Goal: Task Accomplishment & Management: Manage account settings

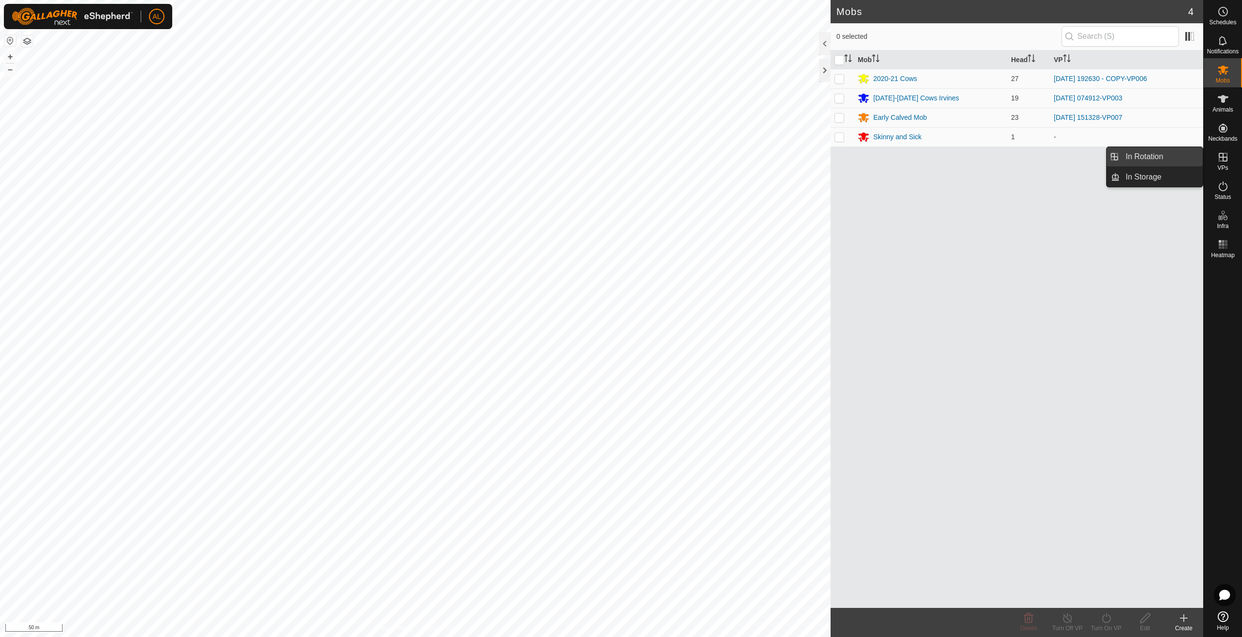
click at [1174, 157] on link "In Rotation" at bounding box center [1161, 156] width 83 height 19
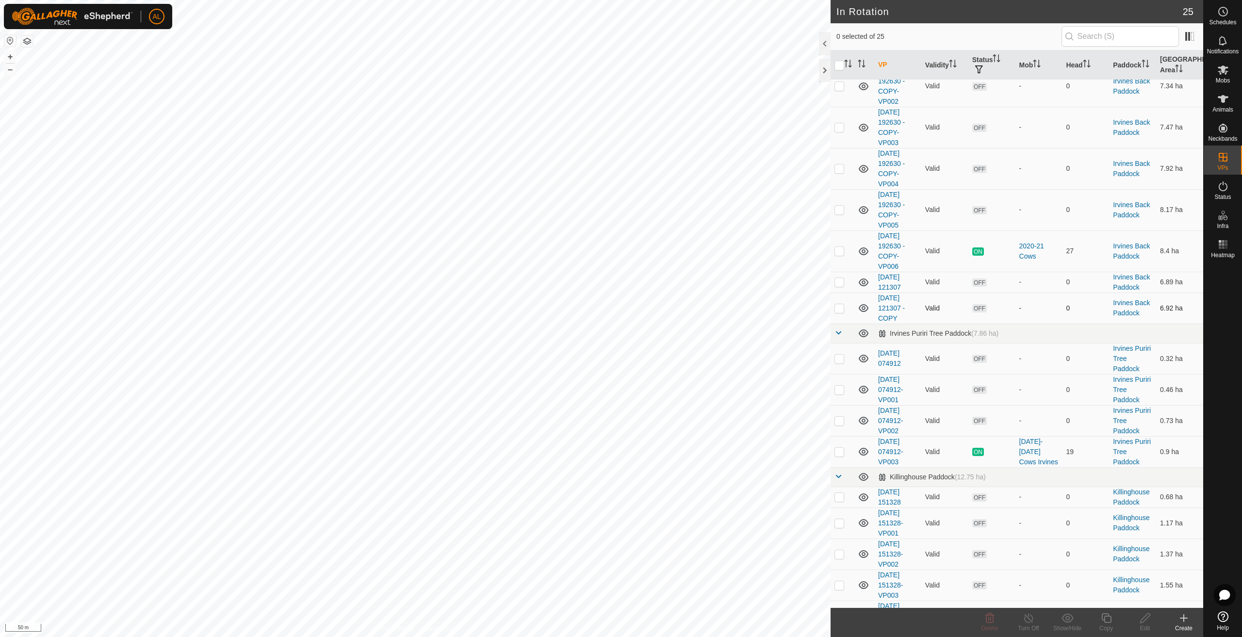
scroll to position [336, 0]
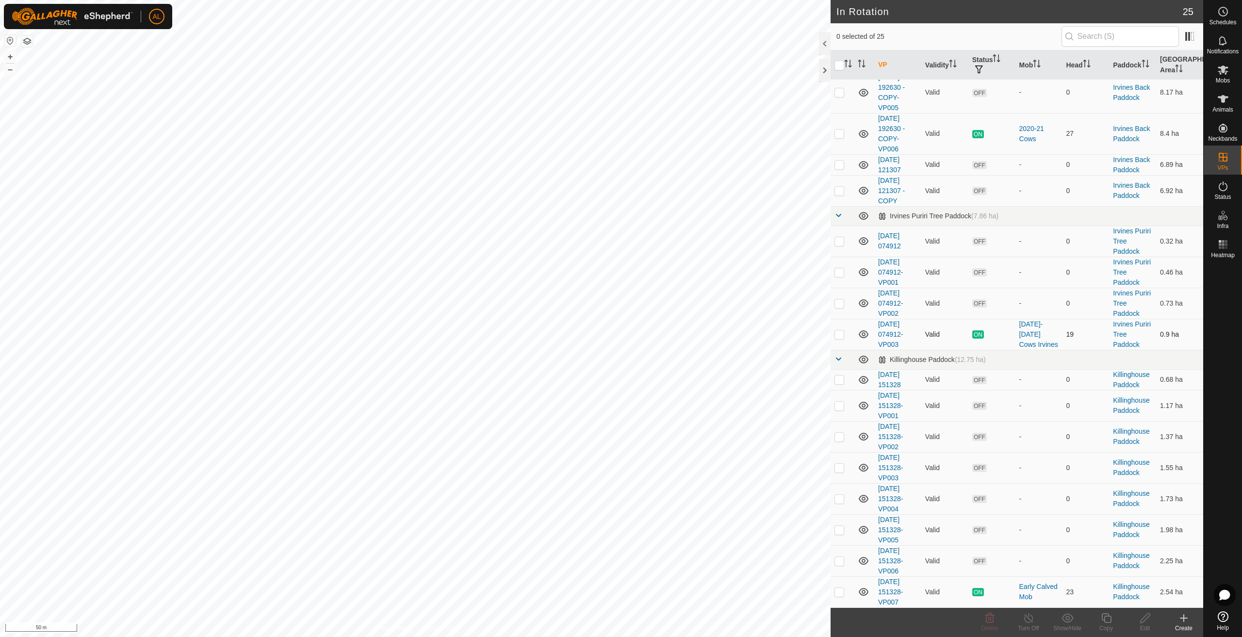
click at [844, 338] on td at bounding box center [842, 334] width 23 height 31
checkbox input "true"
click at [1108, 613] on icon at bounding box center [1106, 618] width 12 height 12
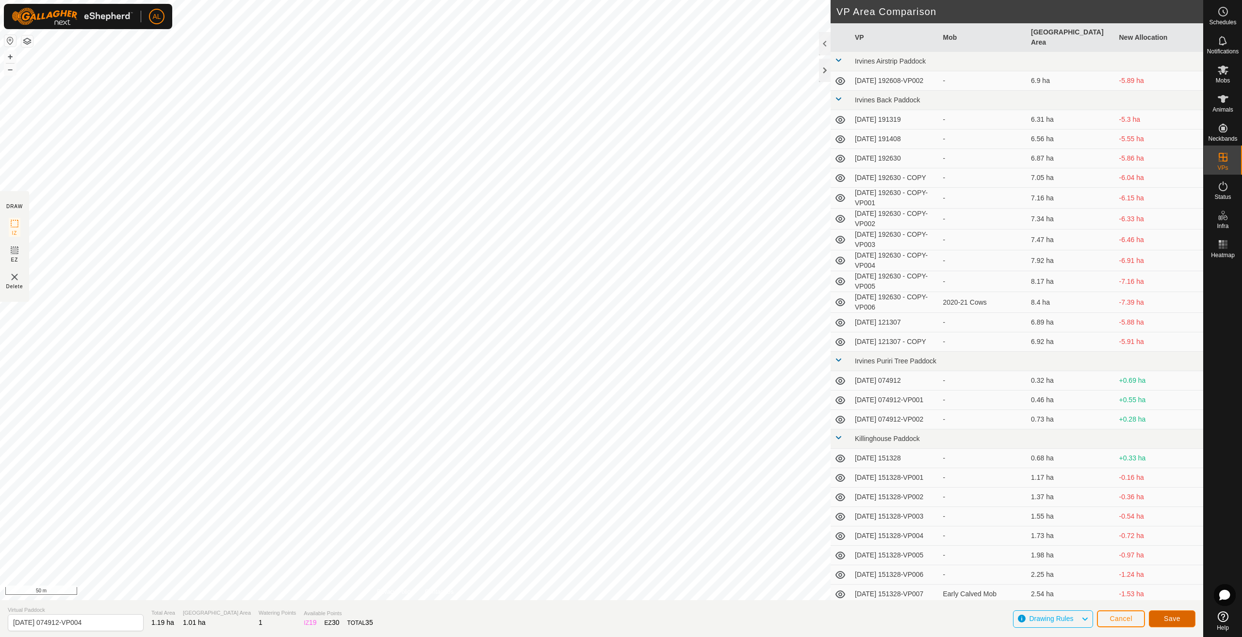
click at [1176, 616] on span "Save" at bounding box center [1172, 619] width 16 height 8
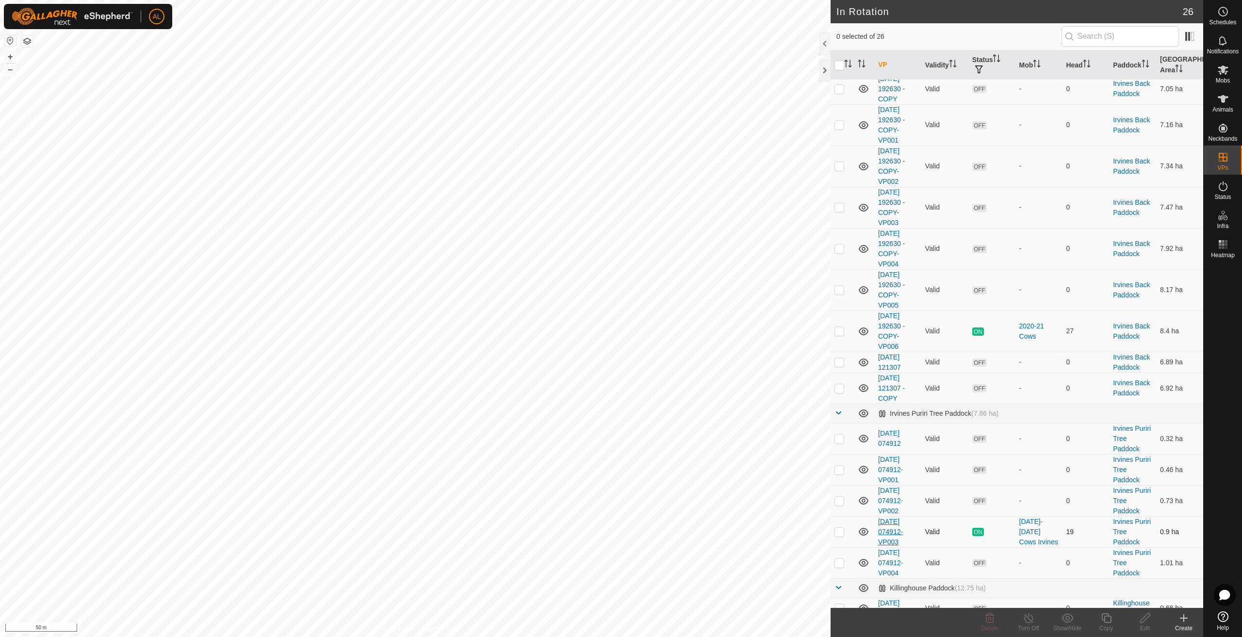
scroll to position [194, 0]
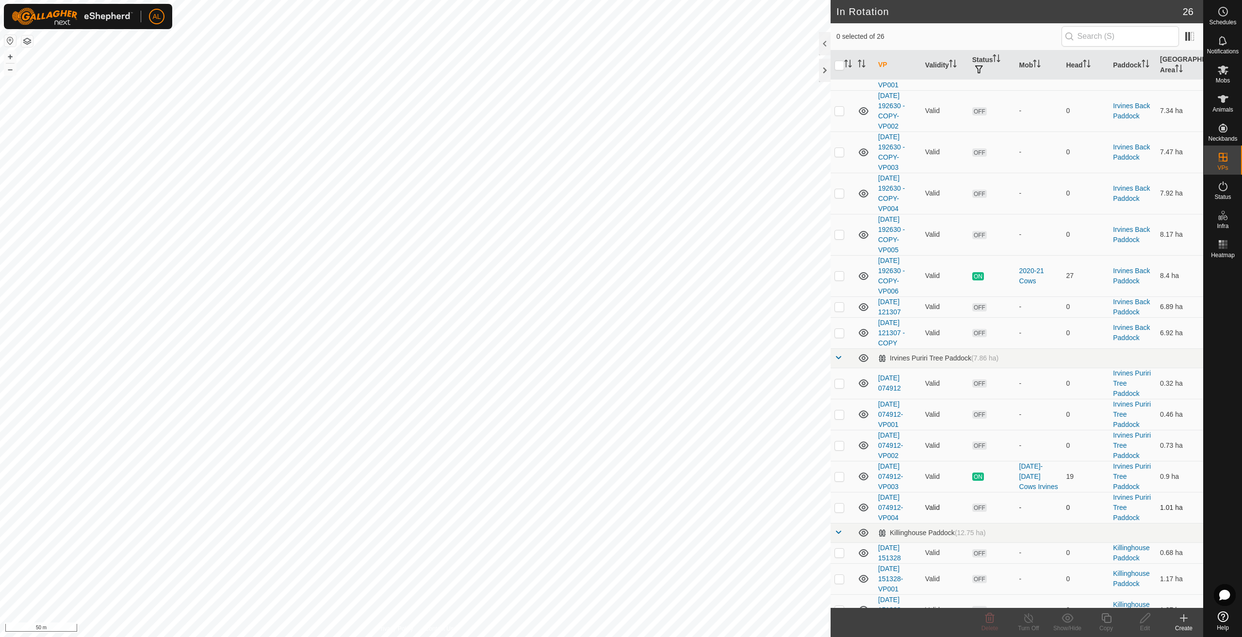
click at [835, 505] on p-checkbox at bounding box center [840, 508] width 10 height 8
checkbox input "true"
click at [1111, 626] on div "Copy" at bounding box center [1106, 628] width 39 height 9
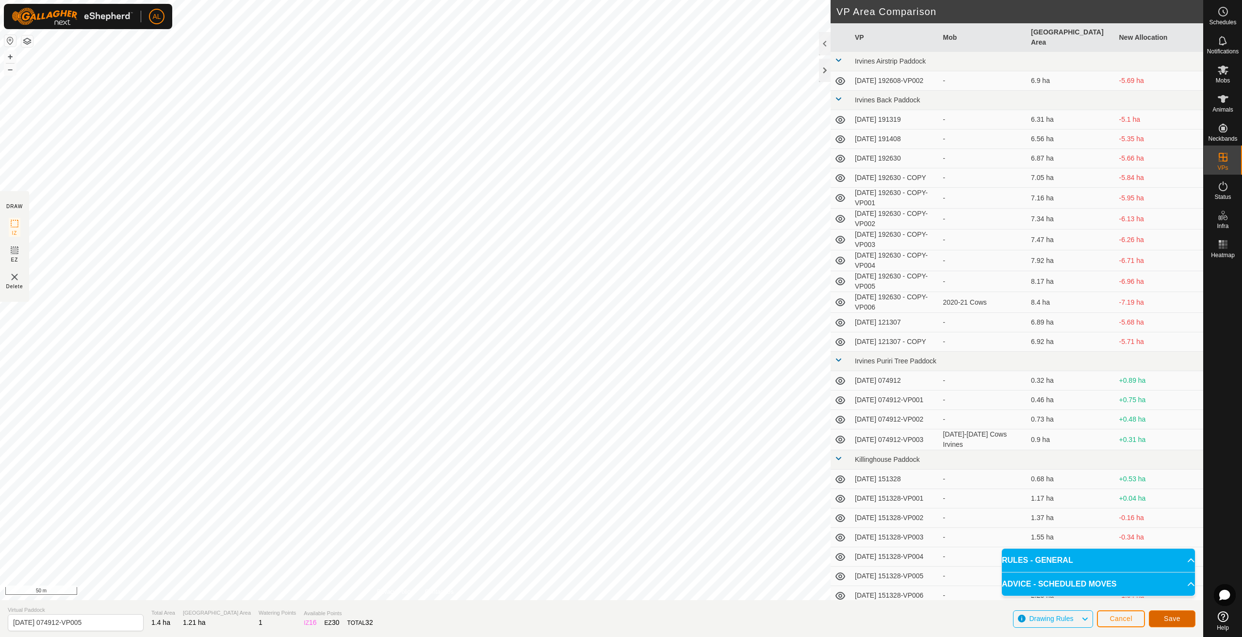
click at [1162, 620] on button "Save" at bounding box center [1172, 618] width 47 height 17
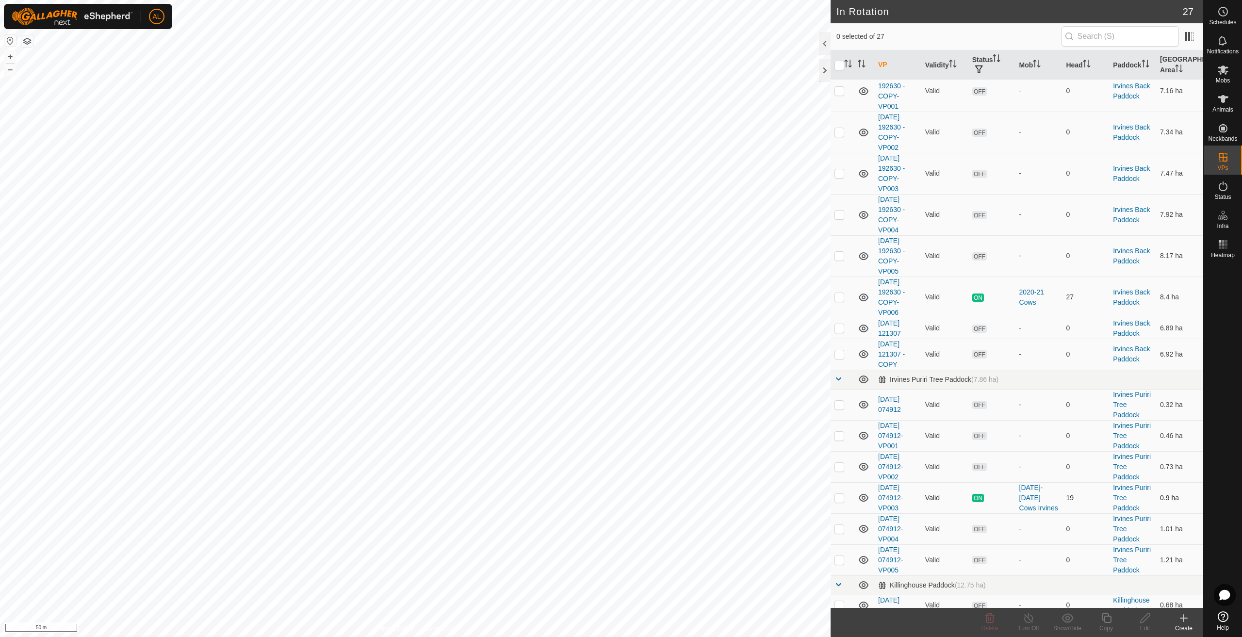
scroll to position [194, 0]
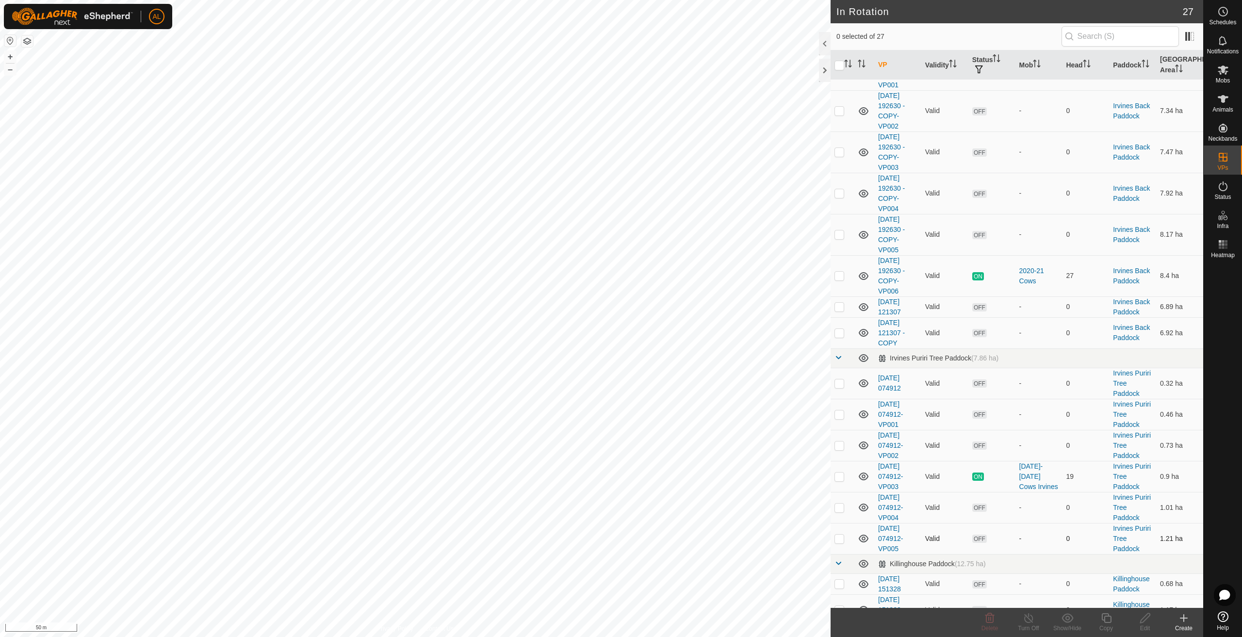
click at [842, 537] on p-checkbox at bounding box center [840, 539] width 10 height 8
checkbox input "true"
click at [1107, 623] on icon at bounding box center [1106, 618] width 10 height 10
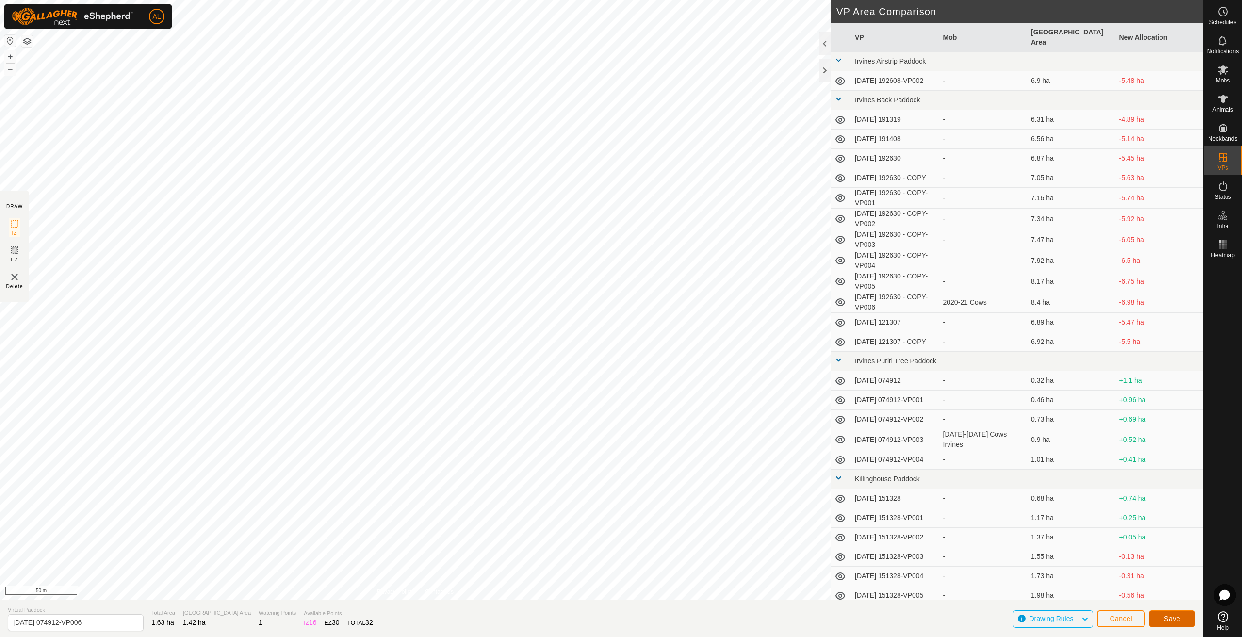
click at [1164, 612] on button "Save" at bounding box center [1172, 618] width 47 height 17
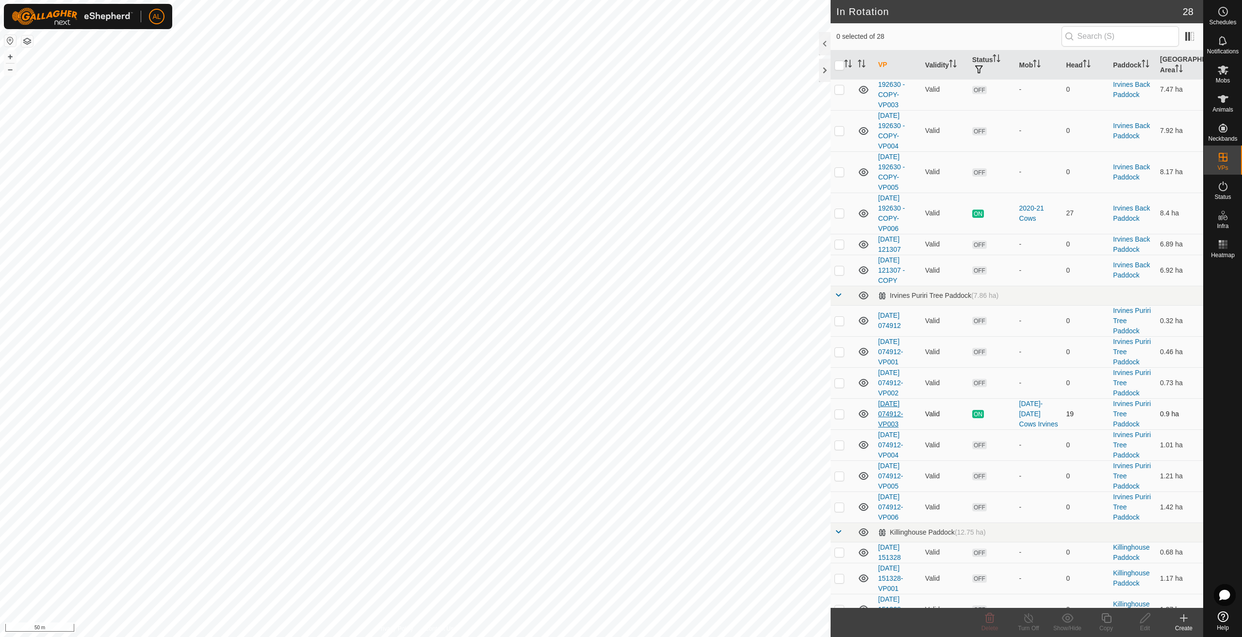
scroll to position [429, 0]
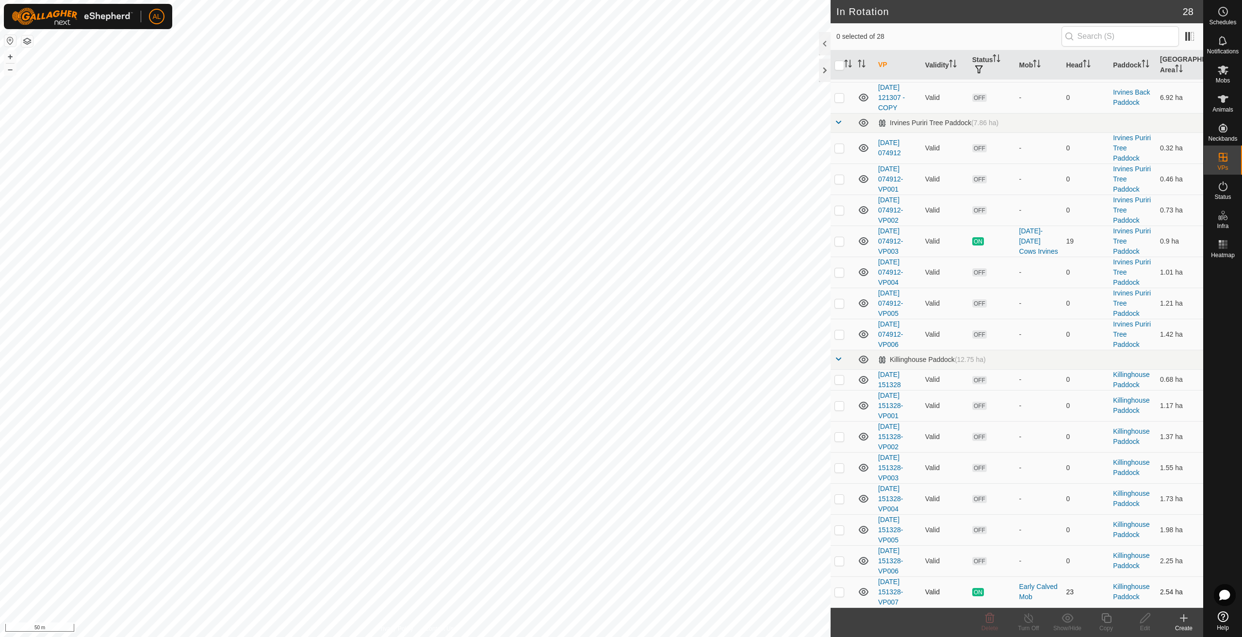
click at [837, 591] on p-checkbox at bounding box center [840, 592] width 10 height 8
checkbox input "true"
click at [1108, 623] on icon at bounding box center [1106, 618] width 10 height 10
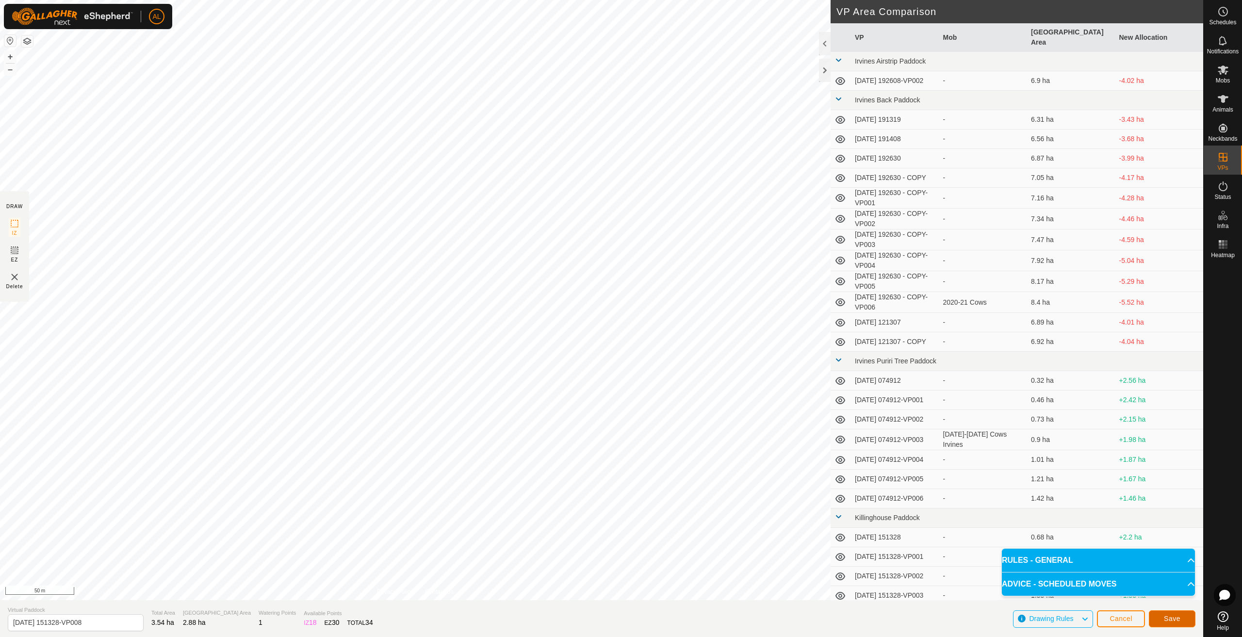
click at [1174, 615] on span "Save" at bounding box center [1172, 619] width 16 height 8
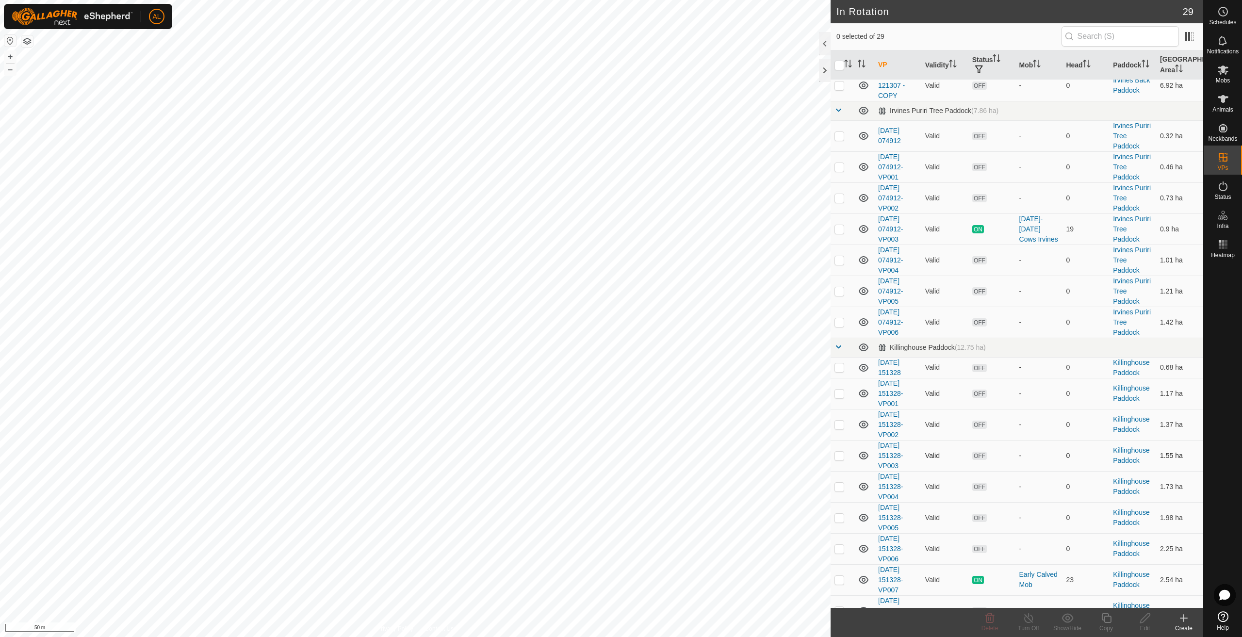
scroll to position [363, 0]
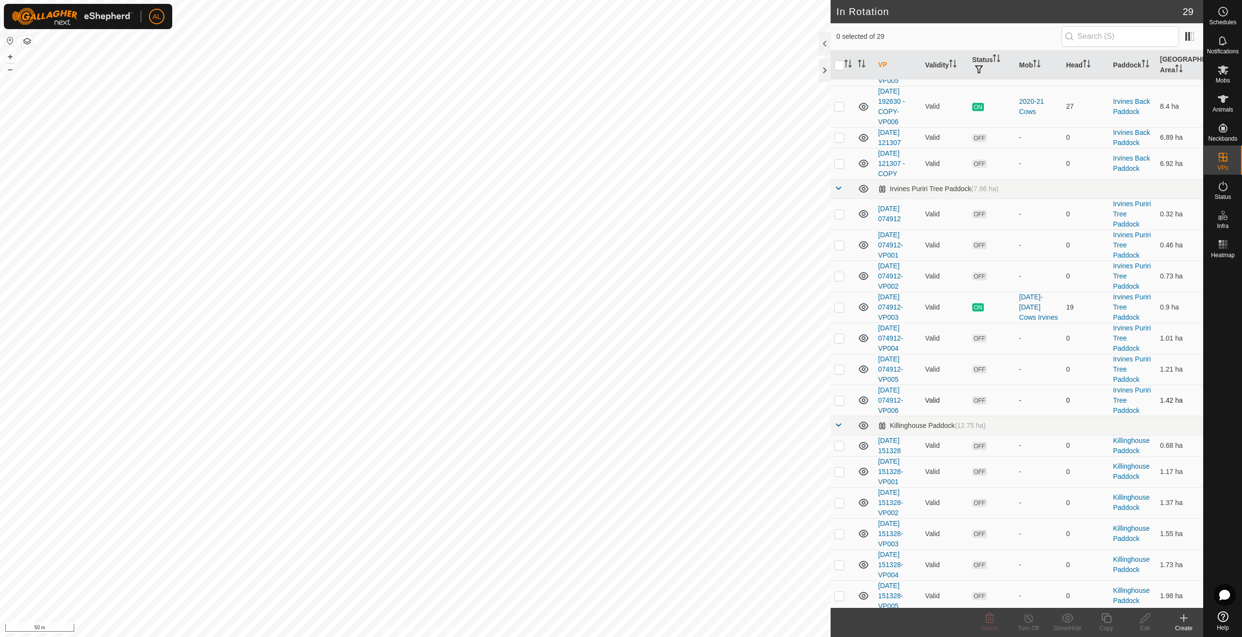
click at [841, 403] on p-checkbox at bounding box center [840, 400] width 10 height 8
click at [840, 403] on p-checkbox at bounding box center [840, 400] width 10 height 8
checkbox input "false"
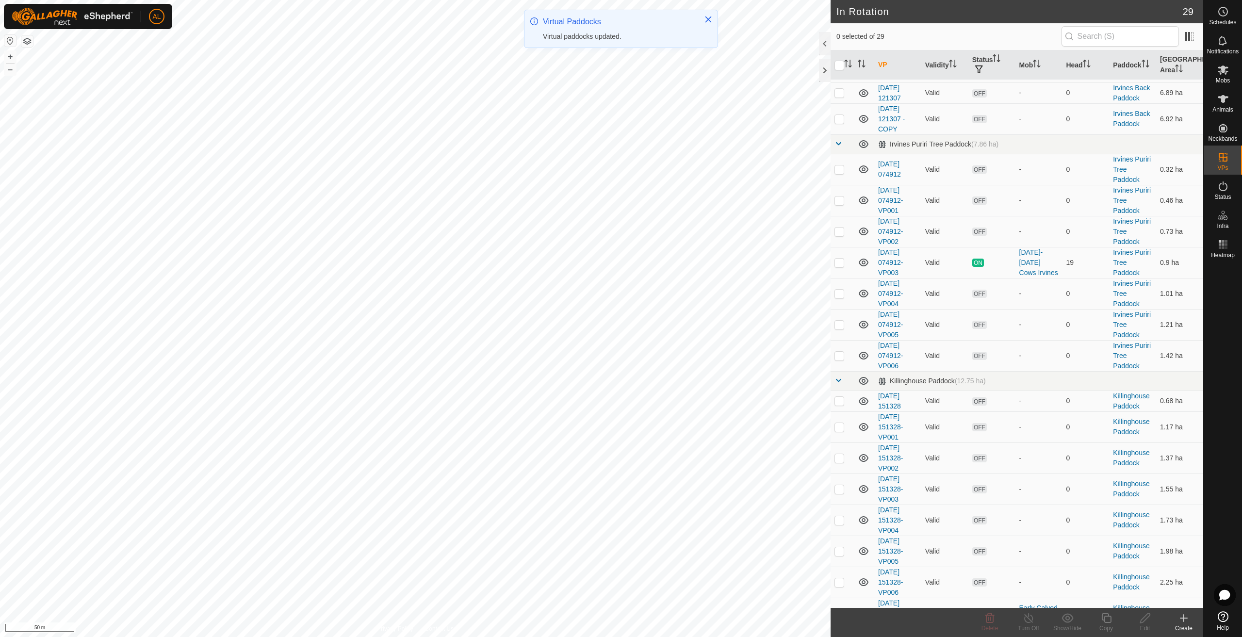
scroll to position [460, 0]
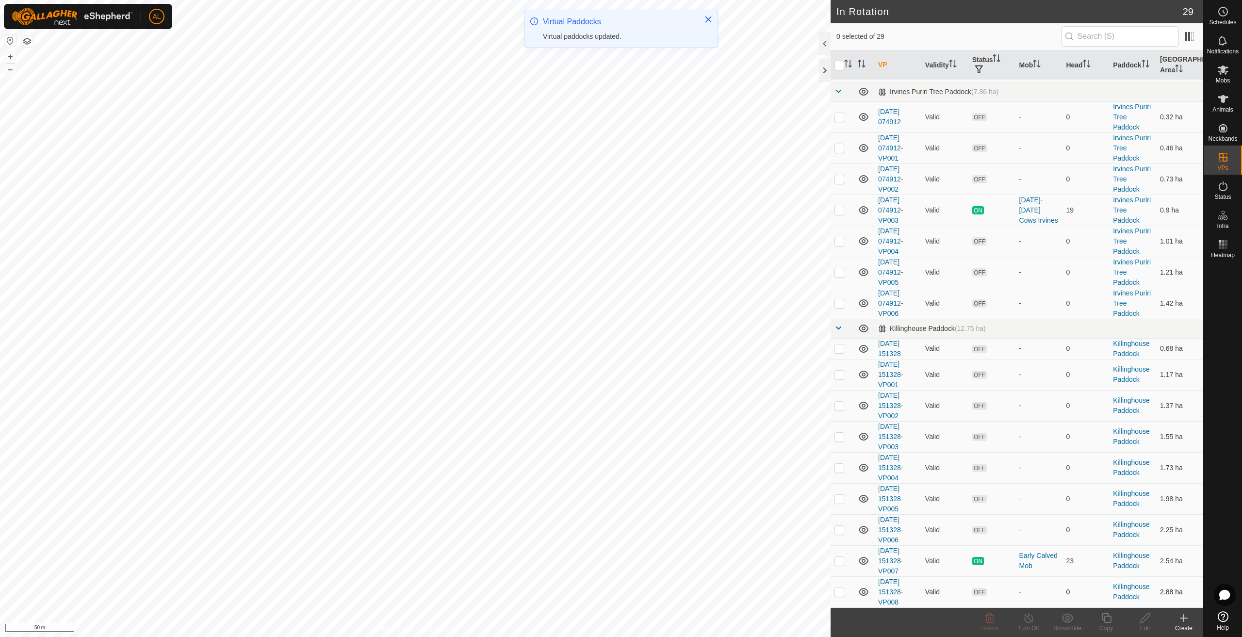
click at [845, 590] on td at bounding box center [842, 591] width 23 height 31
checkbox input "true"
click at [1103, 623] on icon at bounding box center [1106, 618] width 12 height 12
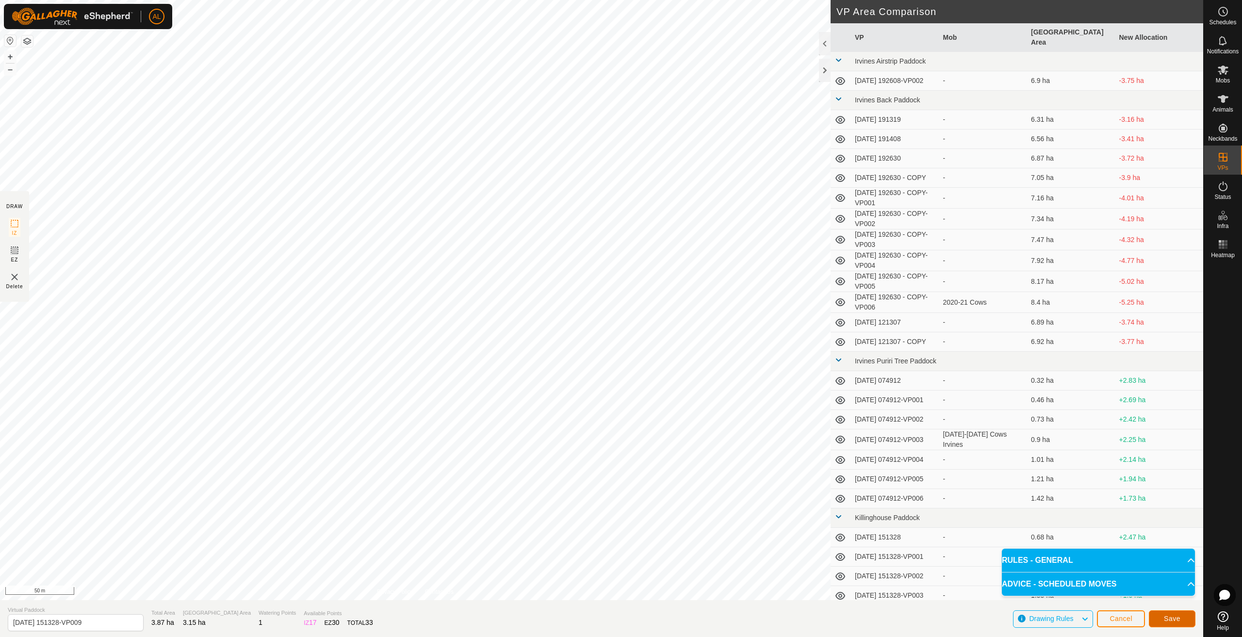
click at [1170, 612] on button "Save" at bounding box center [1172, 618] width 47 height 17
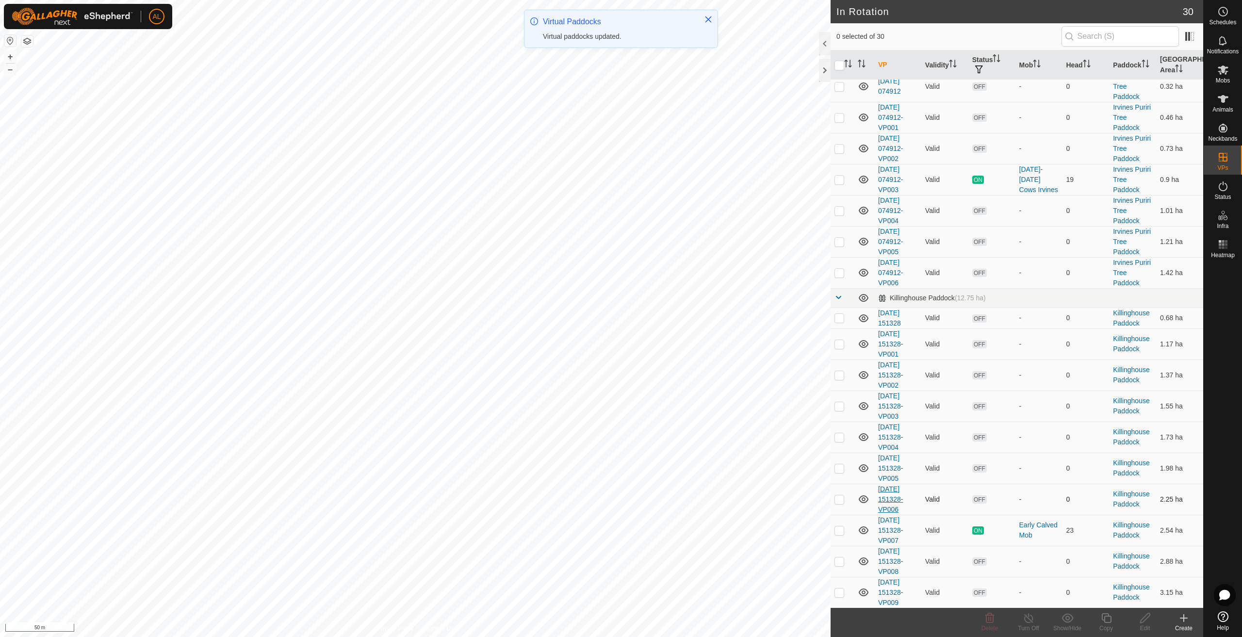
scroll to position [492, 0]
click at [842, 592] on p-checkbox at bounding box center [840, 592] width 10 height 8
checkbox input "true"
click at [1101, 627] on div "Copy" at bounding box center [1106, 628] width 39 height 9
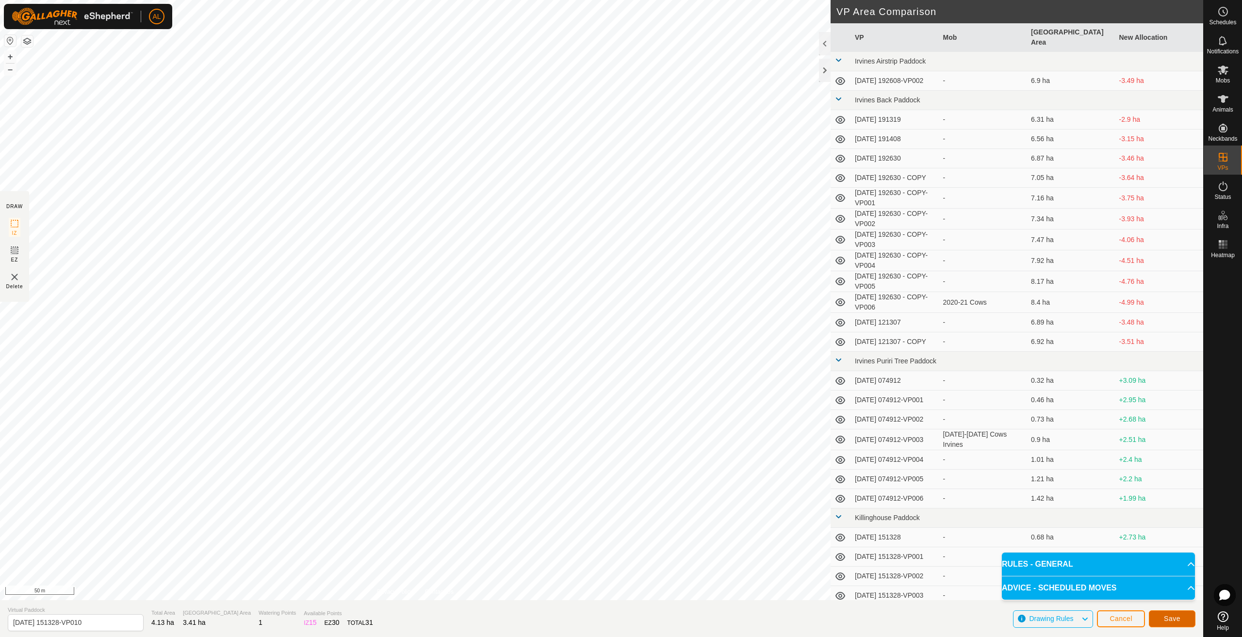
click at [1172, 618] on span "Save" at bounding box center [1172, 619] width 16 height 8
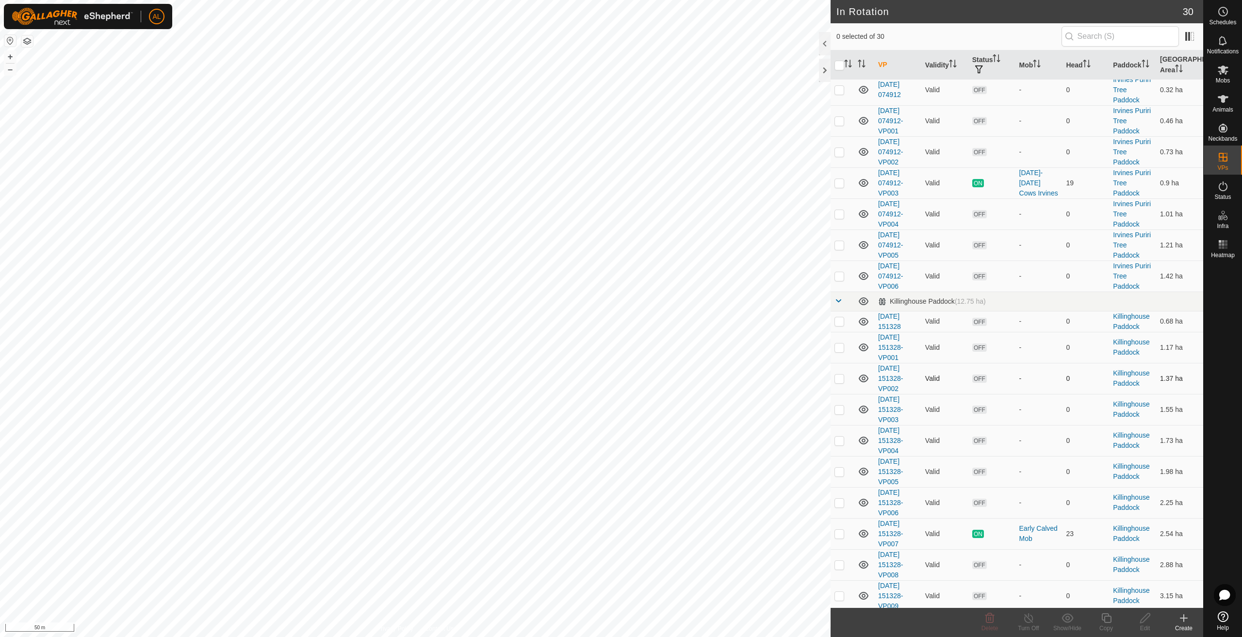
scroll to position [492, 0]
click at [835, 594] on p-checkbox at bounding box center [840, 592] width 10 height 8
checkbox input "true"
click at [1145, 623] on icon at bounding box center [1145, 618] width 12 height 12
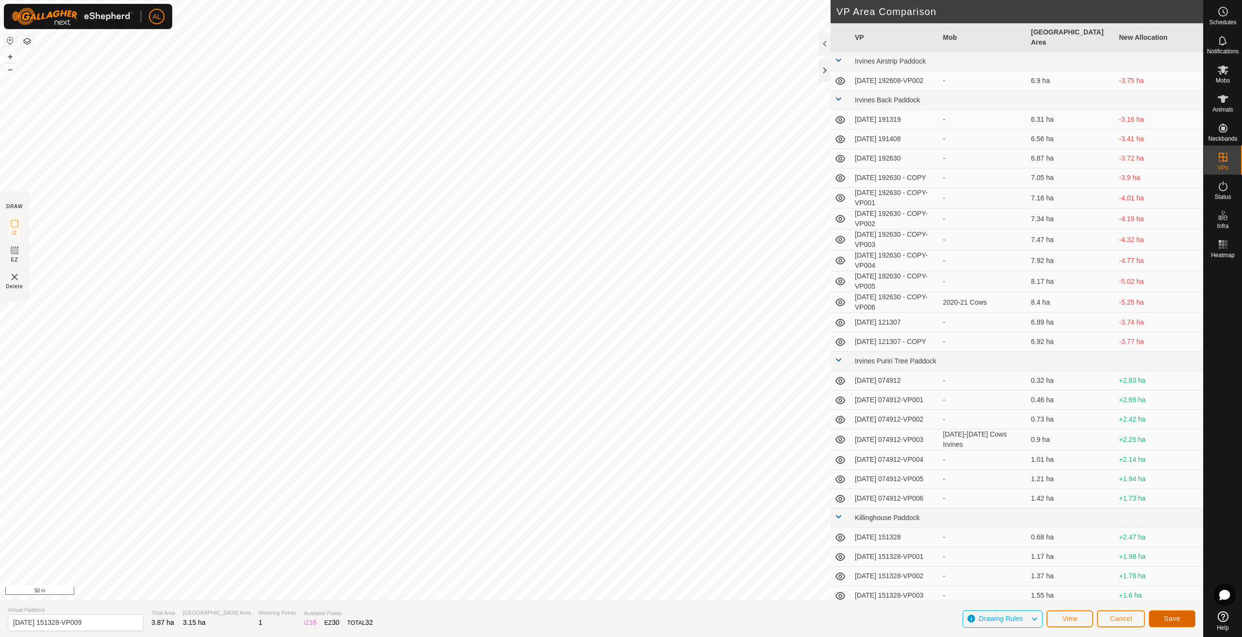
click at [1173, 618] on span "Save" at bounding box center [1172, 619] width 16 height 8
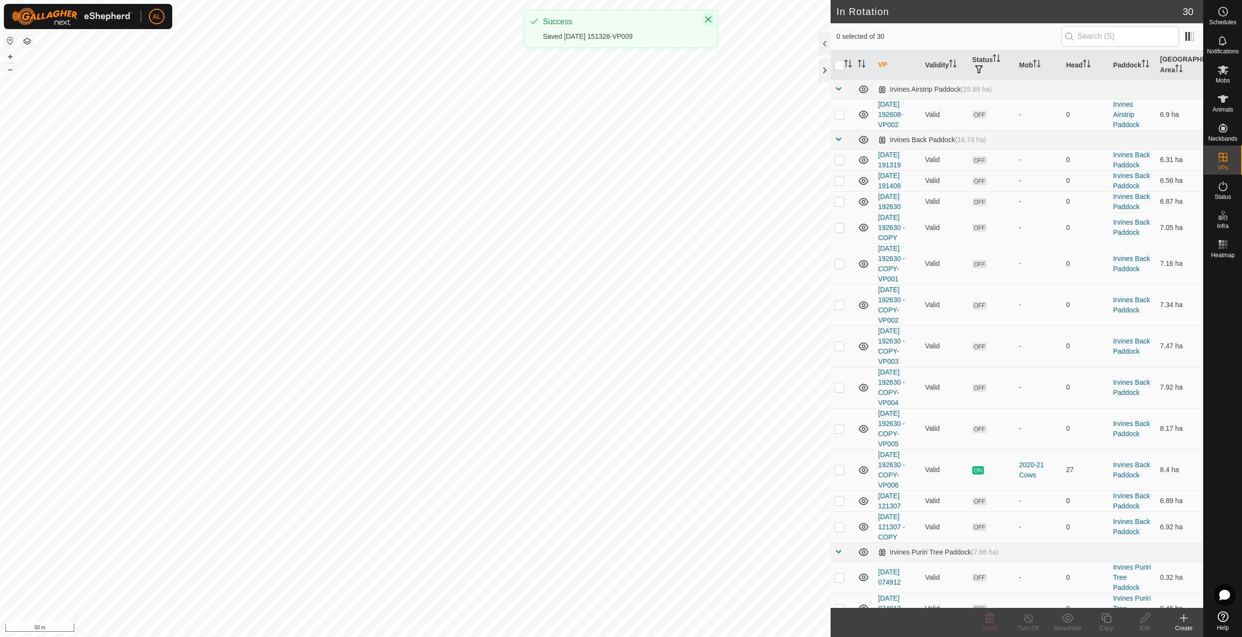
click at [709, 18] on icon "Close" at bounding box center [709, 20] width 8 height 8
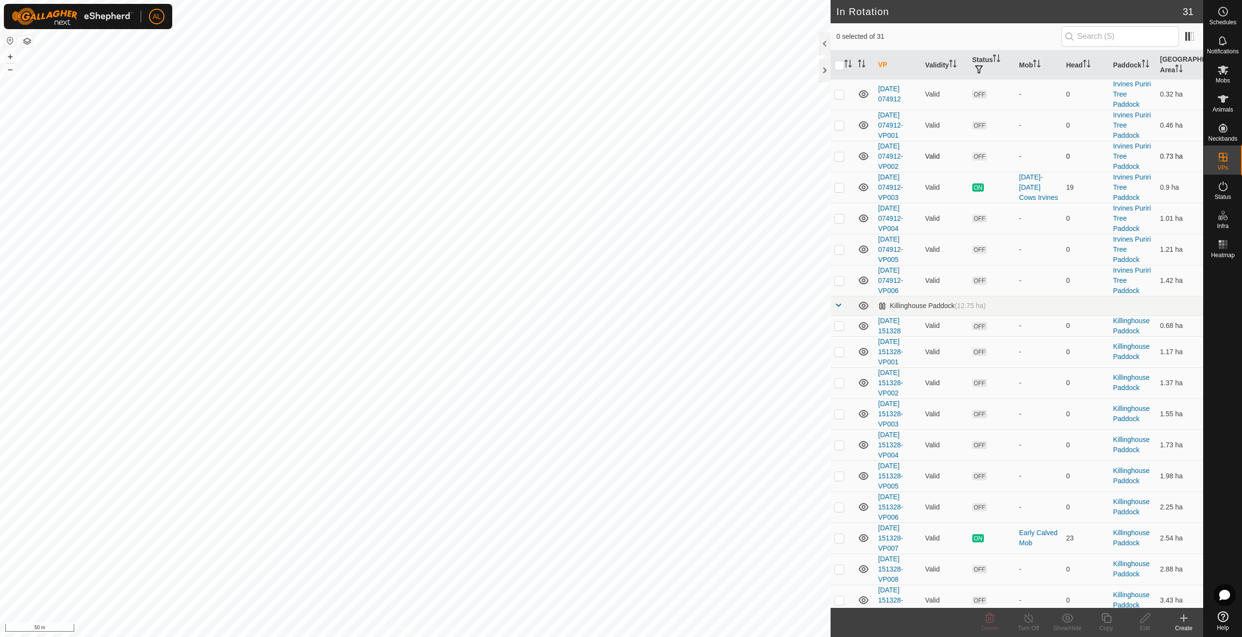
scroll to position [523, 0]
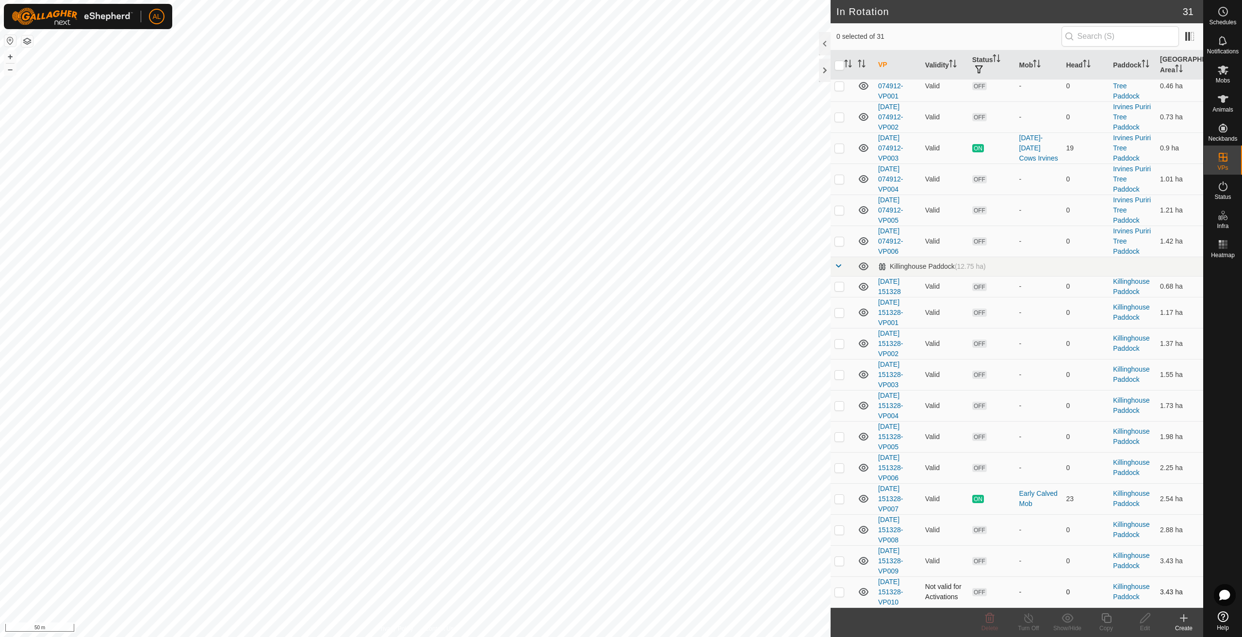
click at [841, 593] on p-checkbox at bounding box center [840, 592] width 10 height 8
checkbox input "true"
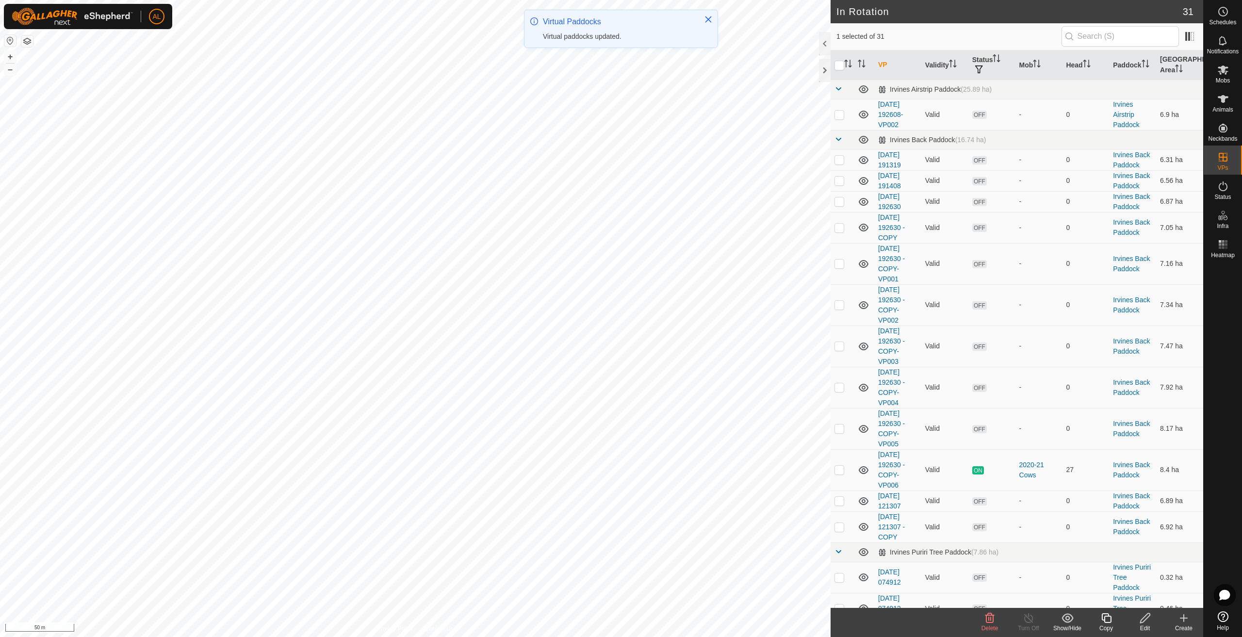
click at [838, 564] on td at bounding box center [842, 577] width 23 height 31
click at [839, 574] on p-checkbox at bounding box center [840, 578] width 10 height 8
checkbox input "false"
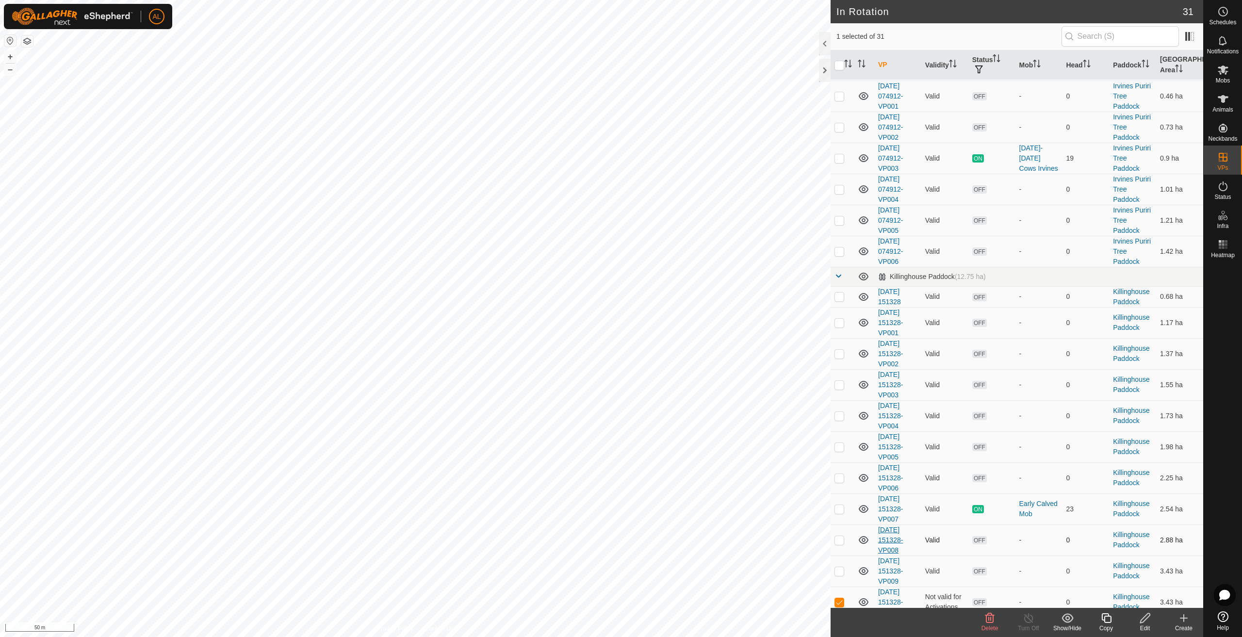
scroll to position [523, 0]
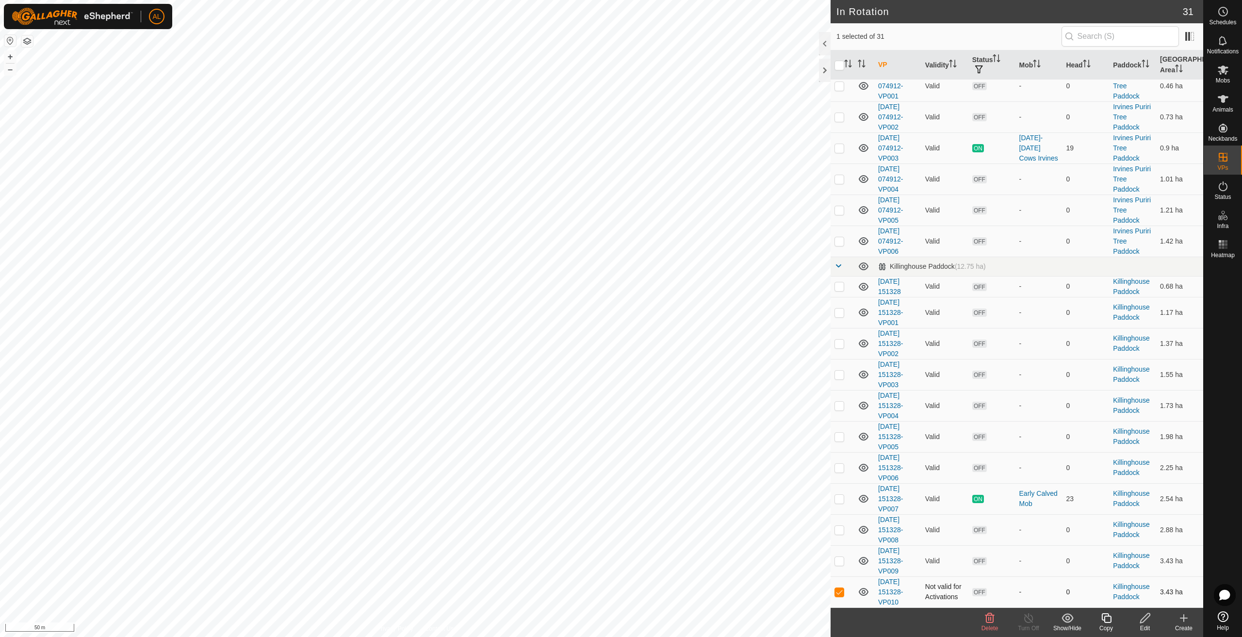
click at [838, 593] on p-checkbox at bounding box center [840, 592] width 10 height 8
checkbox input "false"
click at [842, 563] on p-checkbox at bounding box center [840, 561] width 10 height 8
checkbox input "false"
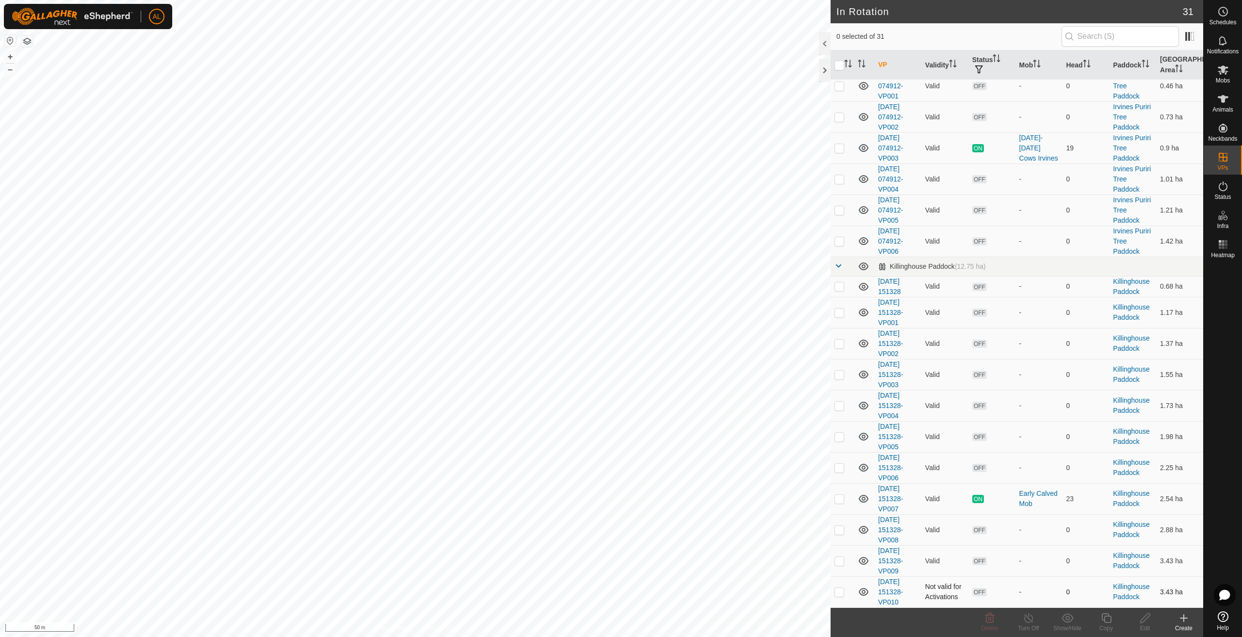
click at [843, 592] on td at bounding box center [842, 591] width 23 height 31
click at [991, 620] on icon at bounding box center [989, 618] width 9 height 10
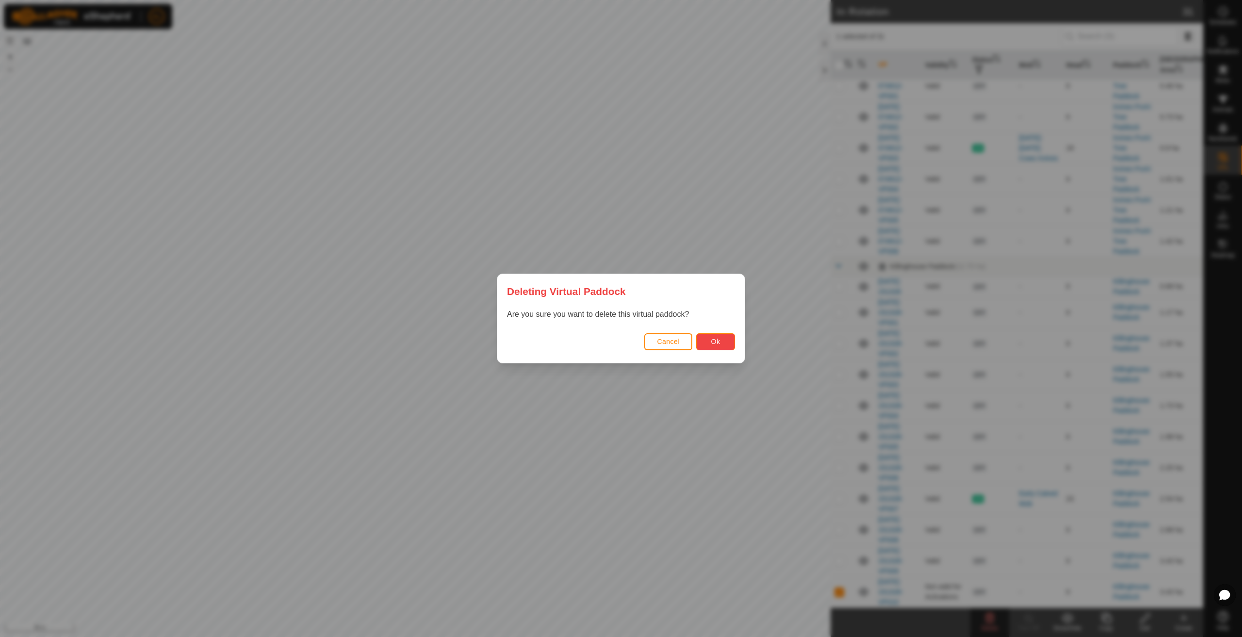
click at [717, 335] on button "Ok" at bounding box center [715, 341] width 39 height 17
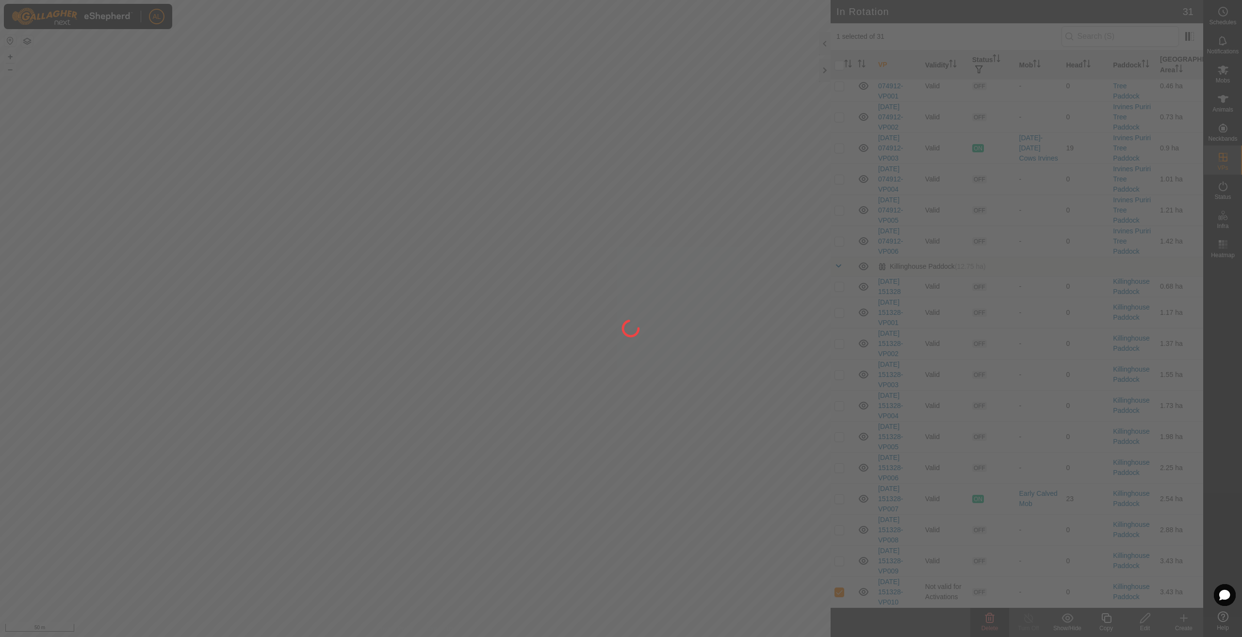
checkbox input "false"
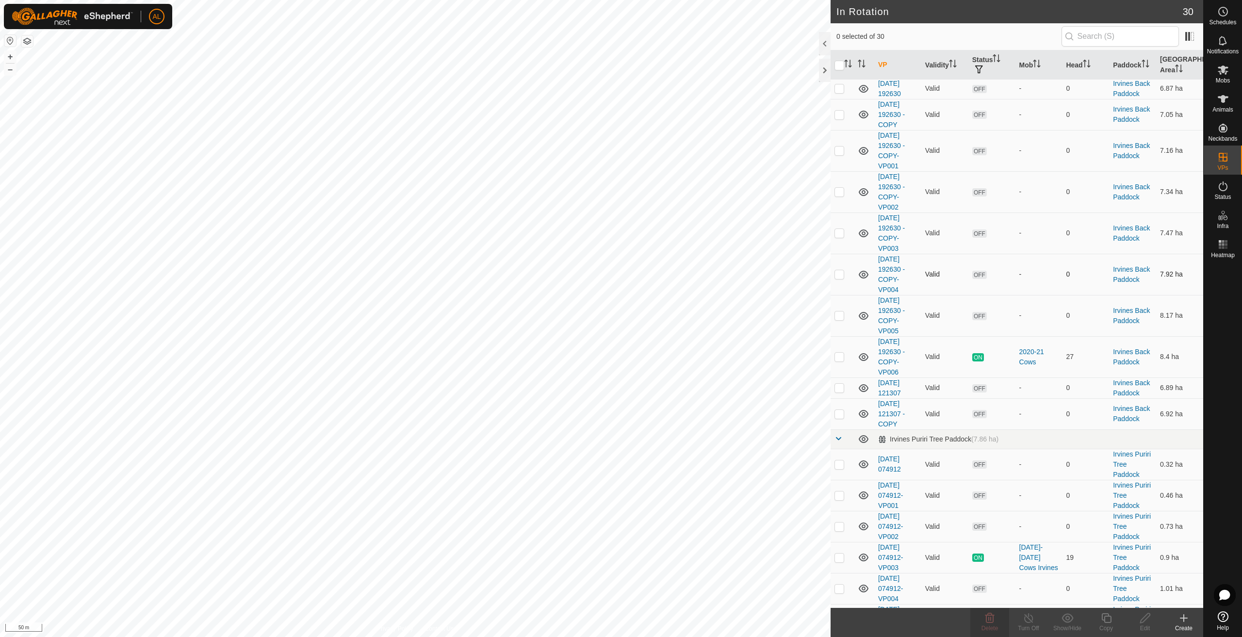
scroll to position [49, 0]
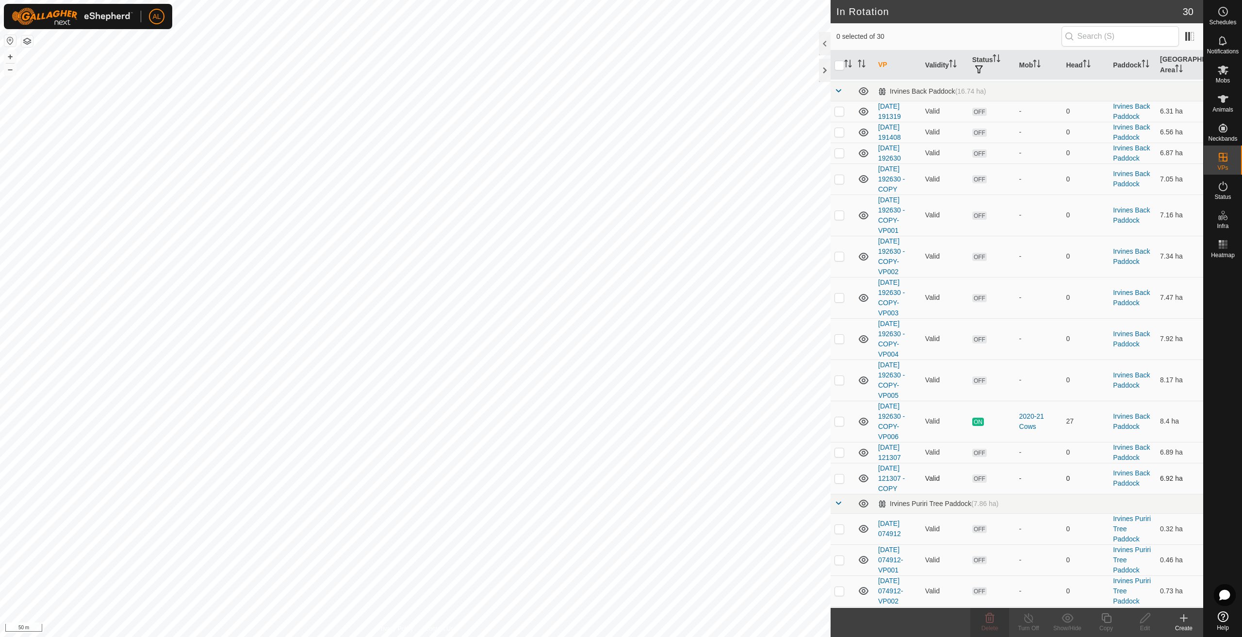
click at [842, 480] on p-checkbox at bounding box center [840, 479] width 10 height 8
click at [843, 476] on p-checkbox at bounding box center [840, 479] width 10 height 8
drag, startPoint x: 844, startPoint y: 478, endPoint x: 837, endPoint y: 458, distance: 21.0
click at [844, 476] on p-checkbox at bounding box center [840, 479] width 10 height 8
checkbox input "true"
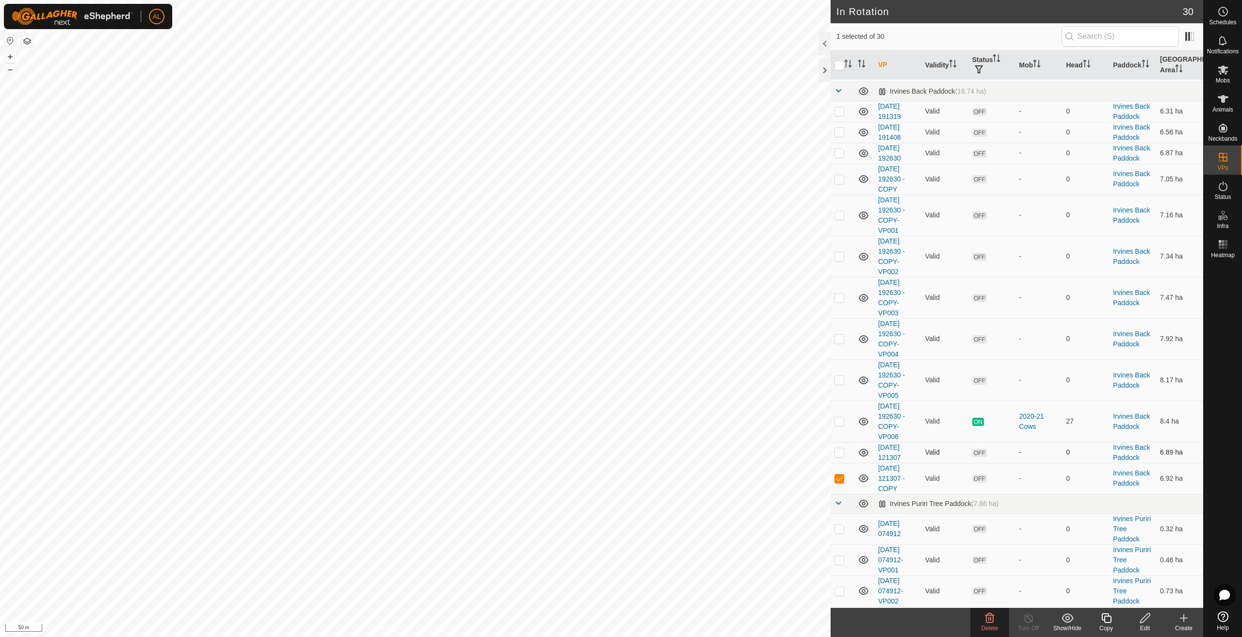
click at [837, 457] on td at bounding box center [842, 452] width 23 height 21
checkbox input "true"
click at [1067, 626] on div "Show/Hide" at bounding box center [1067, 628] width 39 height 9
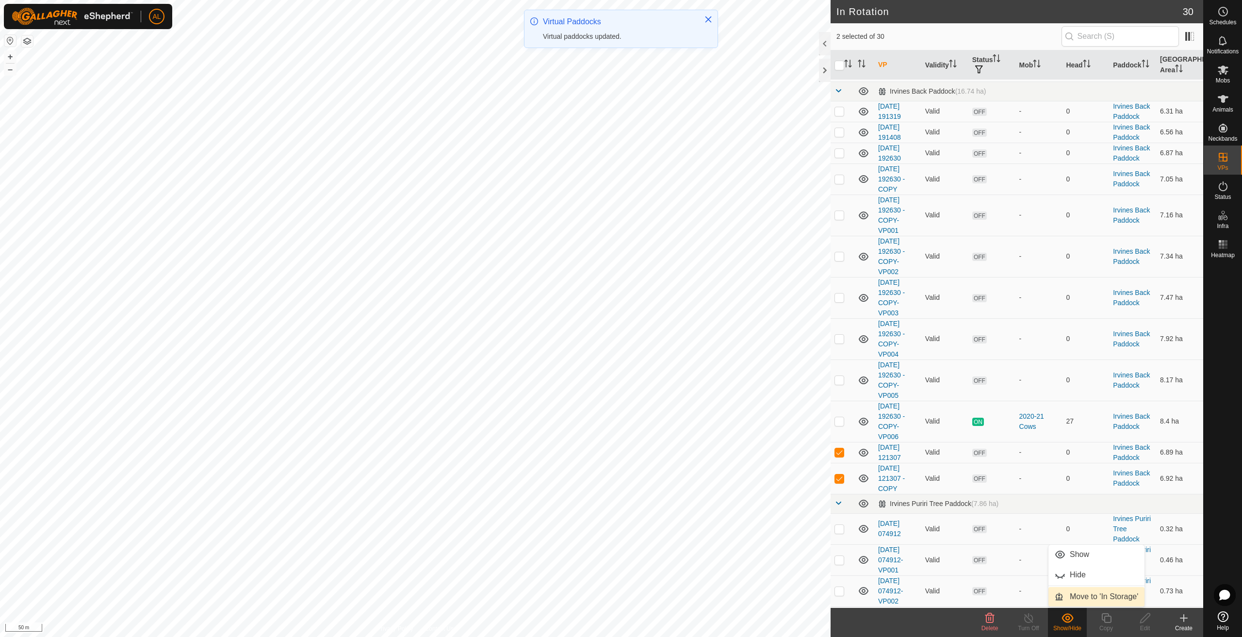
click at [1081, 596] on link "Move to 'In Storage'" at bounding box center [1097, 596] width 96 height 19
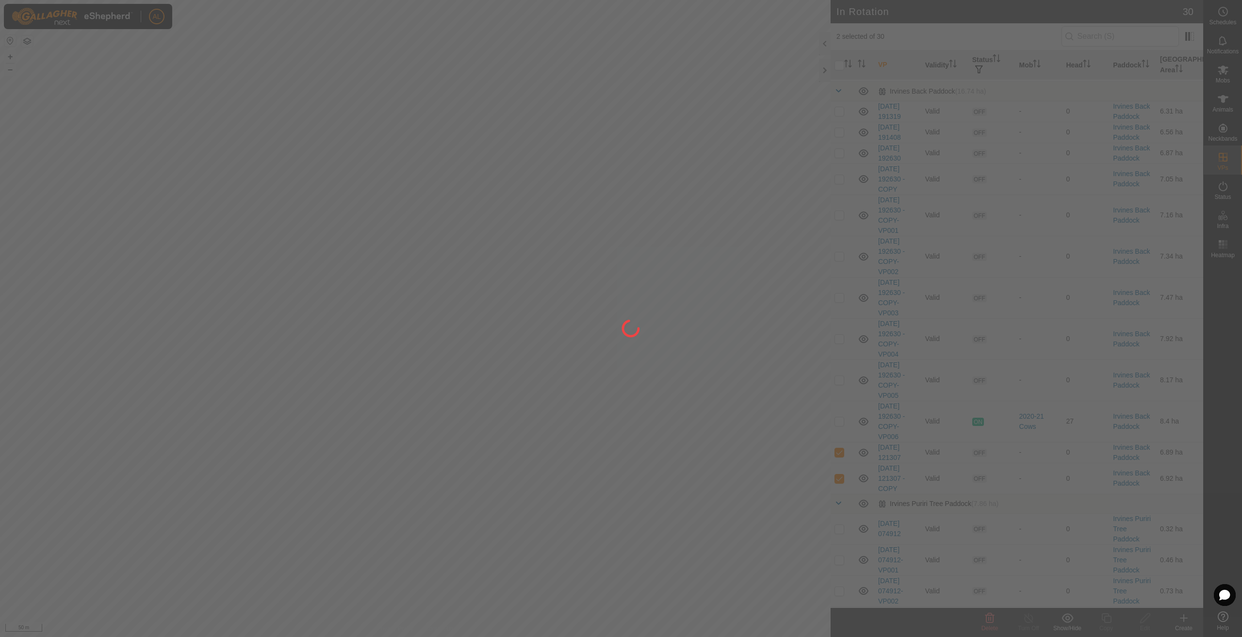
checkbox input "false"
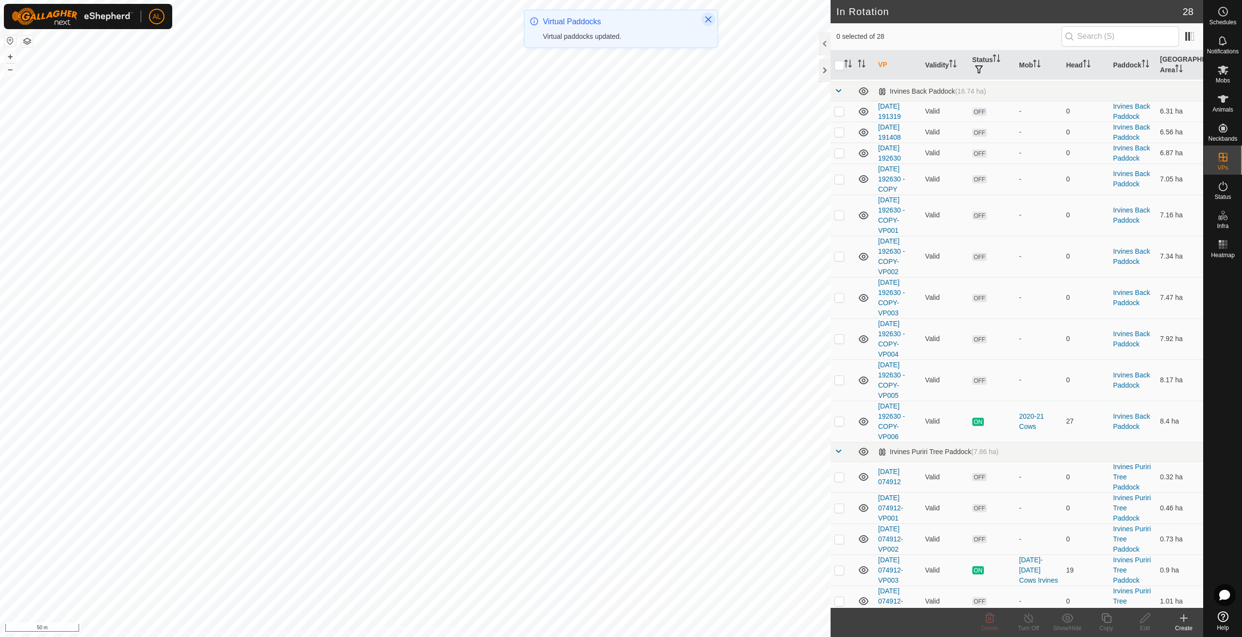
click at [705, 16] on icon "Close" at bounding box center [709, 20] width 8 height 8
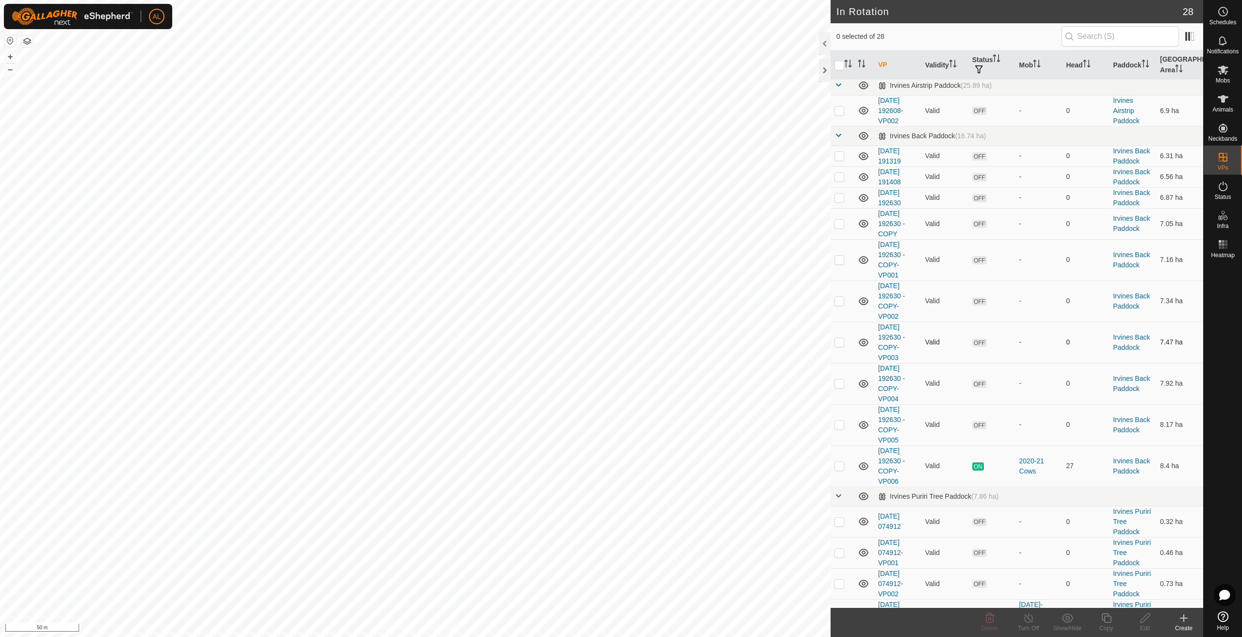
scroll to position [0, 0]
click at [835, 470] on p-checkbox at bounding box center [840, 470] width 10 height 8
checkbox input "true"
click at [1104, 622] on icon at bounding box center [1106, 618] width 12 height 12
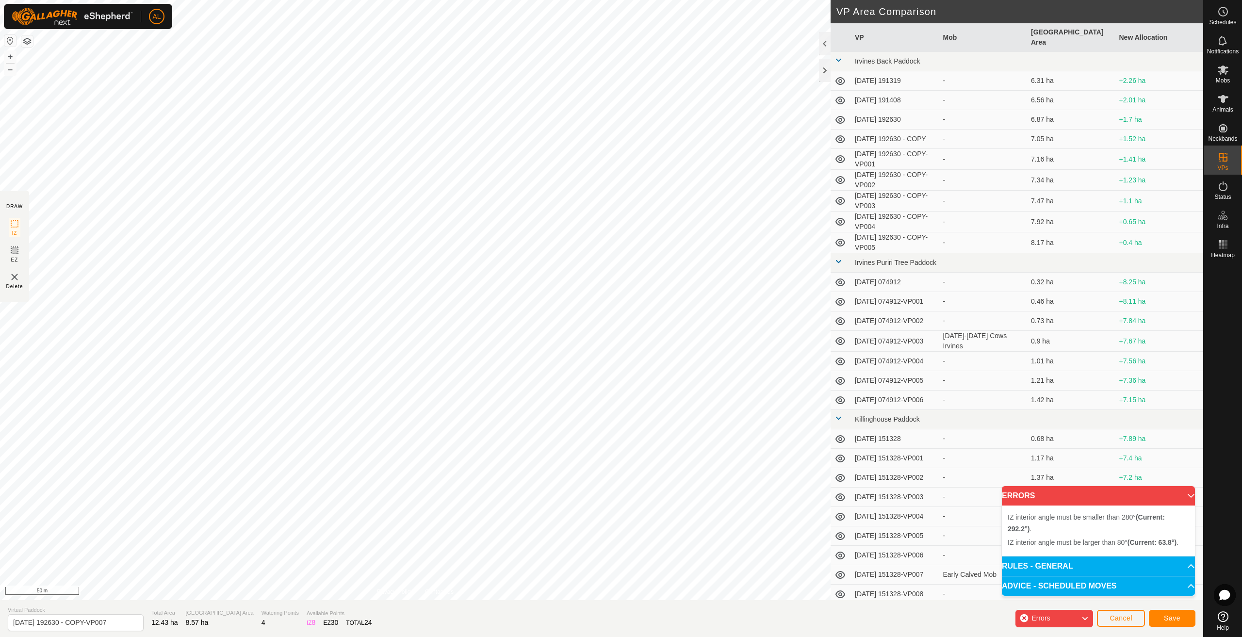
scroll to position [52, 0]
click at [1189, 491] on p-accordion-header "ERRORS" at bounding box center [1098, 495] width 193 height 19
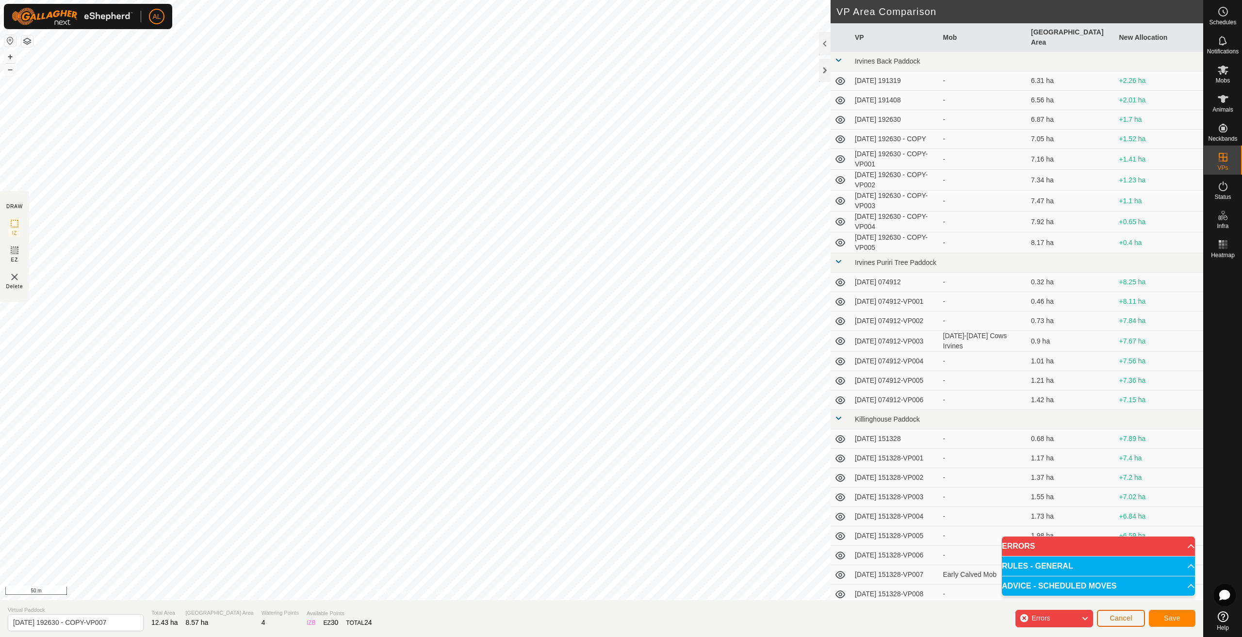
click at [1123, 615] on span "Cancel" at bounding box center [1121, 618] width 23 height 8
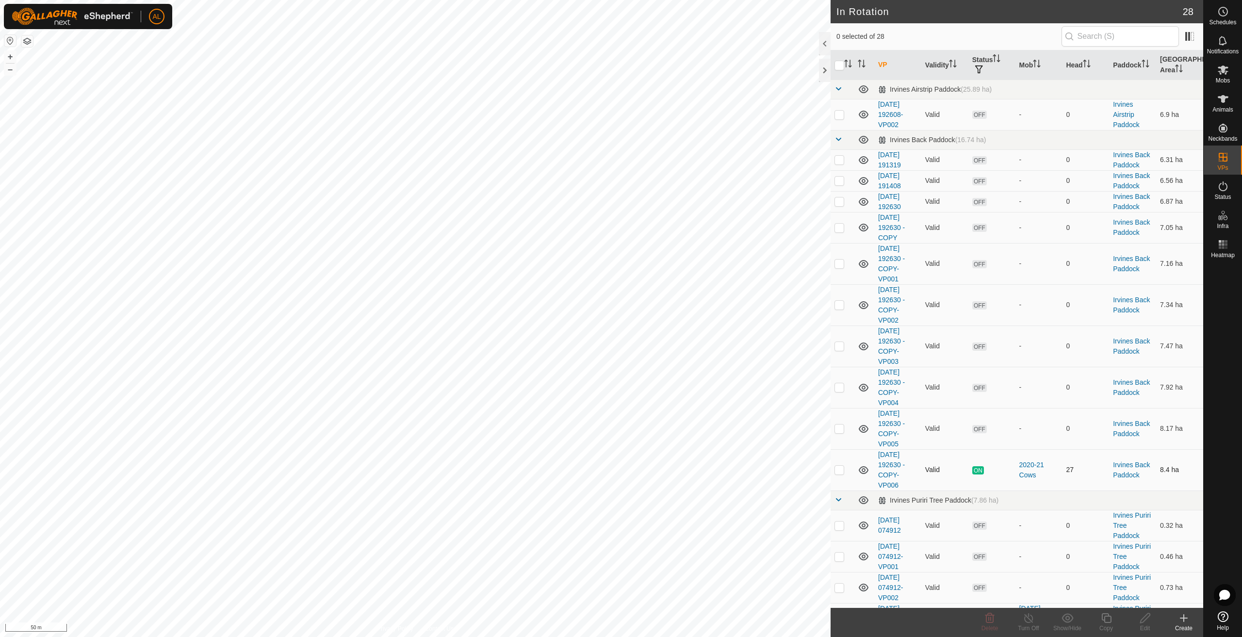
click at [837, 472] on p-checkbox at bounding box center [840, 470] width 10 height 8
checkbox input "true"
click at [1105, 620] on icon at bounding box center [1106, 618] width 12 height 12
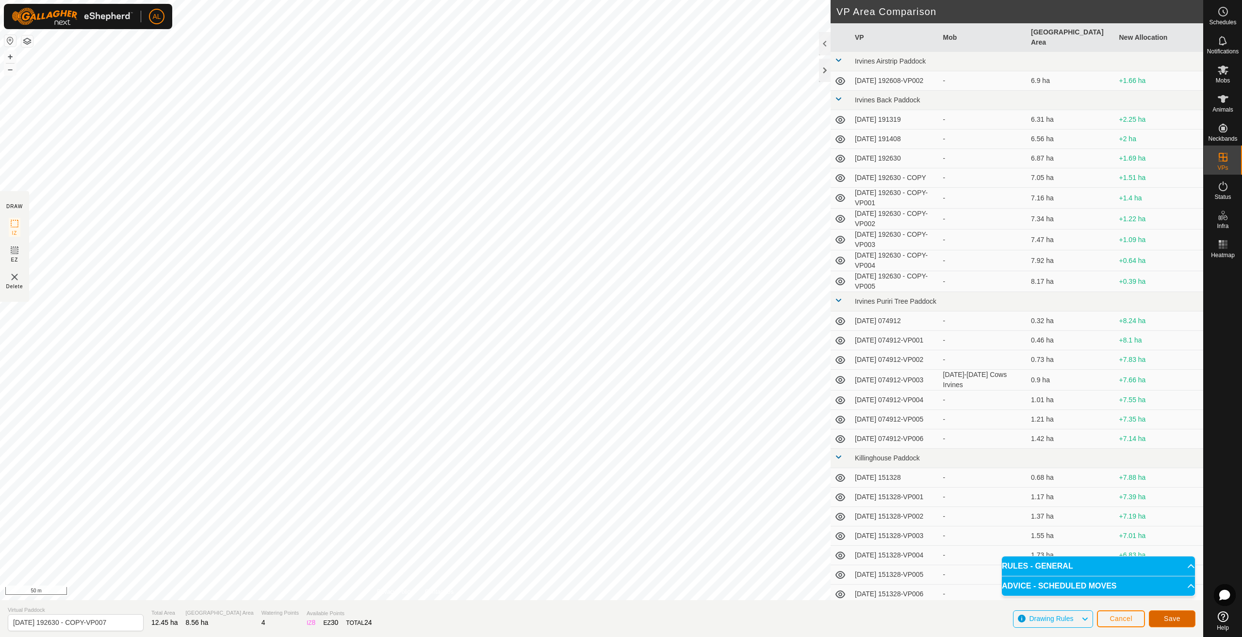
click at [1171, 616] on span "Save" at bounding box center [1172, 619] width 16 height 8
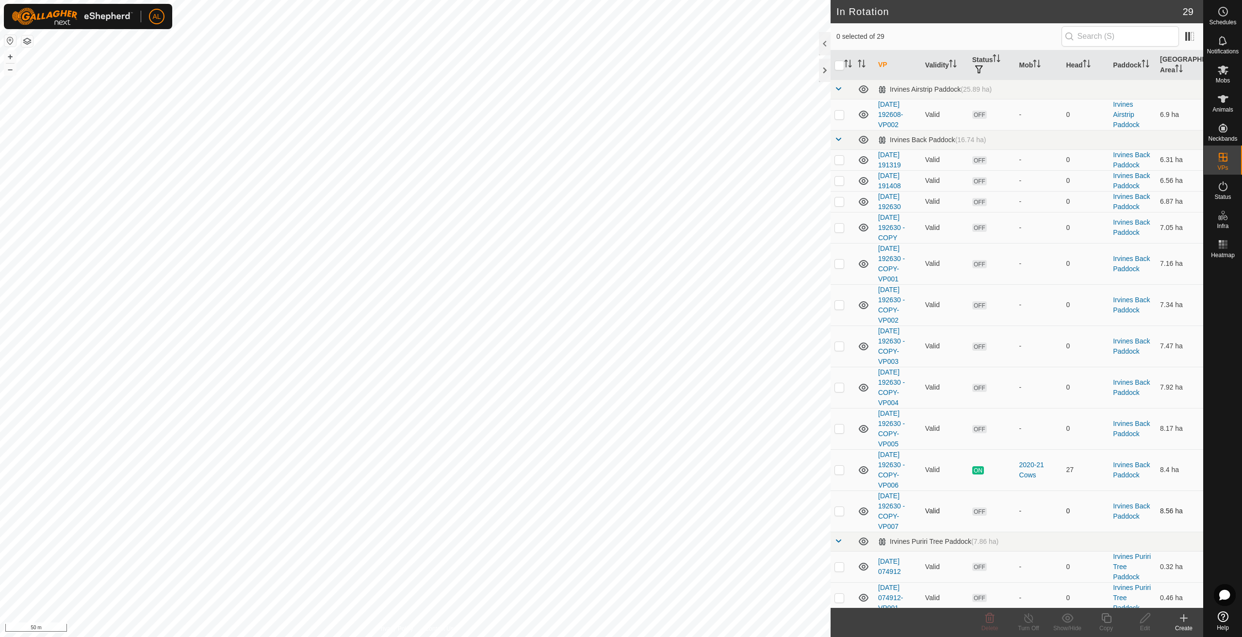
click at [838, 511] on p-checkbox at bounding box center [840, 511] width 10 height 8
checkbox input "true"
click at [1105, 619] on icon at bounding box center [1106, 618] width 12 height 12
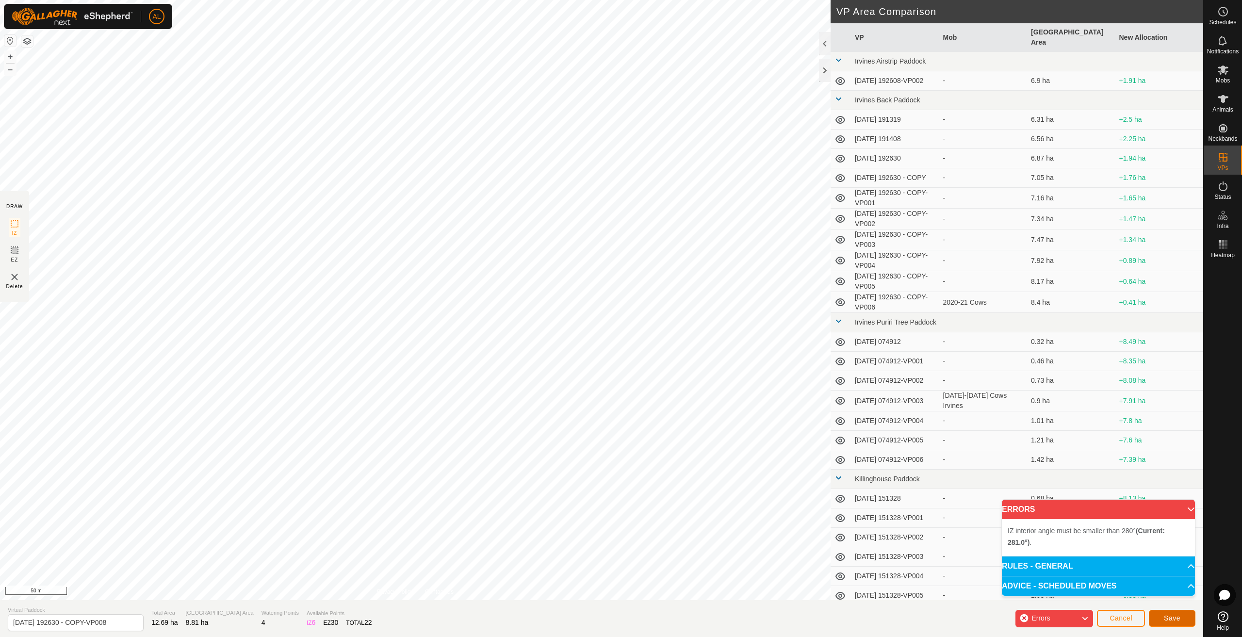
click at [1177, 614] on button "Save" at bounding box center [1172, 618] width 47 height 17
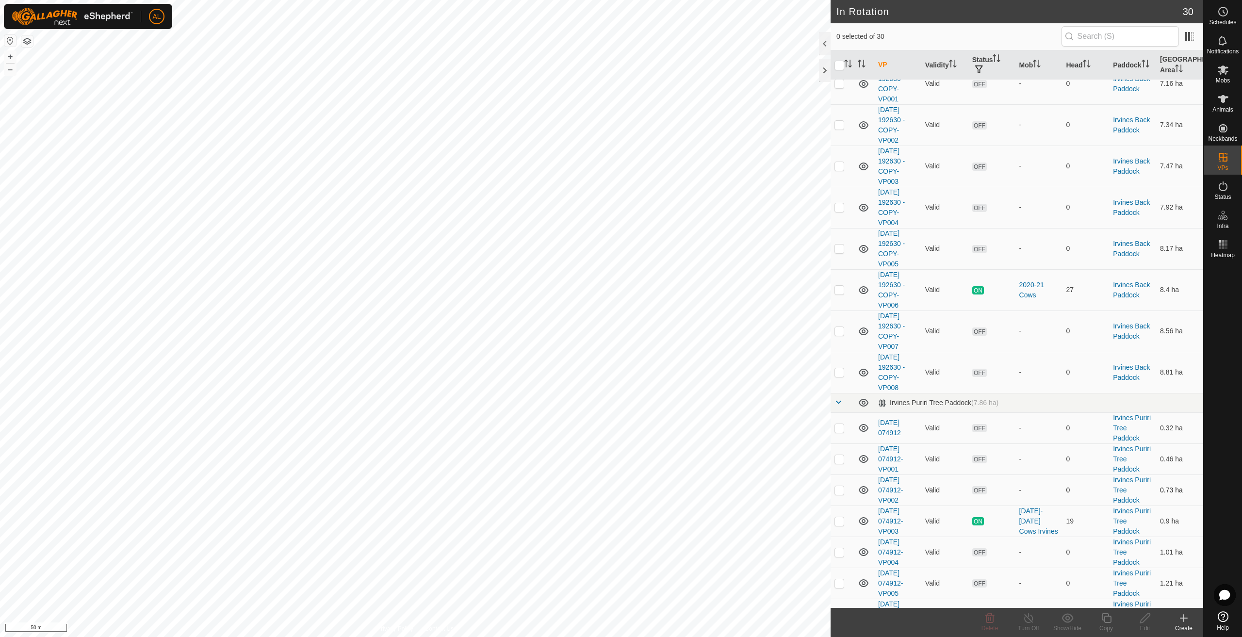
scroll to position [194, 0]
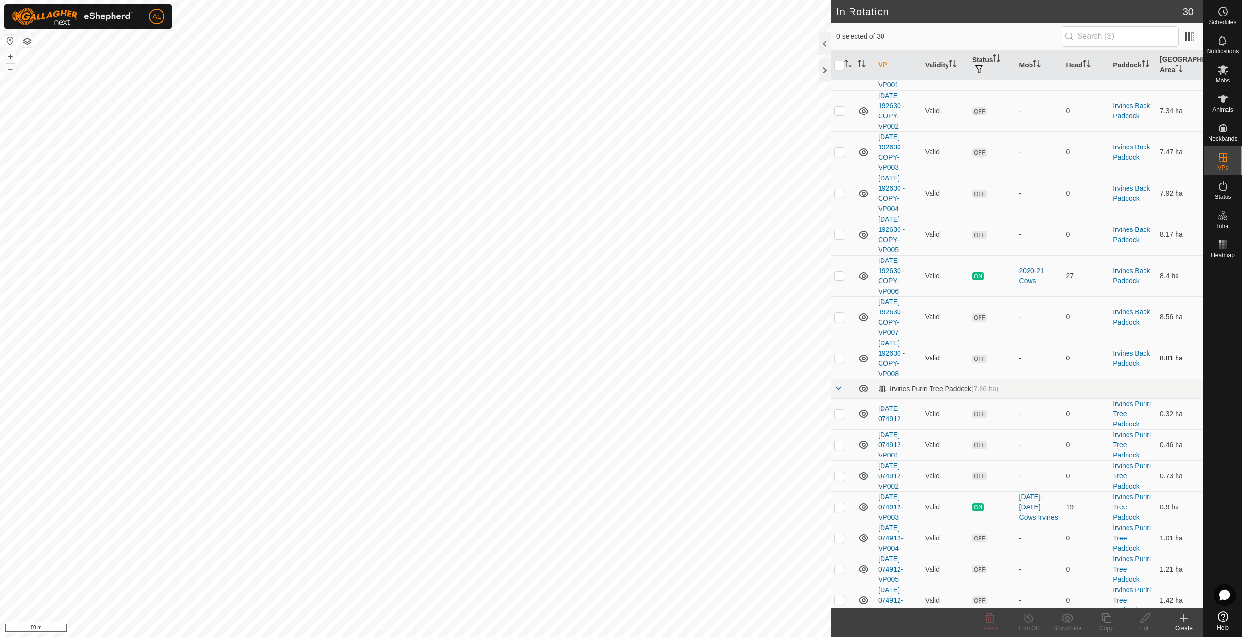
click at [841, 354] on td at bounding box center [842, 358] width 23 height 41
checkbox input "true"
click at [1112, 617] on icon at bounding box center [1106, 618] width 12 height 12
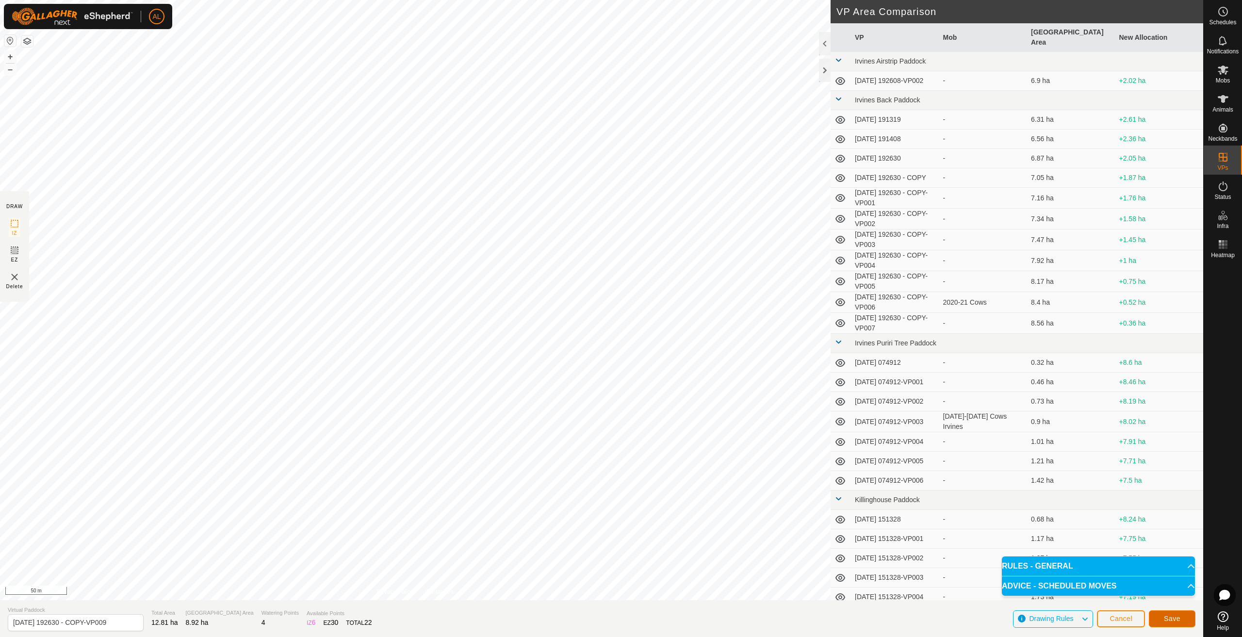
click at [1174, 623] on button "Save" at bounding box center [1172, 618] width 47 height 17
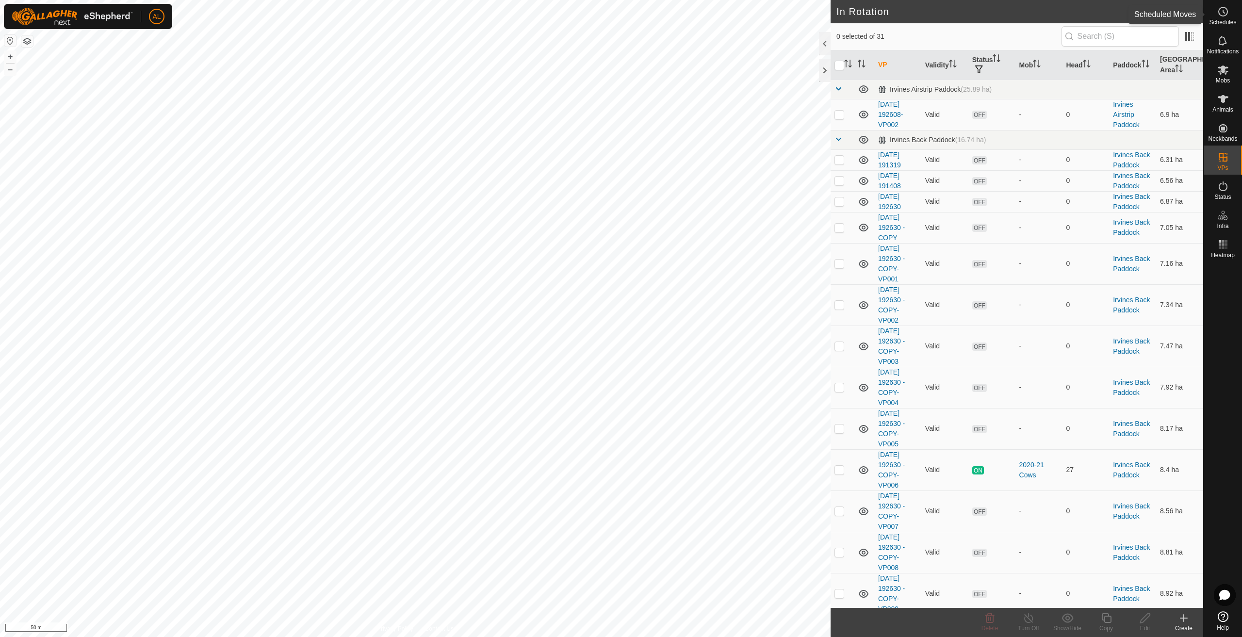
click at [1219, 15] on icon at bounding box center [1223, 12] width 12 height 12
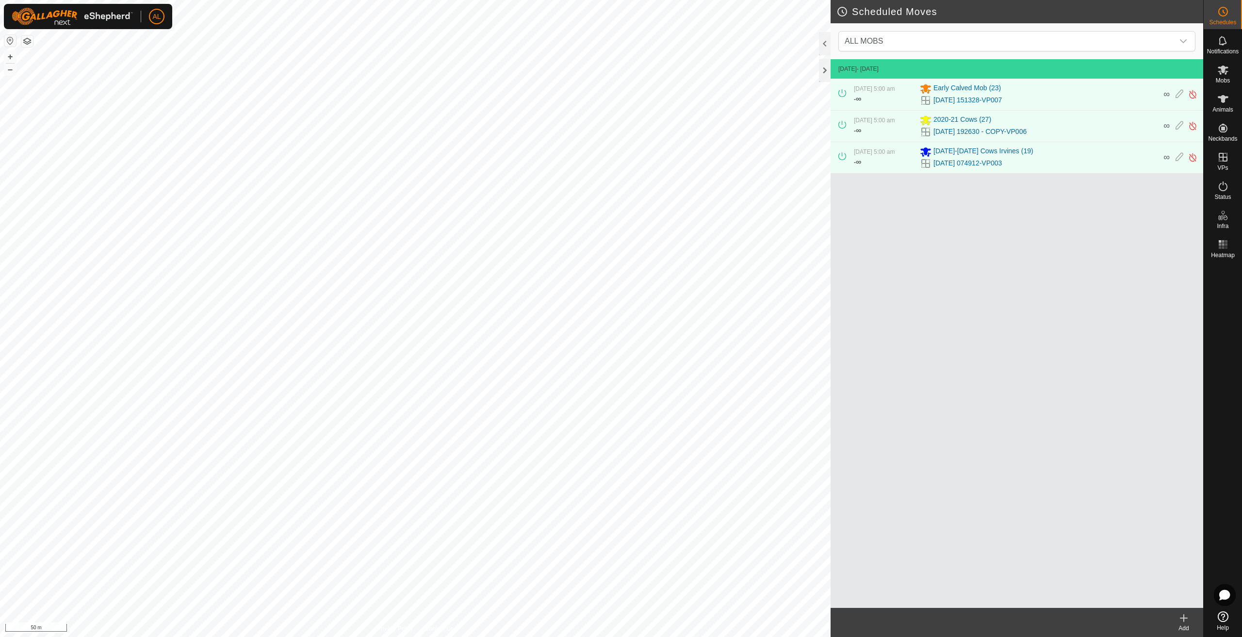
click at [1182, 620] on icon at bounding box center [1184, 618] width 12 height 12
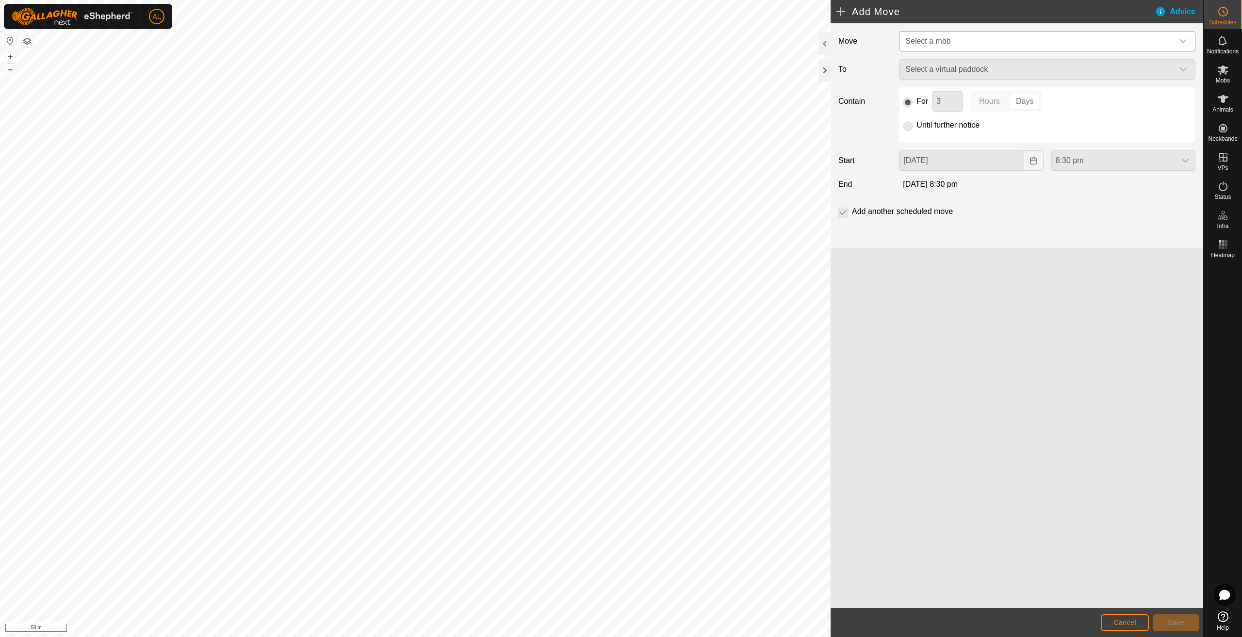
drag, startPoint x: 970, startPoint y: 50, endPoint x: 971, endPoint y: 42, distance: 8.3
click at [970, 49] on span "Select a mob" at bounding box center [1038, 41] width 272 height 19
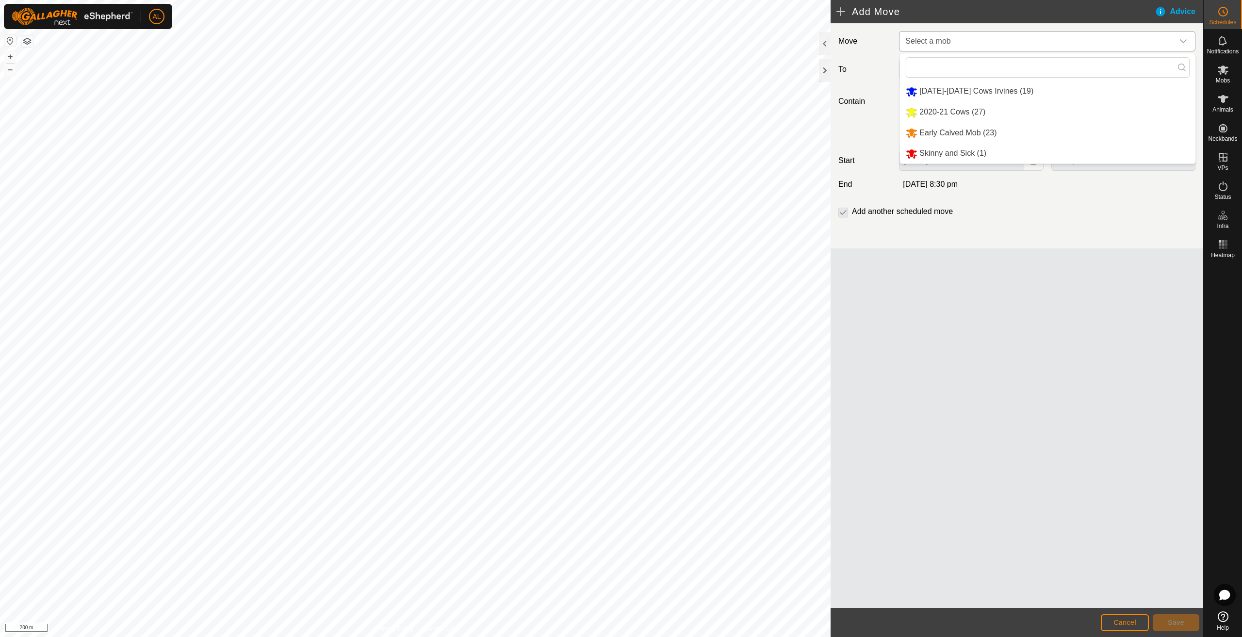
click at [953, 137] on li "Early Calved Mob (23)" at bounding box center [1048, 133] width 296 height 20
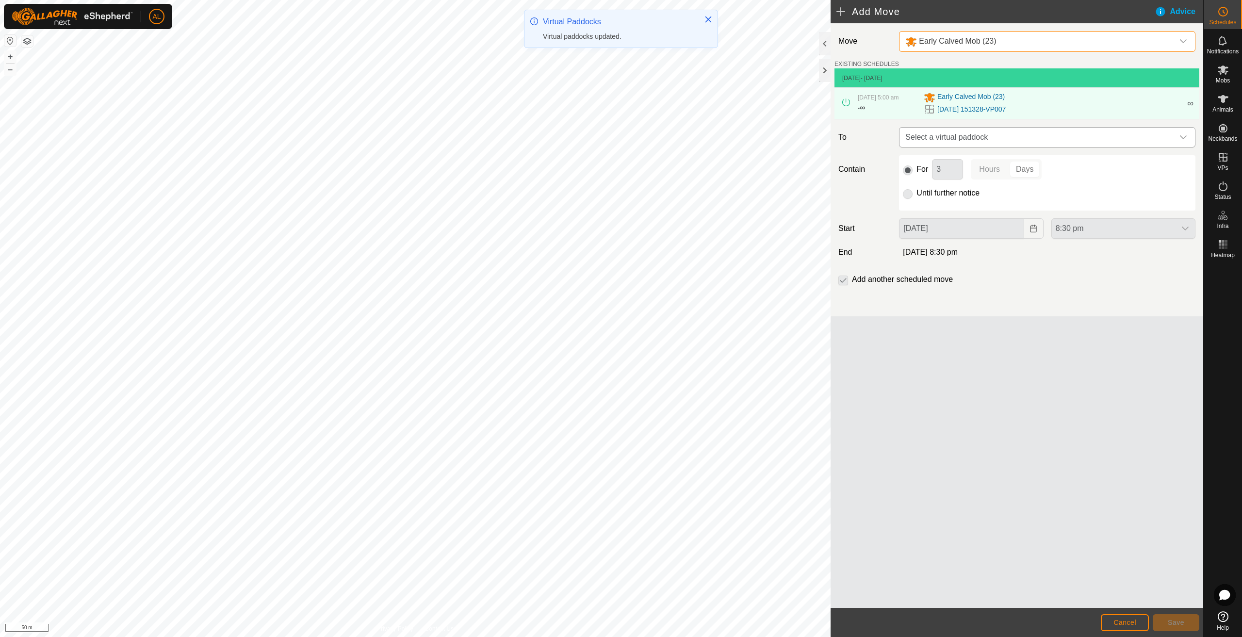
click at [979, 139] on span "Select a virtual paddock" at bounding box center [1038, 137] width 272 height 19
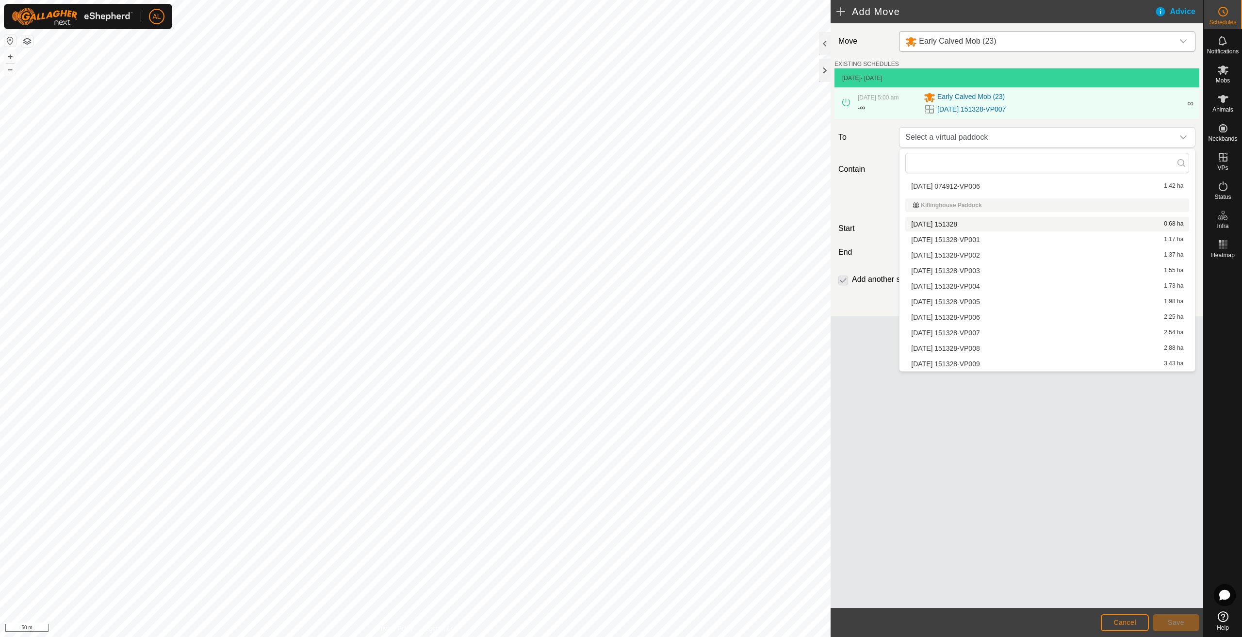
scroll to position [362, 0]
click at [1227, 160] on icon at bounding box center [1223, 157] width 9 height 9
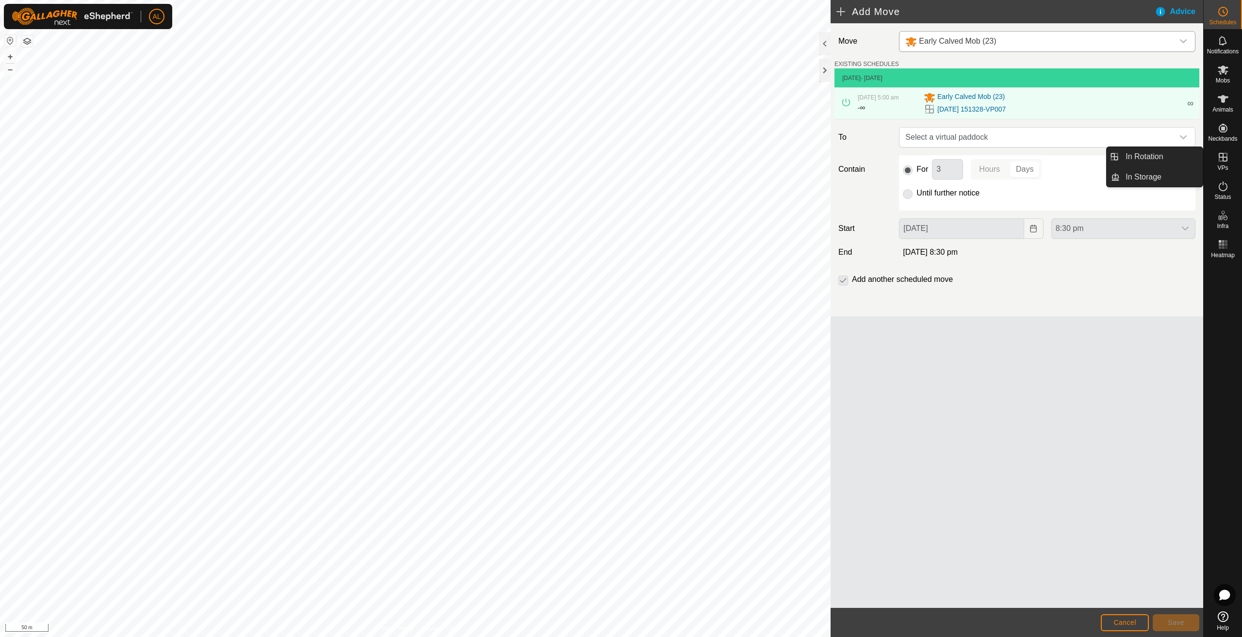
click at [1171, 156] on link "In Rotation" at bounding box center [1161, 156] width 83 height 19
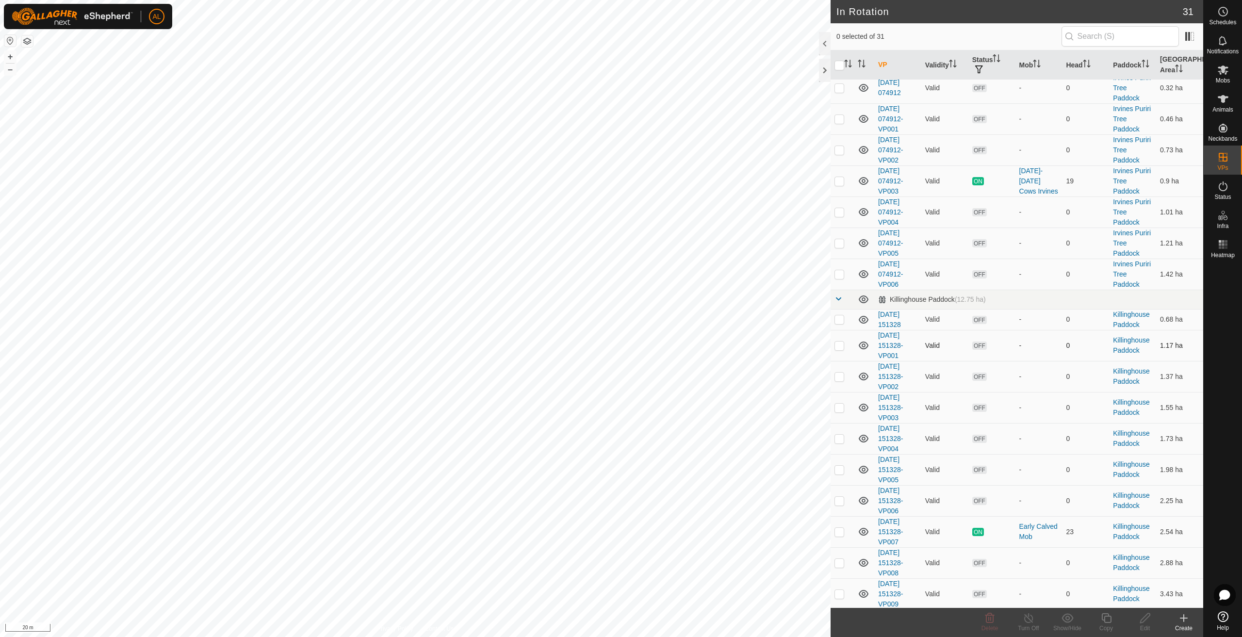
scroll to position [563, 0]
click at [843, 560] on p-checkbox at bounding box center [840, 561] width 10 height 8
checkbox input "true"
click at [1109, 615] on icon at bounding box center [1106, 618] width 10 height 10
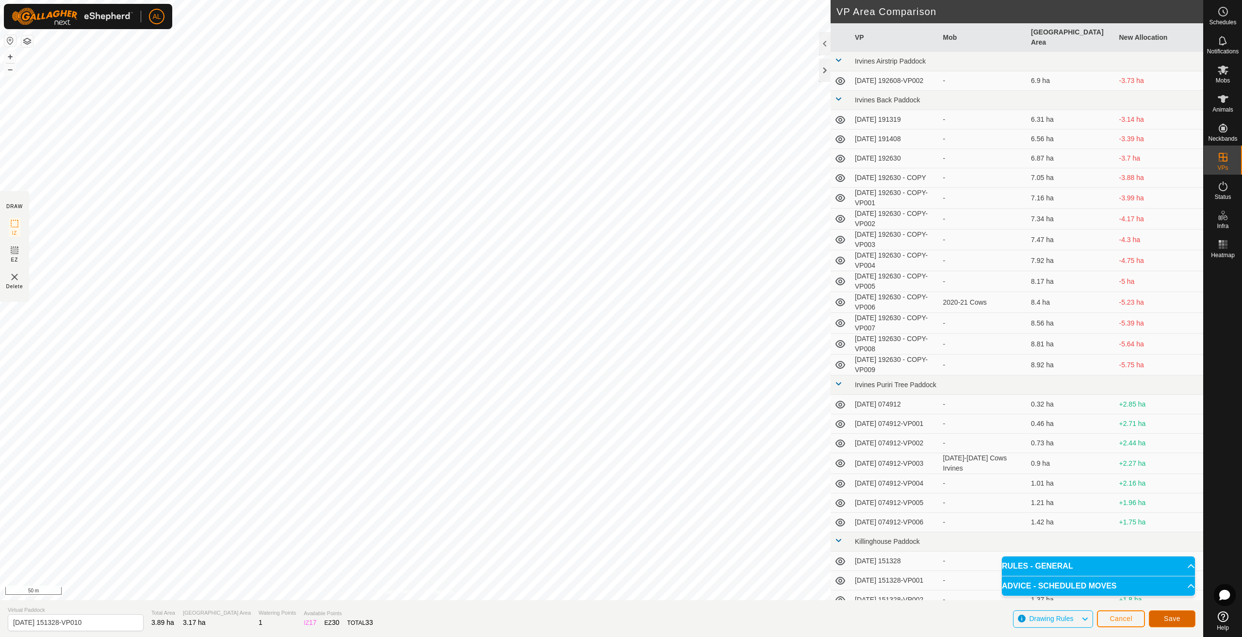
click at [1171, 622] on span "Save" at bounding box center [1172, 619] width 16 height 8
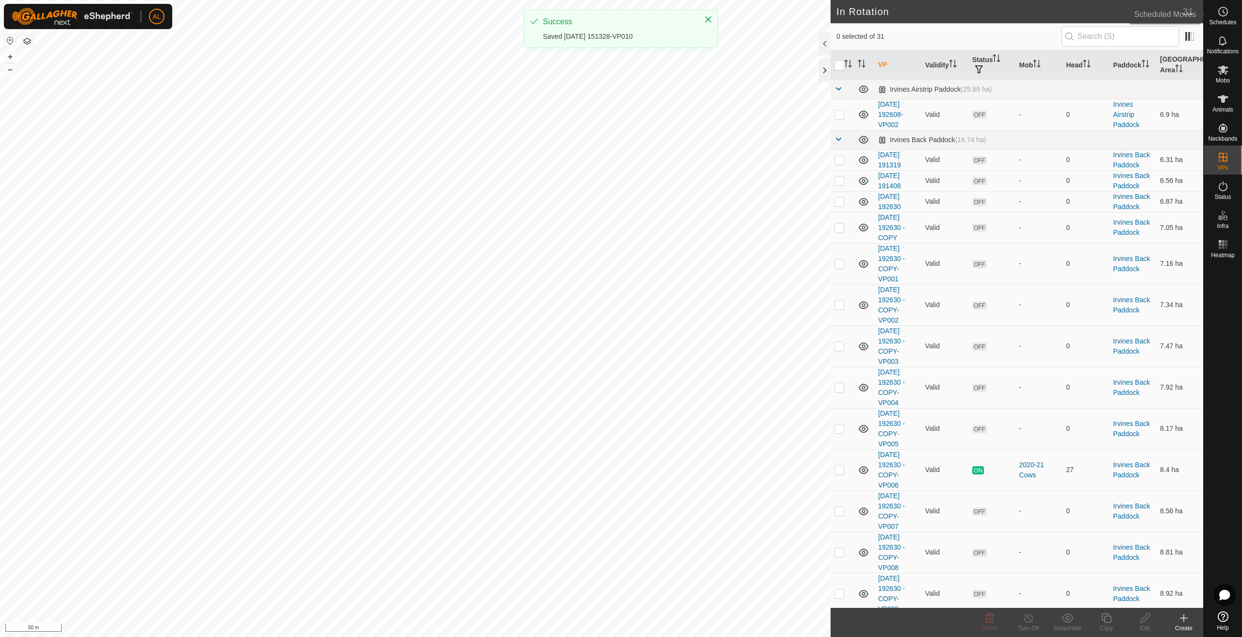
click at [1220, 14] on icon at bounding box center [1223, 12] width 12 height 12
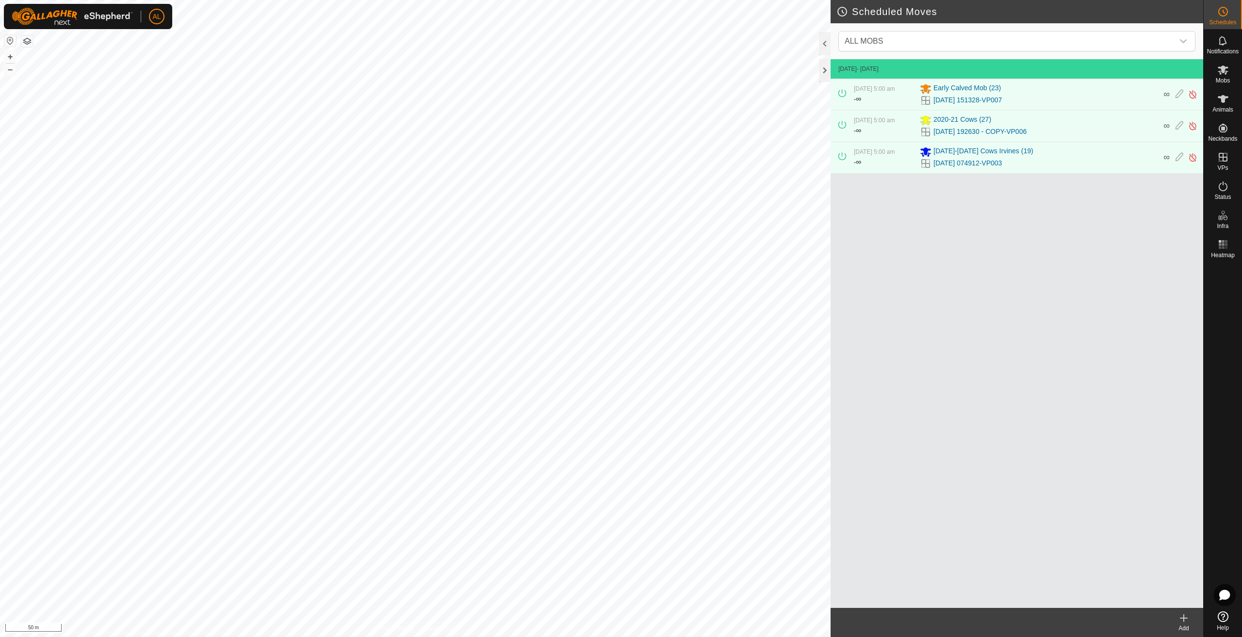
click at [1180, 624] on div "Add" at bounding box center [1184, 628] width 39 height 9
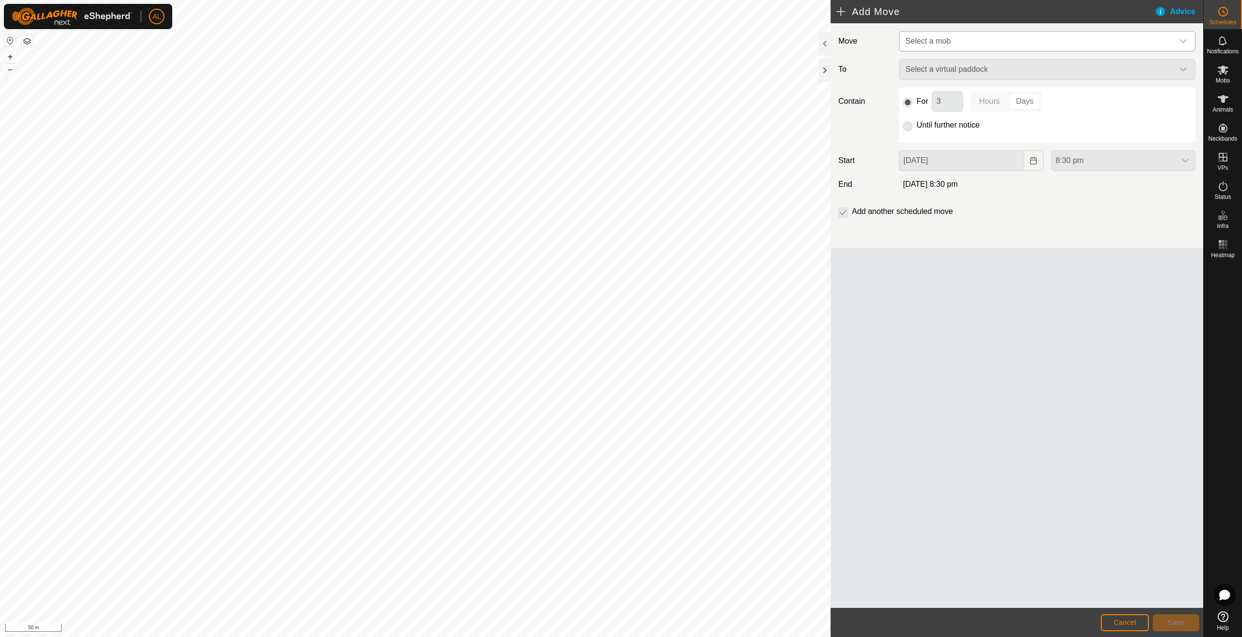
click at [956, 49] on span "Select a mob" at bounding box center [1038, 41] width 272 height 19
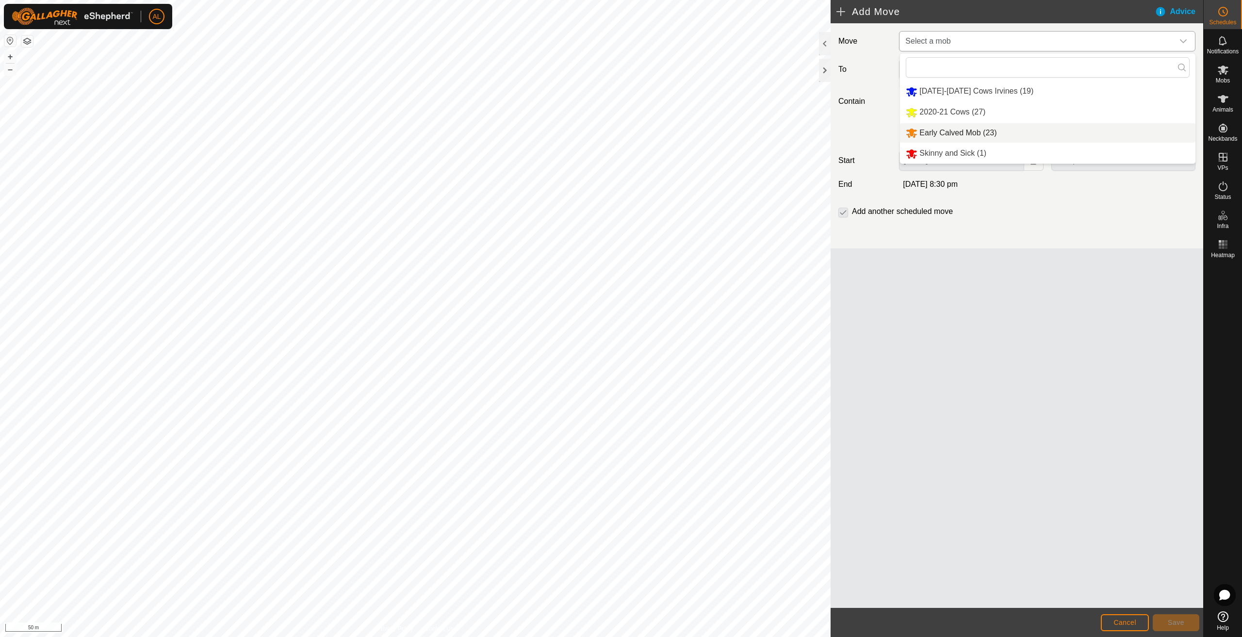
click at [951, 134] on li "Early Calved Mob (23)" at bounding box center [1048, 133] width 296 height 20
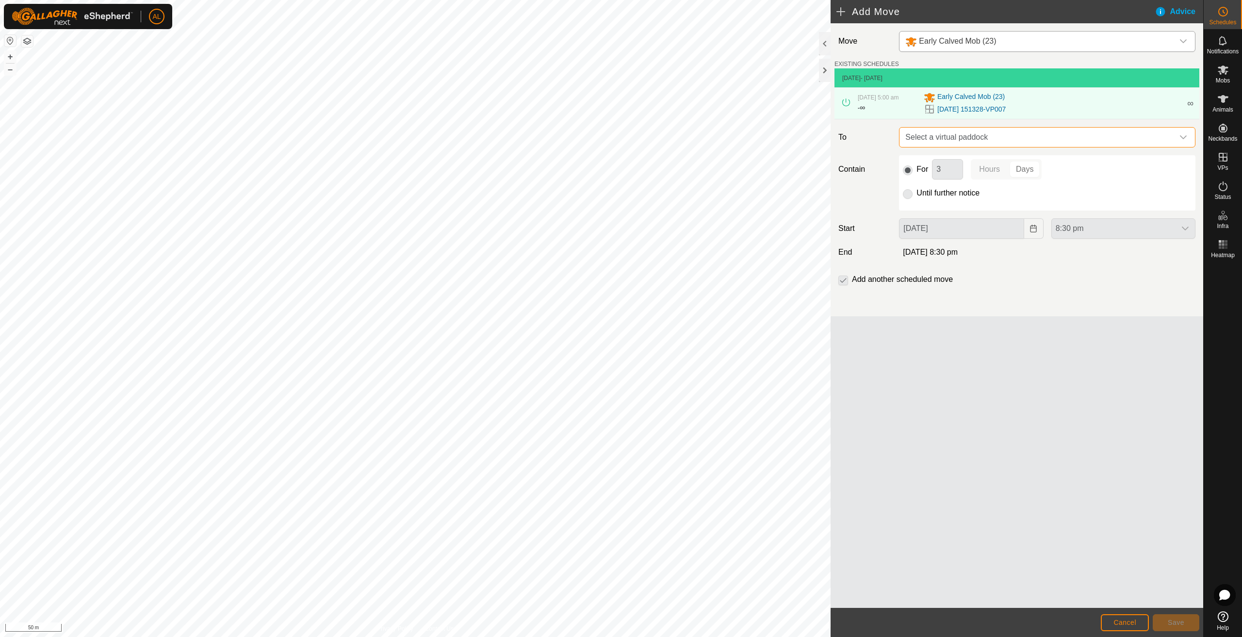
click at [982, 139] on span "Select a virtual paddock" at bounding box center [1038, 137] width 272 height 19
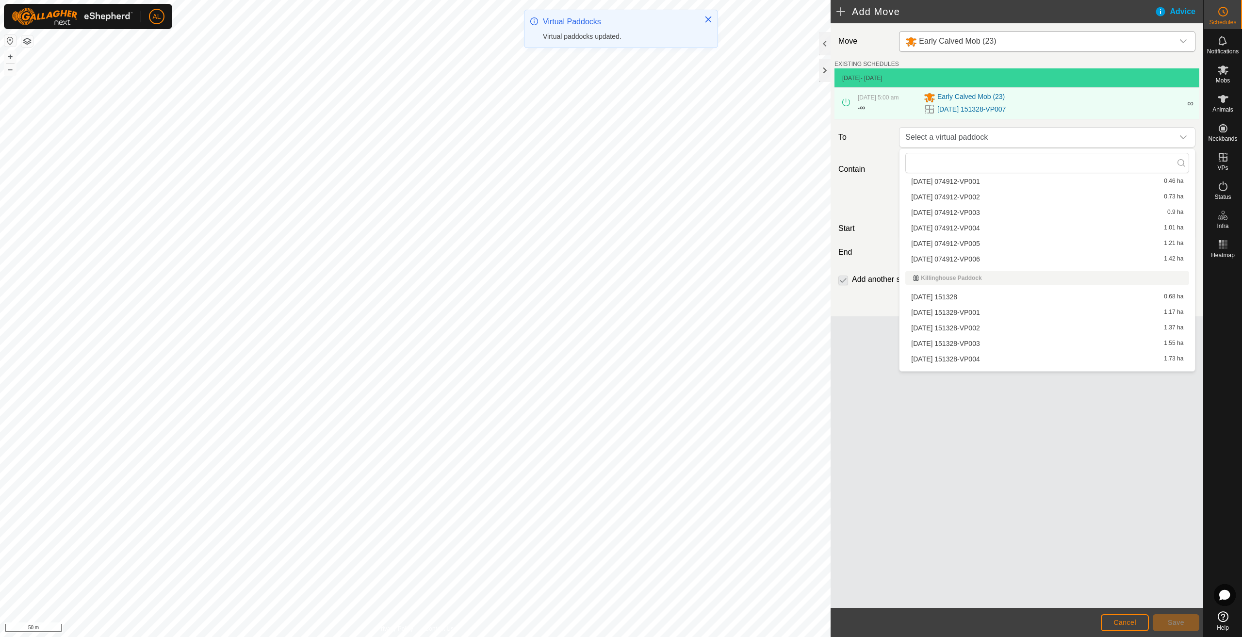
scroll to position [391, 0]
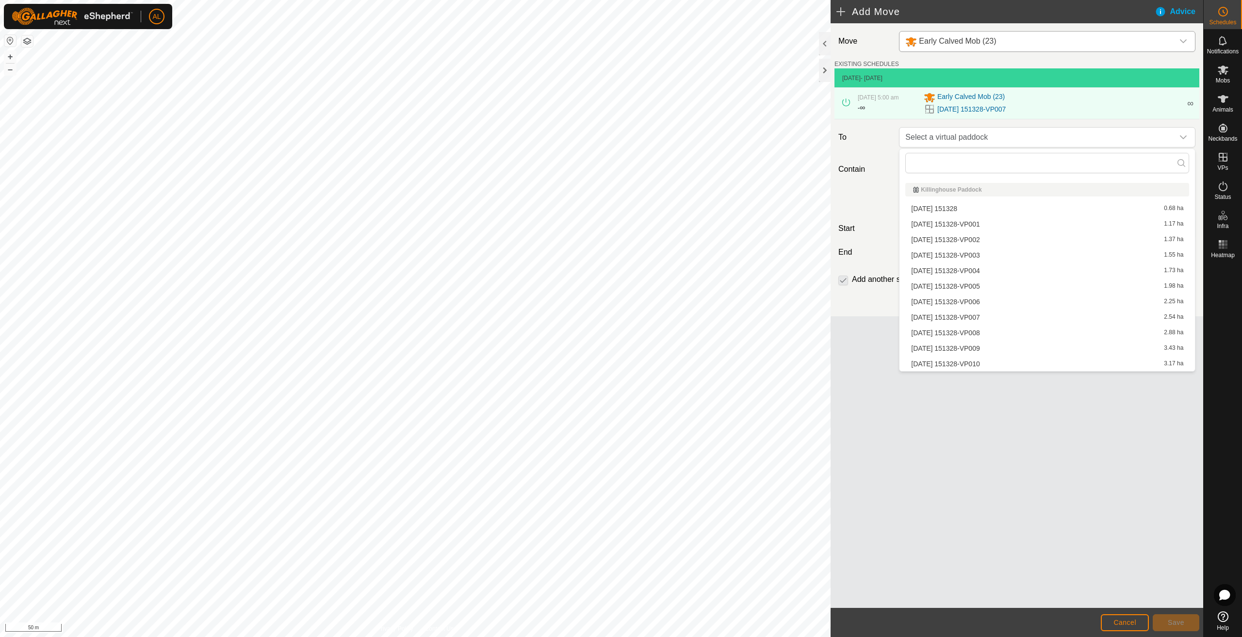
click at [1056, 336] on li "[DATE] 151328-VP008 2.88 ha" at bounding box center [1047, 333] width 284 height 15
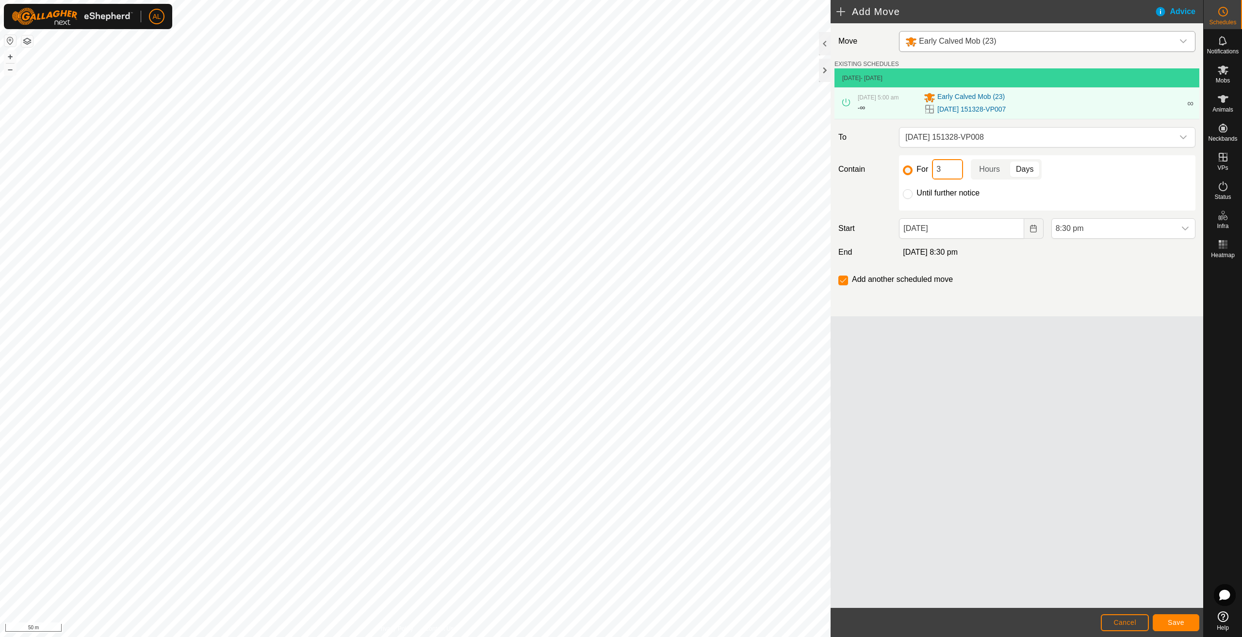
drag, startPoint x: 948, startPoint y: 172, endPoint x: 895, endPoint y: 166, distance: 53.7
click at [895, 169] on div "For 3 Hours Days Until further notice" at bounding box center [1047, 182] width 304 height 55
type input "1"
click at [1029, 229] on button "Choose Date" at bounding box center [1033, 228] width 19 height 20
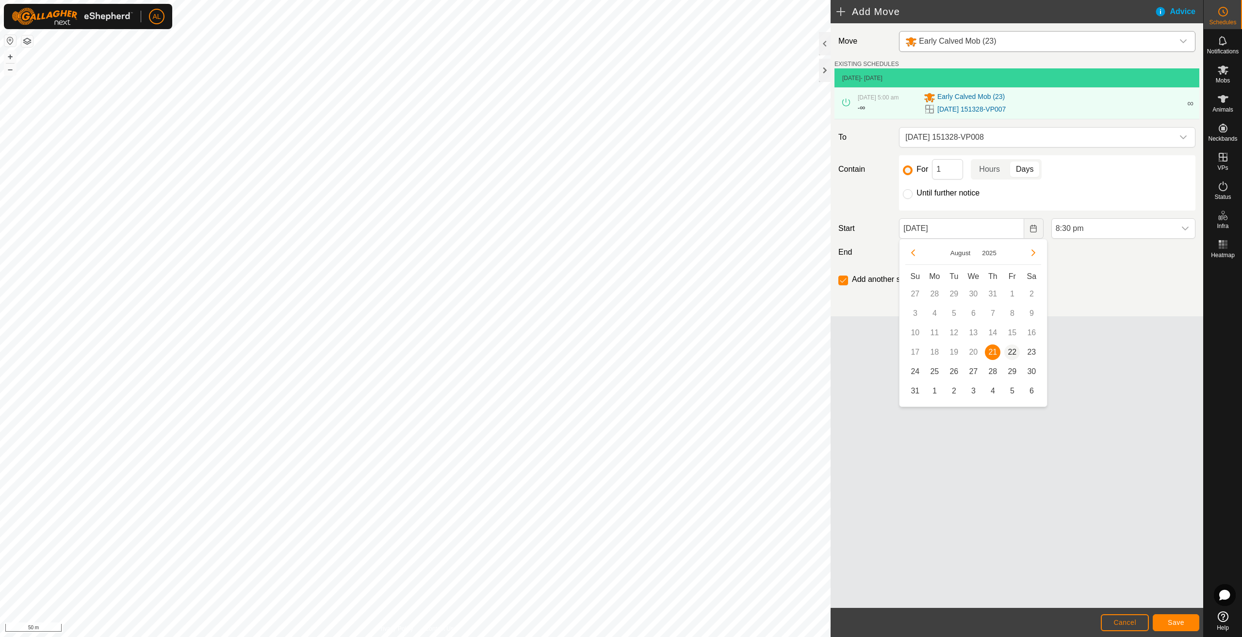
click at [1016, 354] on span "22" at bounding box center [1012, 353] width 16 height 16
type input "[DATE]"
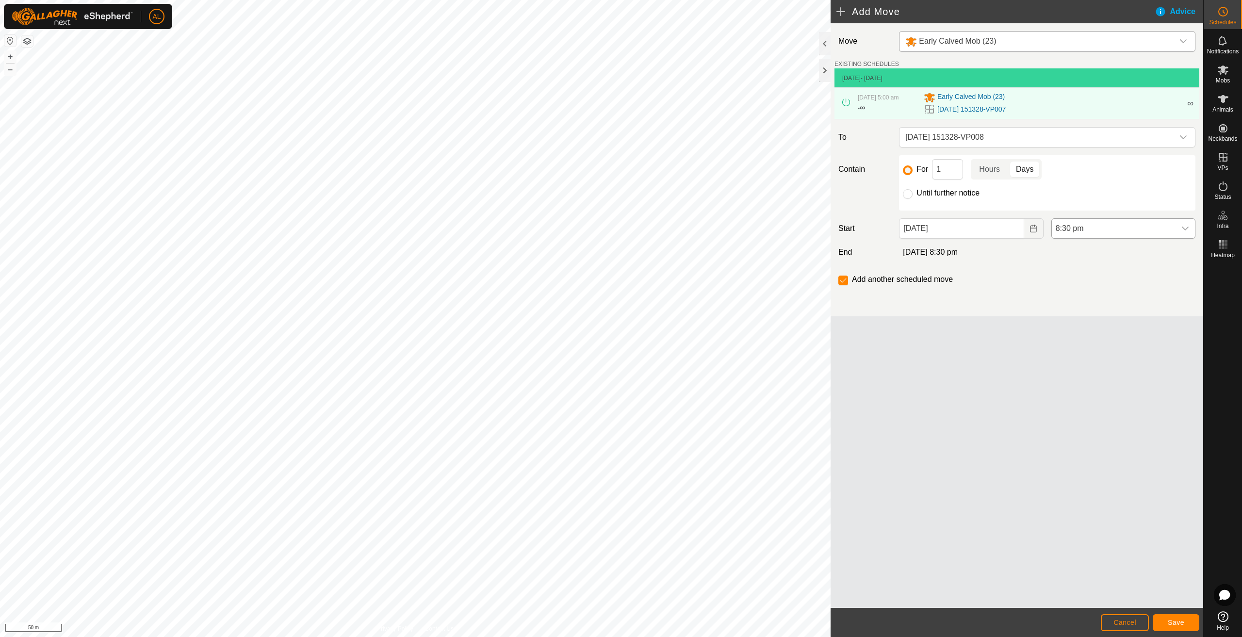
click at [1177, 222] on div "dropdown trigger" at bounding box center [1185, 228] width 19 height 19
drag, startPoint x: 1083, startPoint y: 324, endPoint x: 1071, endPoint y: 326, distance: 11.8
click at [1084, 324] on li "5:00 am" at bounding box center [1123, 327] width 143 height 19
click at [1177, 624] on span "Save" at bounding box center [1176, 623] width 16 height 8
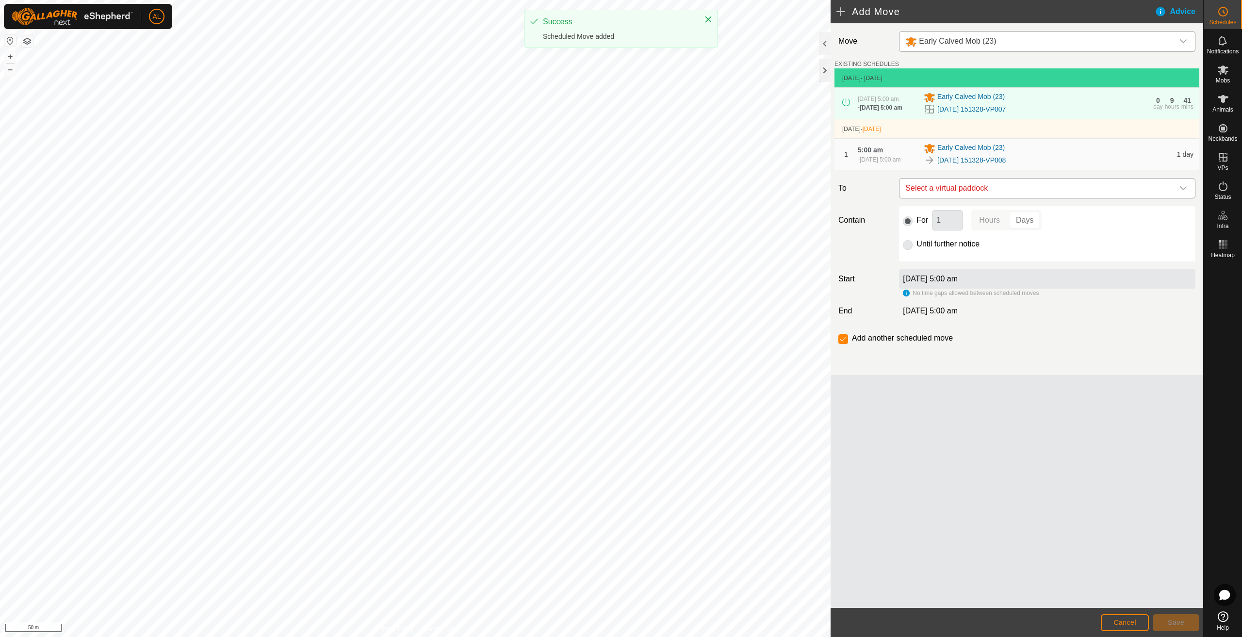
click at [981, 198] on span "Select a virtual paddock" at bounding box center [1038, 188] width 272 height 19
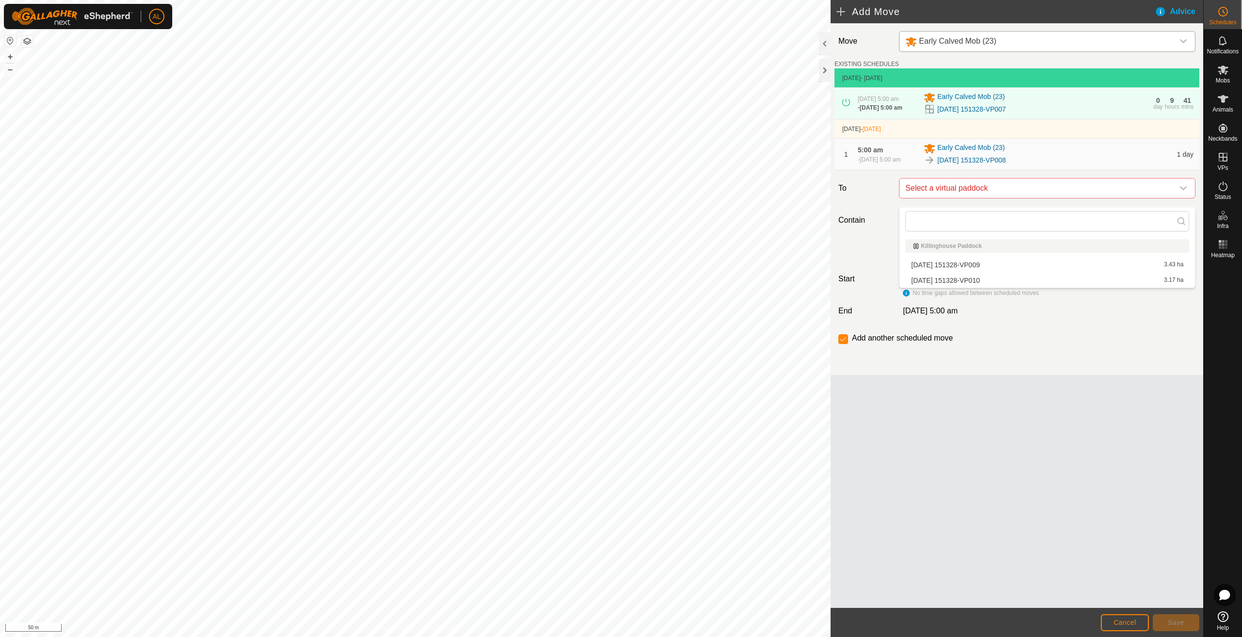
click at [977, 281] on li "[DATE] 151328-VP010 3.17 ha" at bounding box center [1047, 280] width 284 height 15
click at [1172, 622] on span "Save" at bounding box center [1176, 623] width 16 height 8
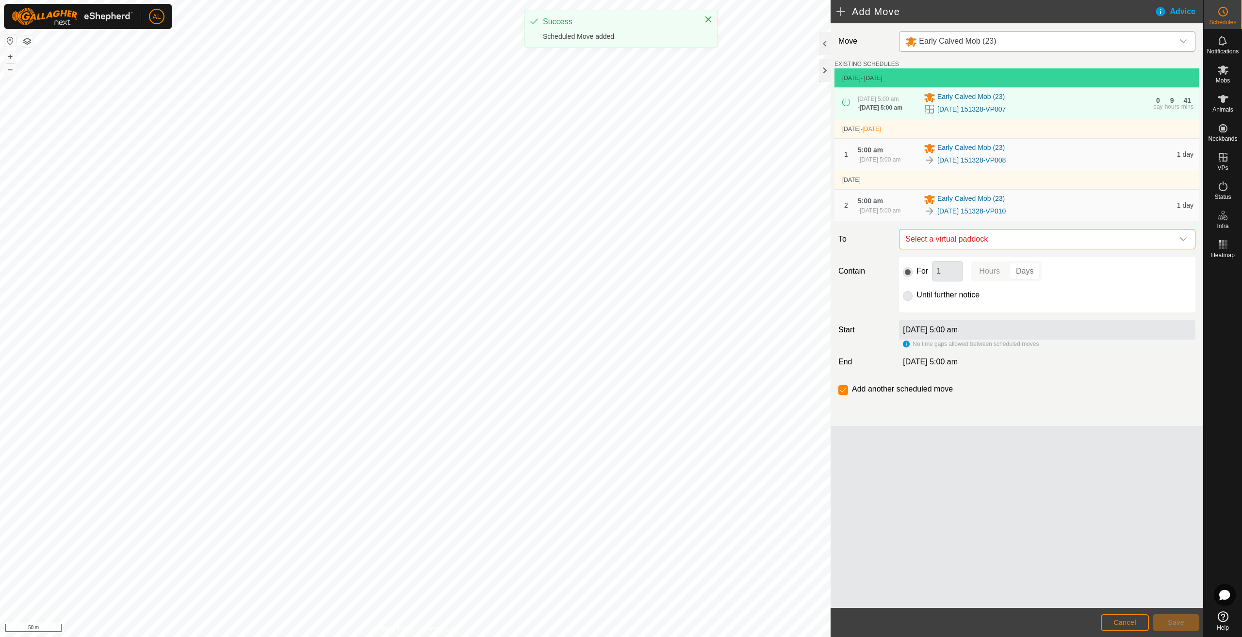
click at [940, 249] on span "Select a virtual paddock" at bounding box center [1038, 239] width 272 height 19
click at [944, 318] on li "[DATE] 151328-VP009 3.43 ha" at bounding box center [1047, 320] width 284 height 15
click at [912, 301] on input "Until further notice" at bounding box center [908, 296] width 10 height 10
radio input "true"
checkbox input "false"
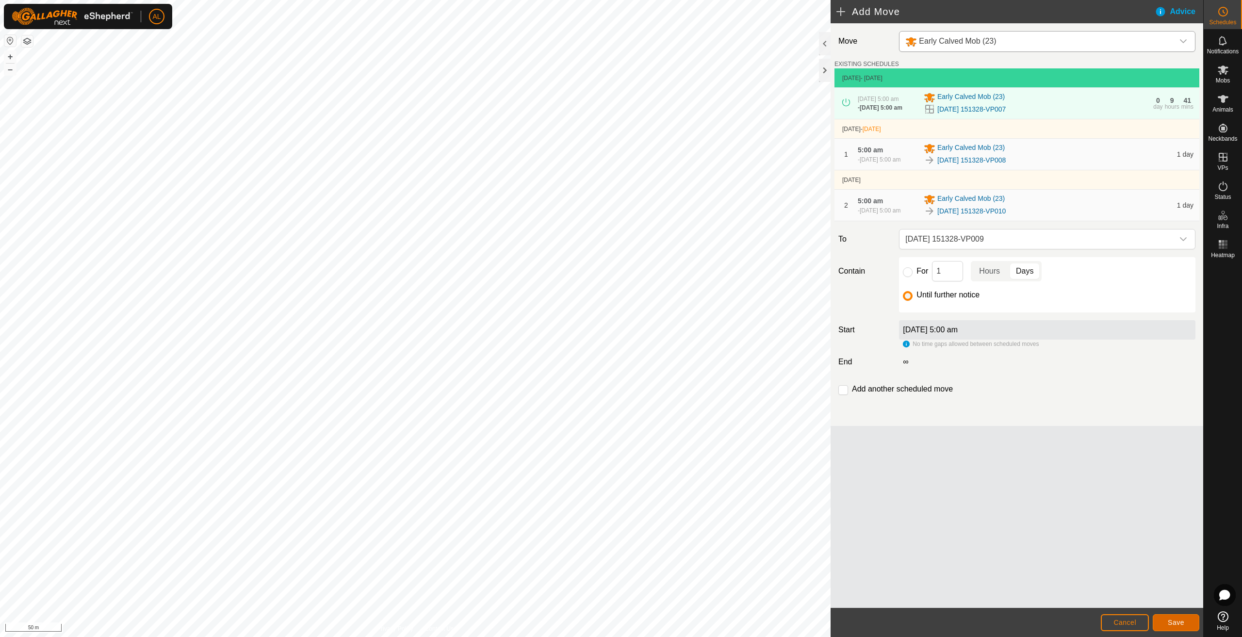
click at [1186, 621] on button "Save" at bounding box center [1176, 622] width 47 height 17
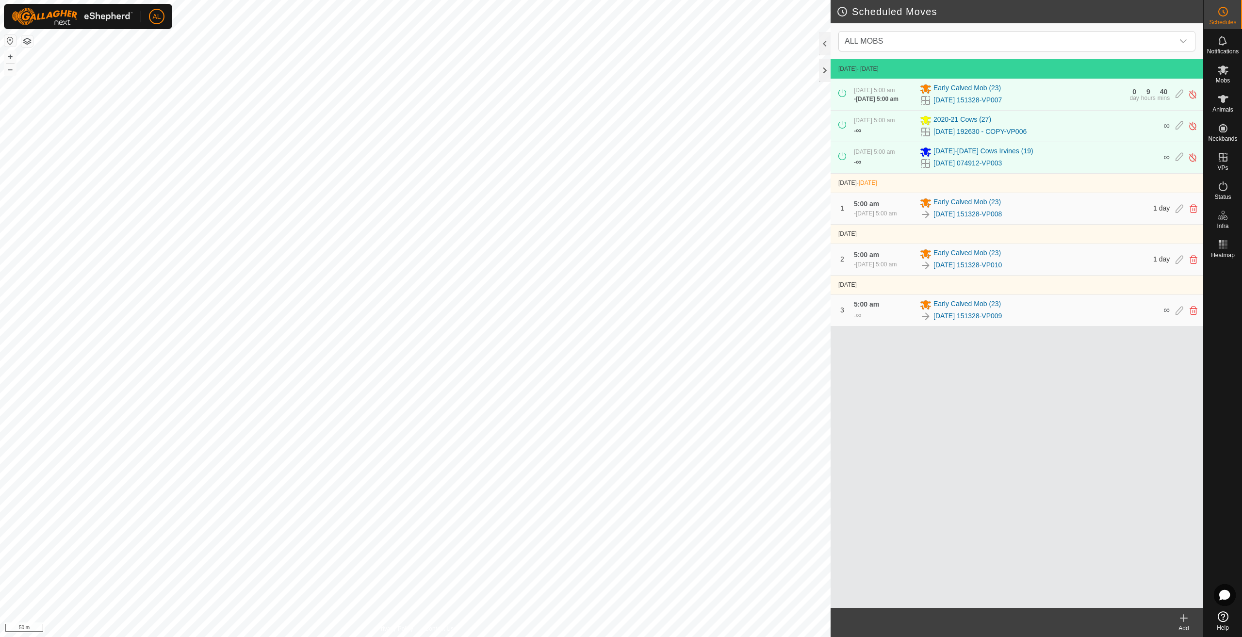
click at [1184, 625] on div "Add" at bounding box center [1184, 628] width 39 height 9
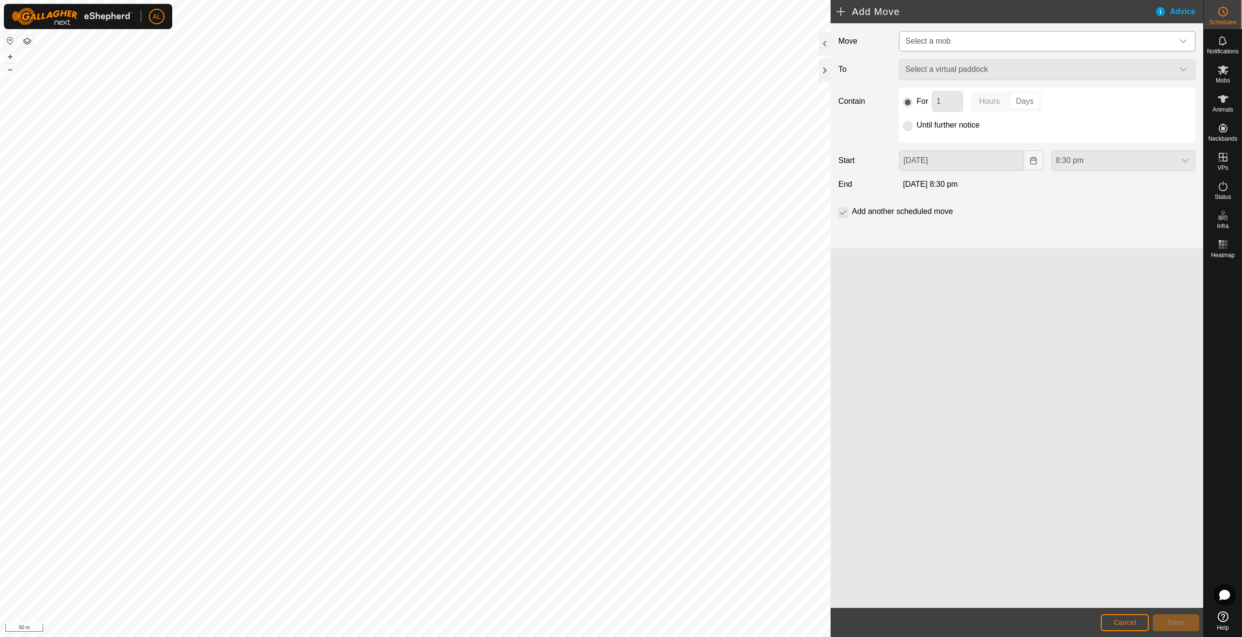
click at [978, 44] on span "Select a mob" at bounding box center [1038, 41] width 272 height 19
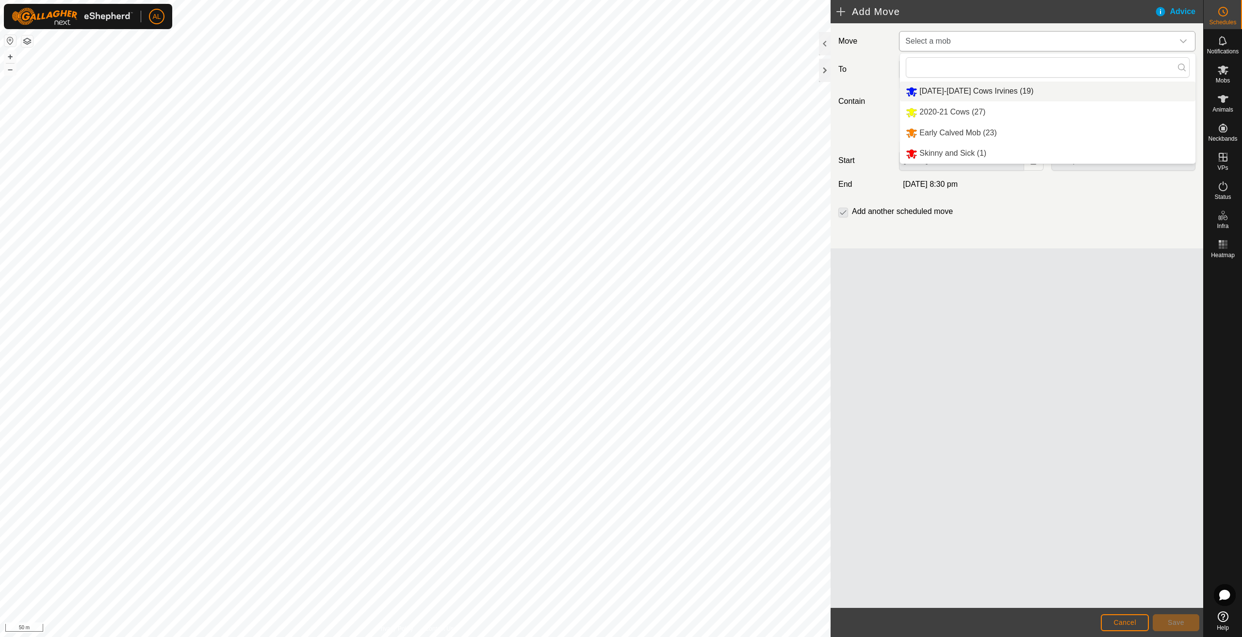
click at [961, 88] on li "[DATE]-[DATE] Cows Irvines (19)" at bounding box center [1048, 92] width 296 height 20
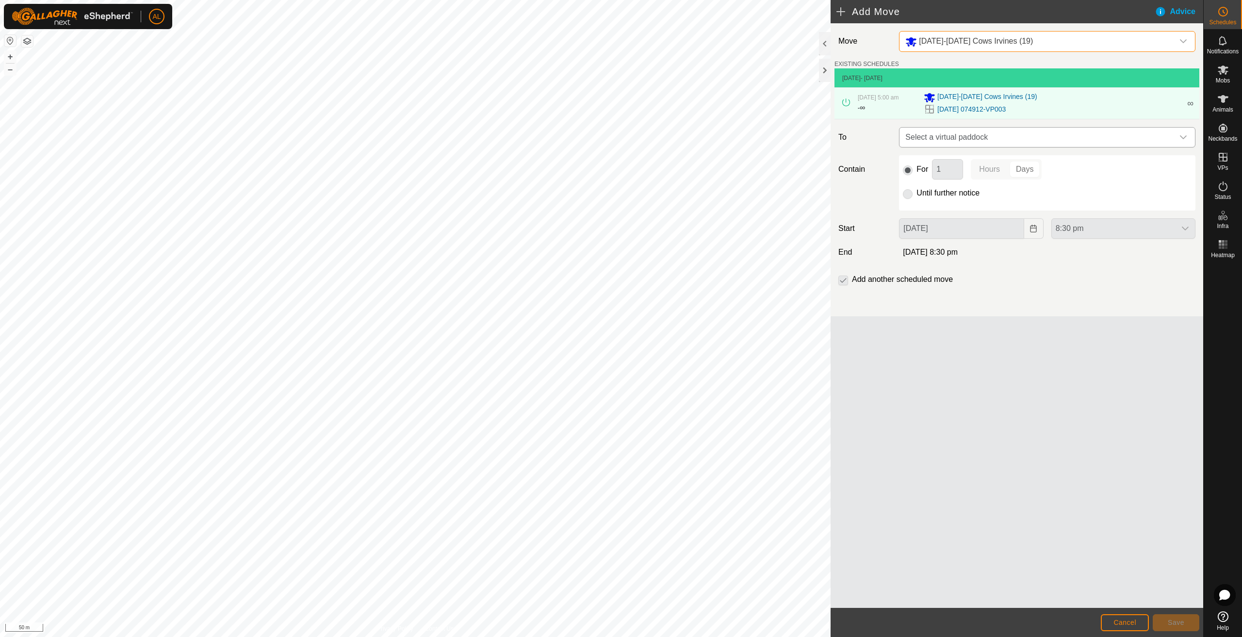
click at [983, 138] on span "Select a virtual paddock" at bounding box center [1038, 137] width 272 height 19
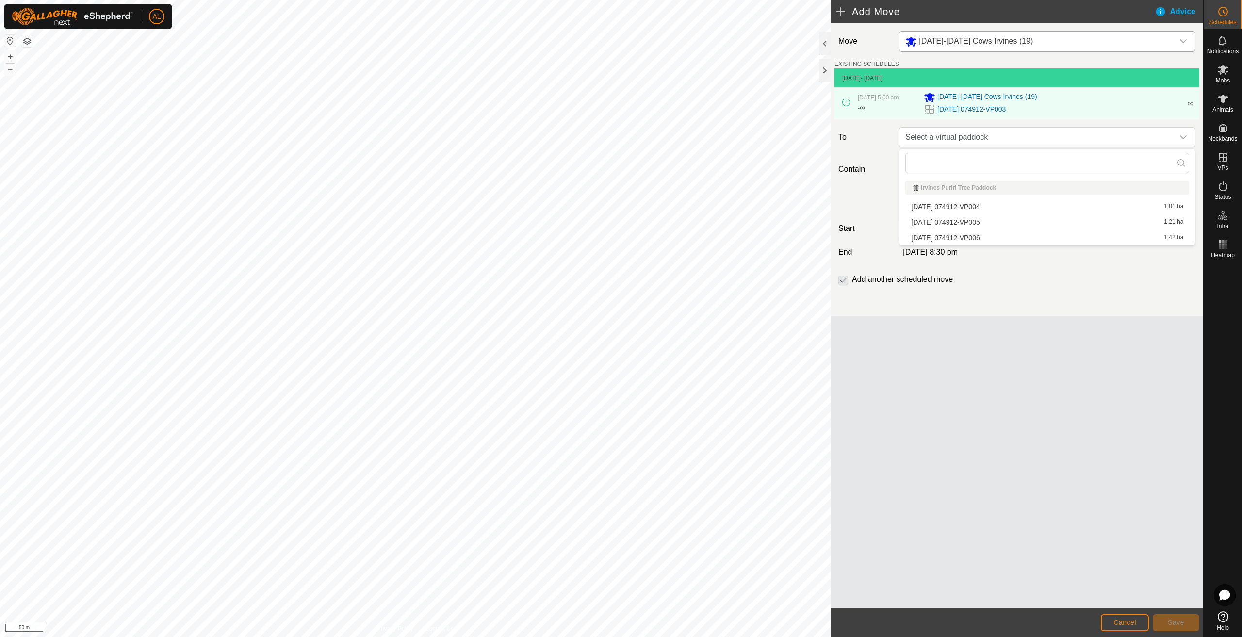
click at [970, 207] on li "[DATE] 074912-VP004 1.01 ha" at bounding box center [1047, 206] width 284 height 15
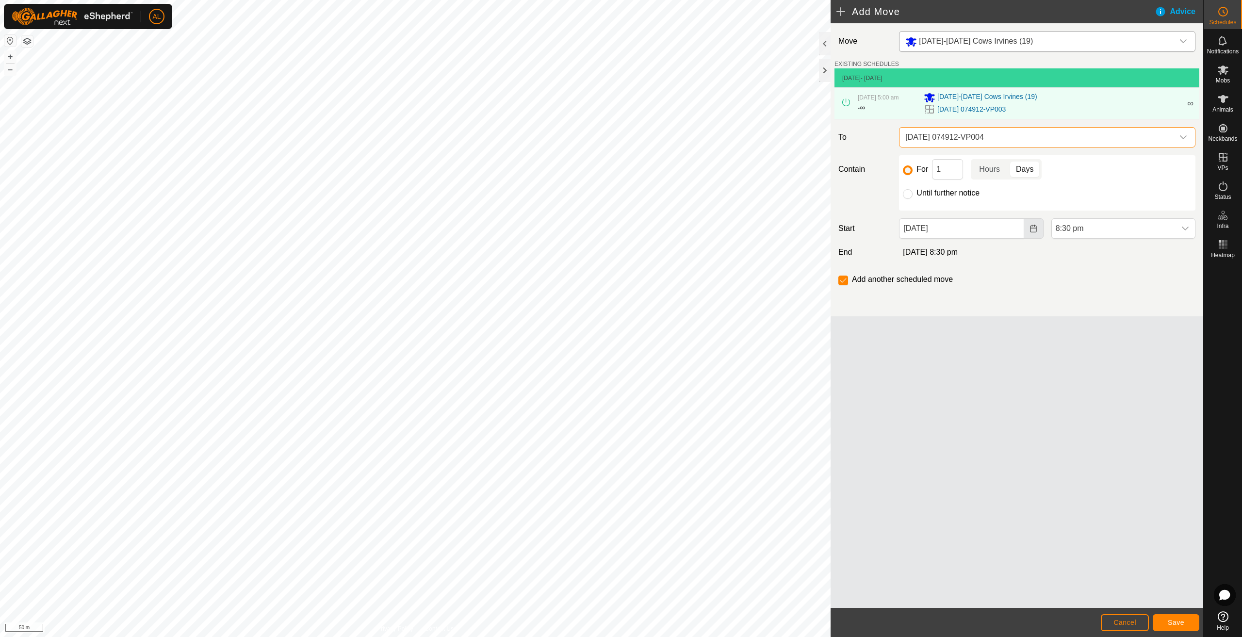
click at [1032, 230] on icon "Choose Date" at bounding box center [1034, 229] width 8 height 8
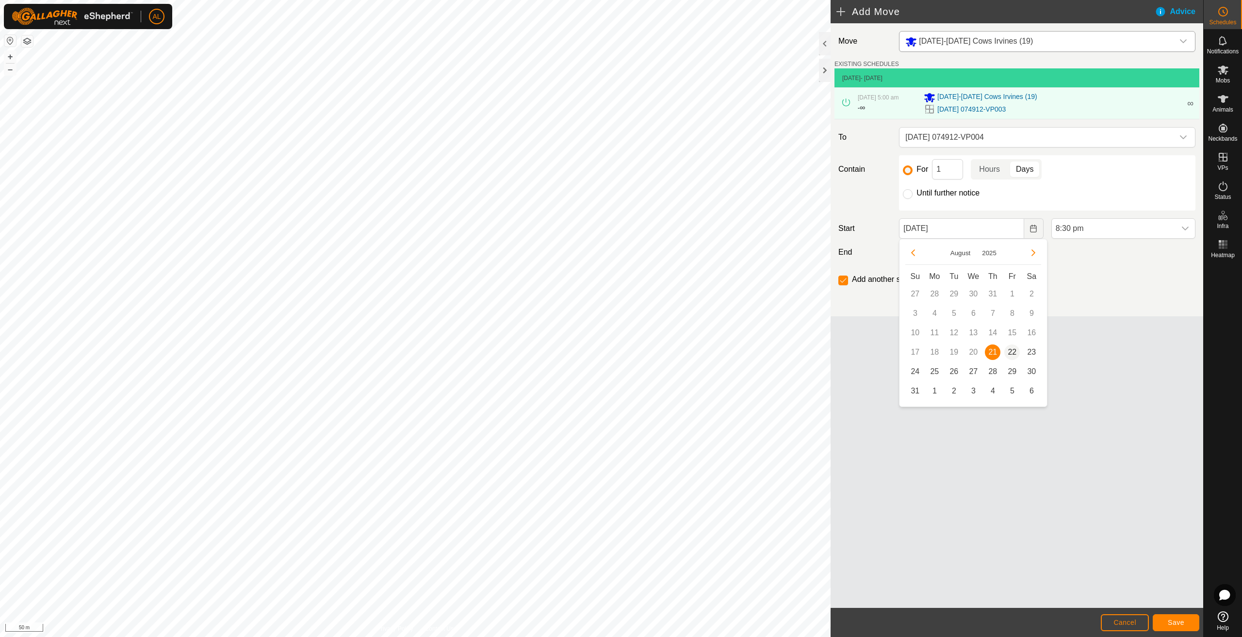
click at [1009, 353] on span "22" at bounding box center [1012, 353] width 16 height 16
type input "[DATE]"
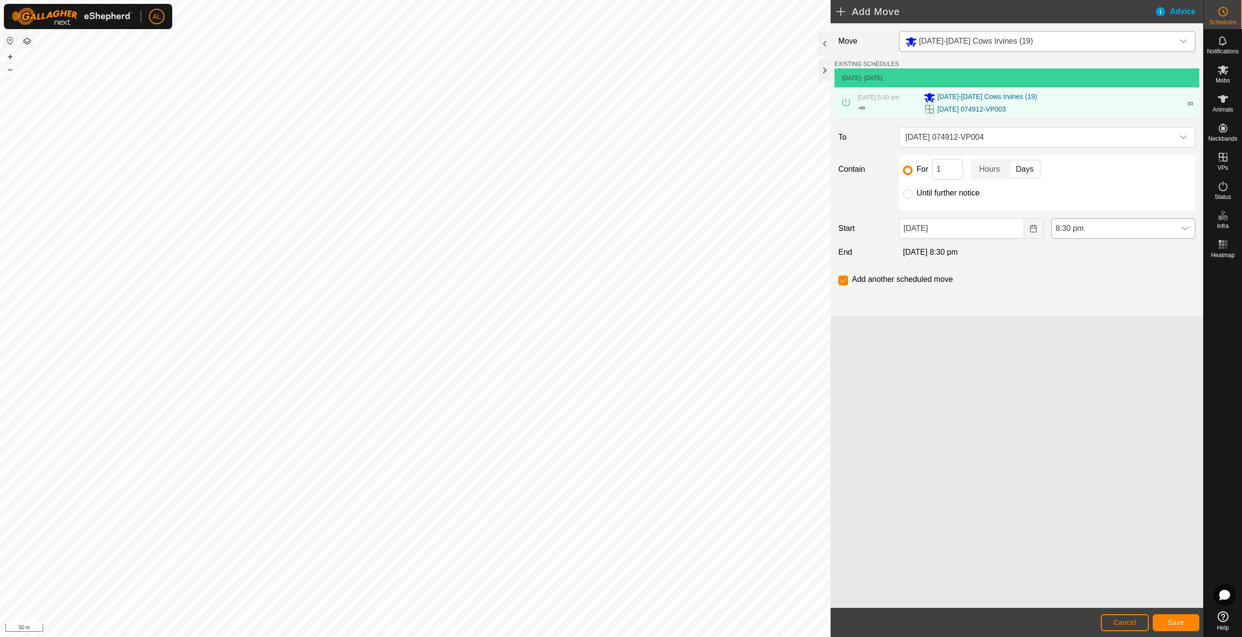
click at [1085, 233] on span "8:30 pm" at bounding box center [1114, 228] width 124 height 19
click at [1084, 287] on li "5:00 am" at bounding box center [1123, 284] width 143 height 19
click at [1178, 619] on span "Save" at bounding box center [1176, 623] width 16 height 8
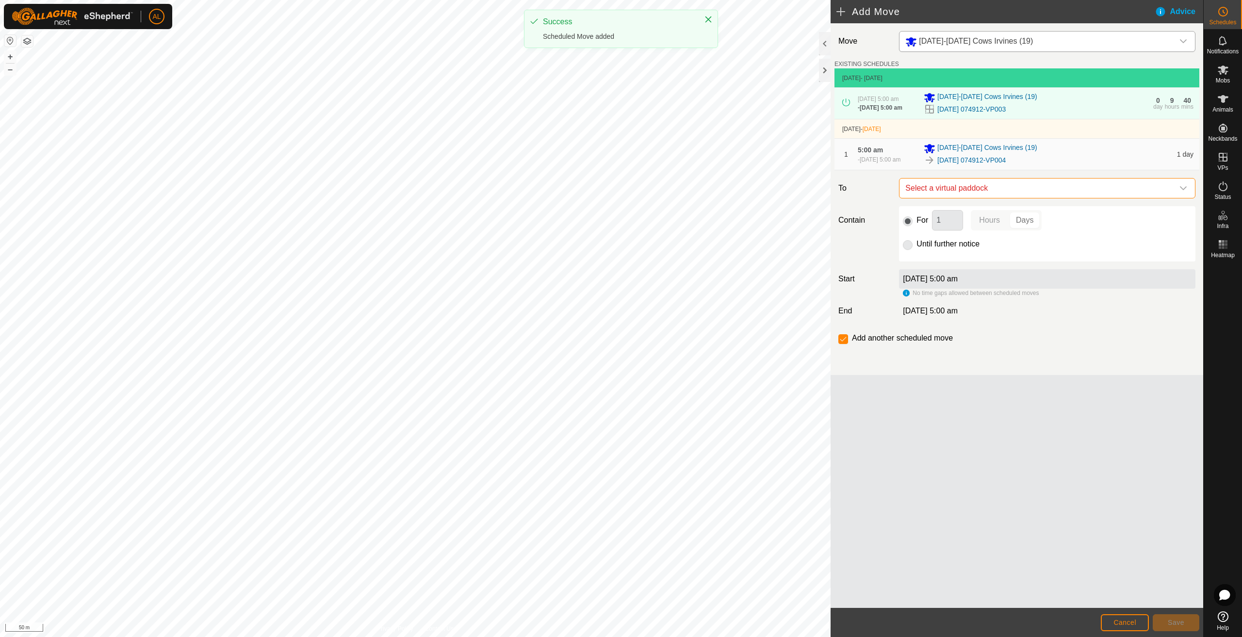
click at [1015, 197] on span "Select a virtual paddock" at bounding box center [1038, 188] width 272 height 19
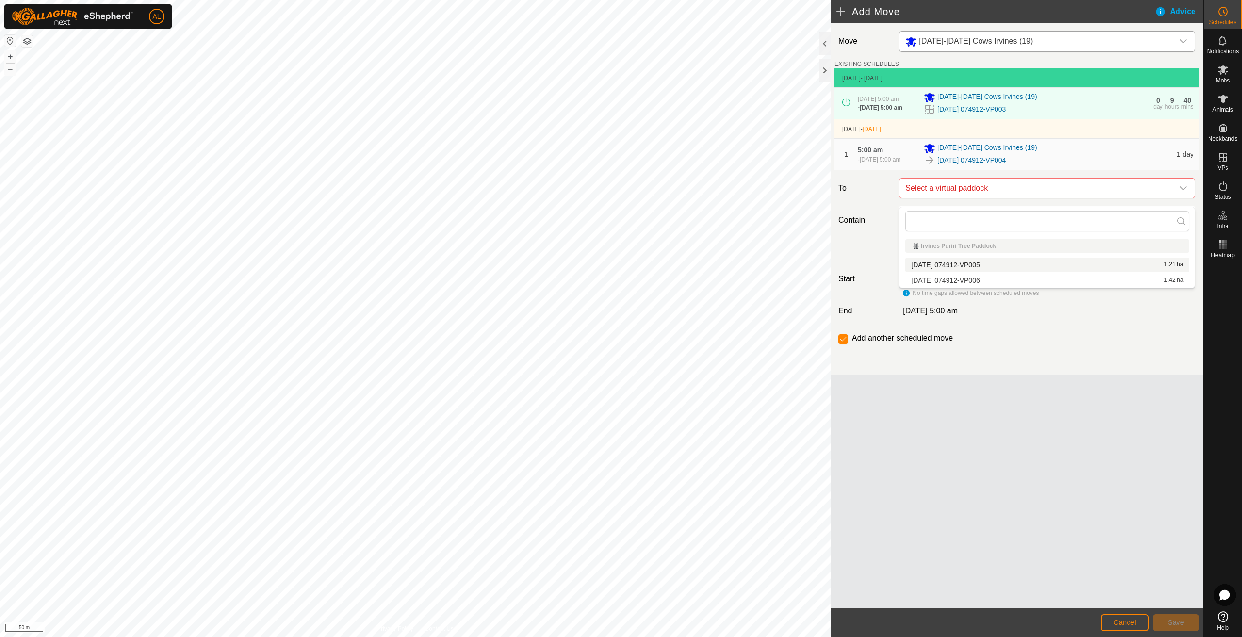
click at [992, 266] on li "[DATE] 074912-VP005 1.21 ha" at bounding box center [1047, 265] width 284 height 15
click at [1185, 617] on button "Save" at bounding box center [1176, 622] width 47 height 17
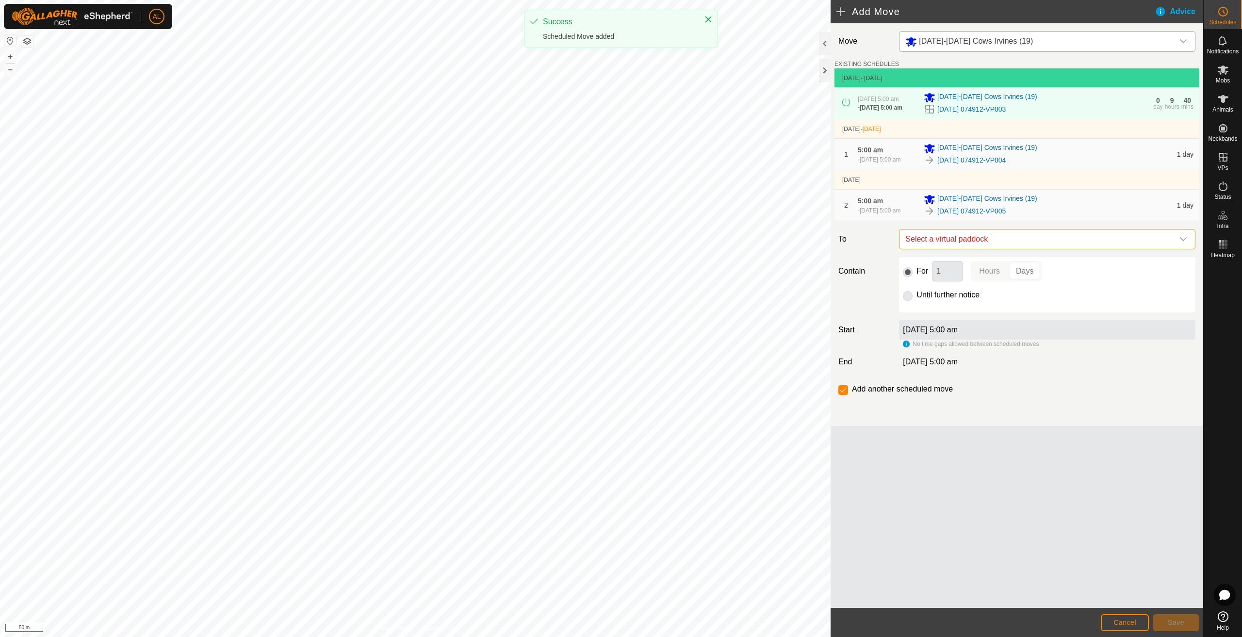
click at [1024, 246] on span "Select a virtual paddock" at bounding box center [1038, 239] width 272 height 19
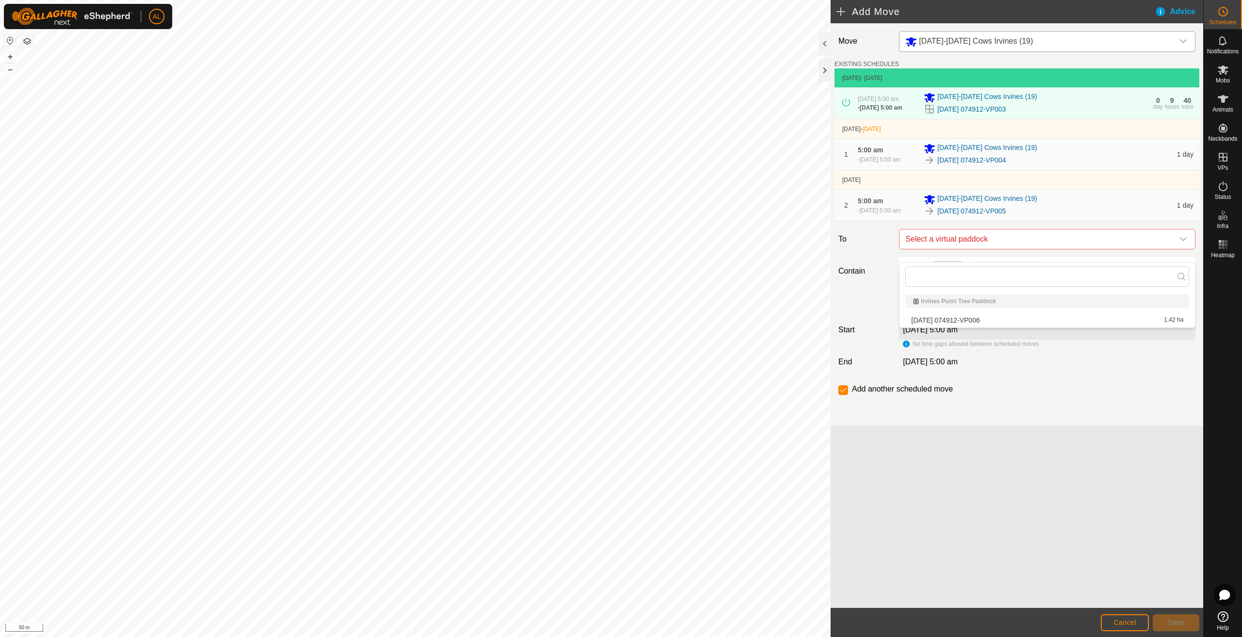
click at [949, 321] on li "[DATE] 074912-VP006 1.42 ha" at bounding box center [1047, 320] width 284 height 15
click at [943, 299] on label "Until further notice" at bounding box center [948, 295] width 63 height 8
click at [913, 301] on input "Until further notice" at bounding box center [908, 296] width 10 height 10
radio input "true"
checkbox input "false"
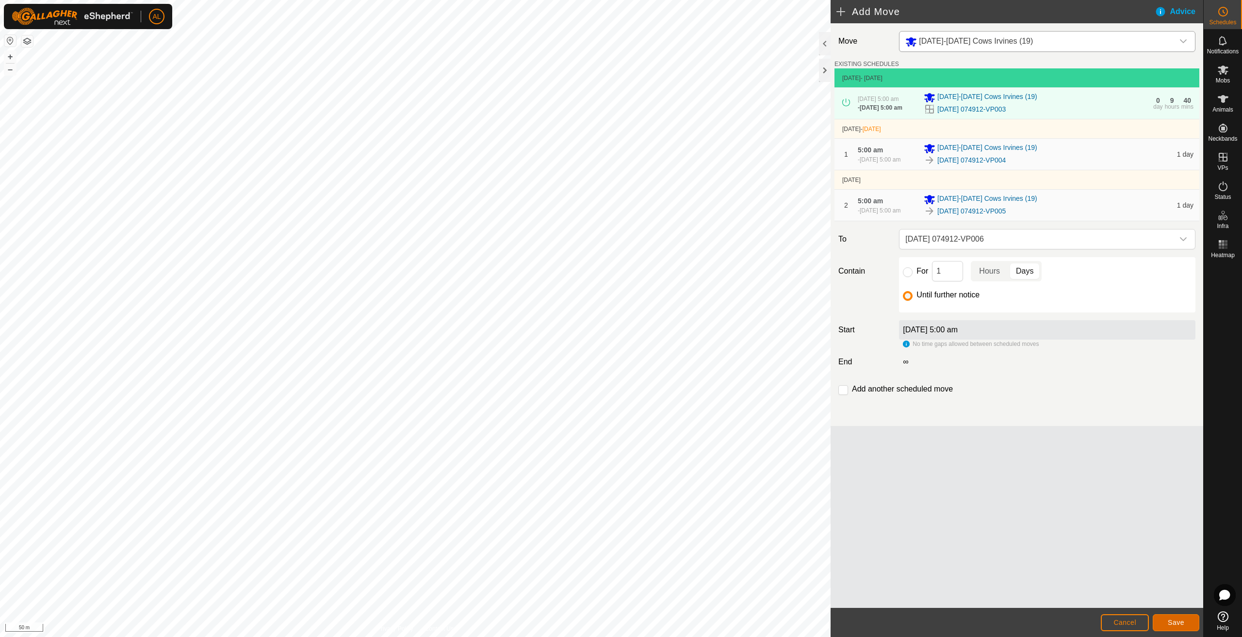
click at [1179, 617] on button "Save" at bounding box center [1176, 622] width 47 height 17
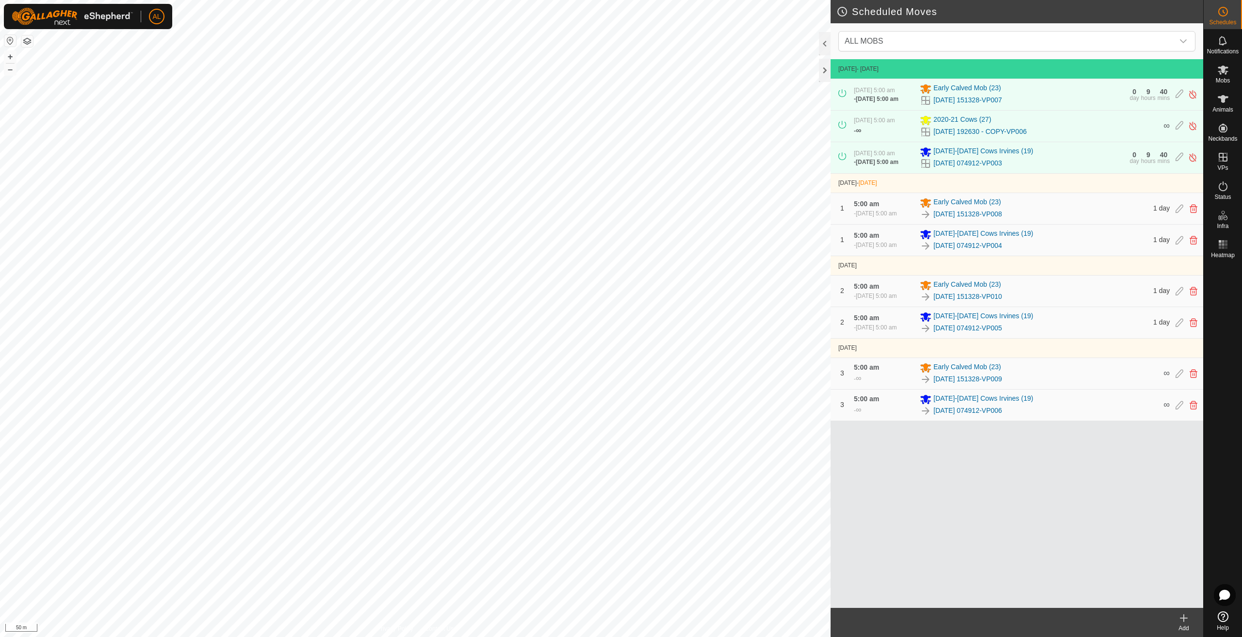
click at [1182, 614] on icon at bounding box center [1184, 618] width 12 height 12
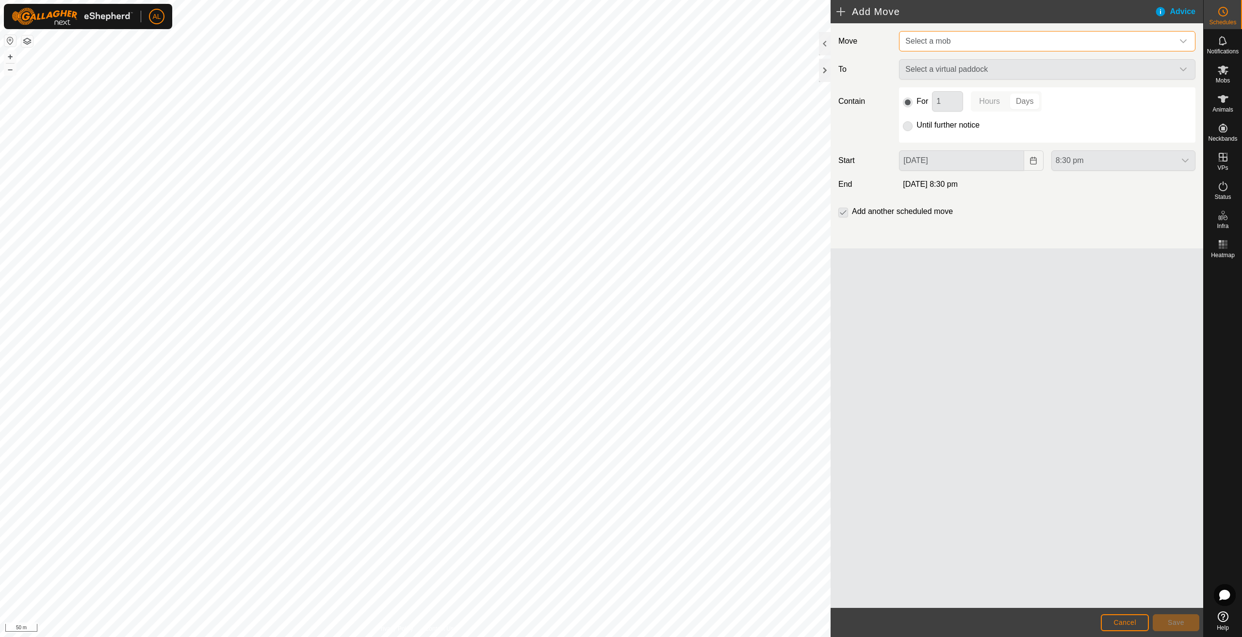
click at [987, 44] on span "Select a mob" at bounding box center [1038, 41] width 272 height 19
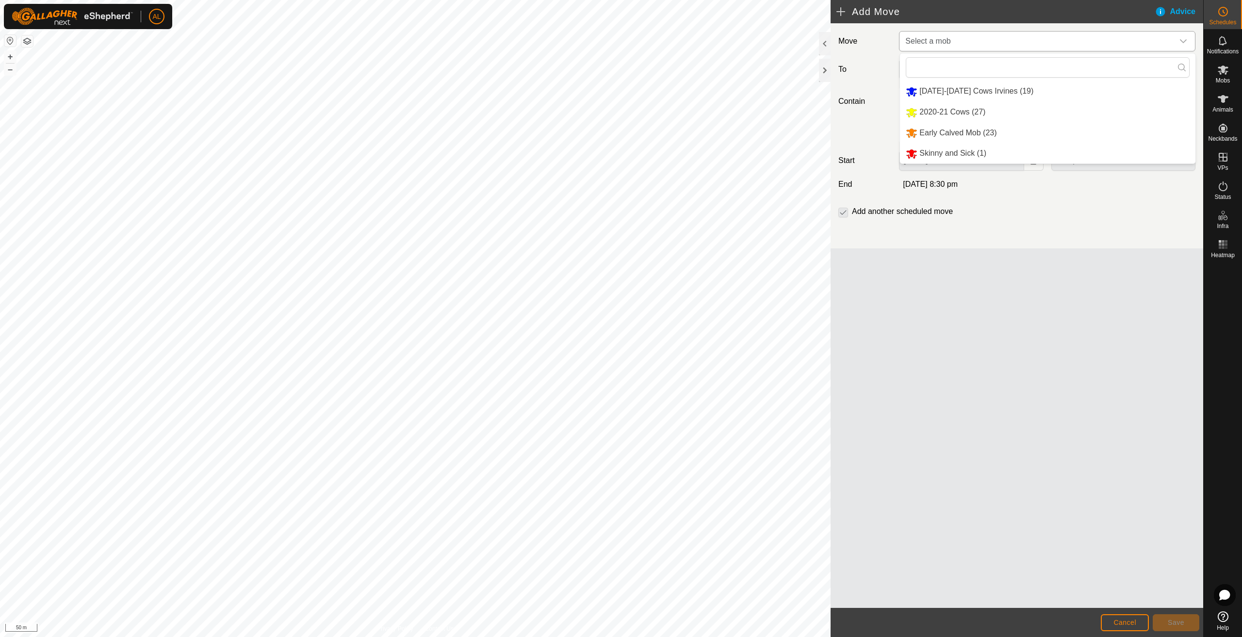
click at [967, 109] on li "2020-21 Cows (27)" at bounding box center [1048, 112] width 296 height 20
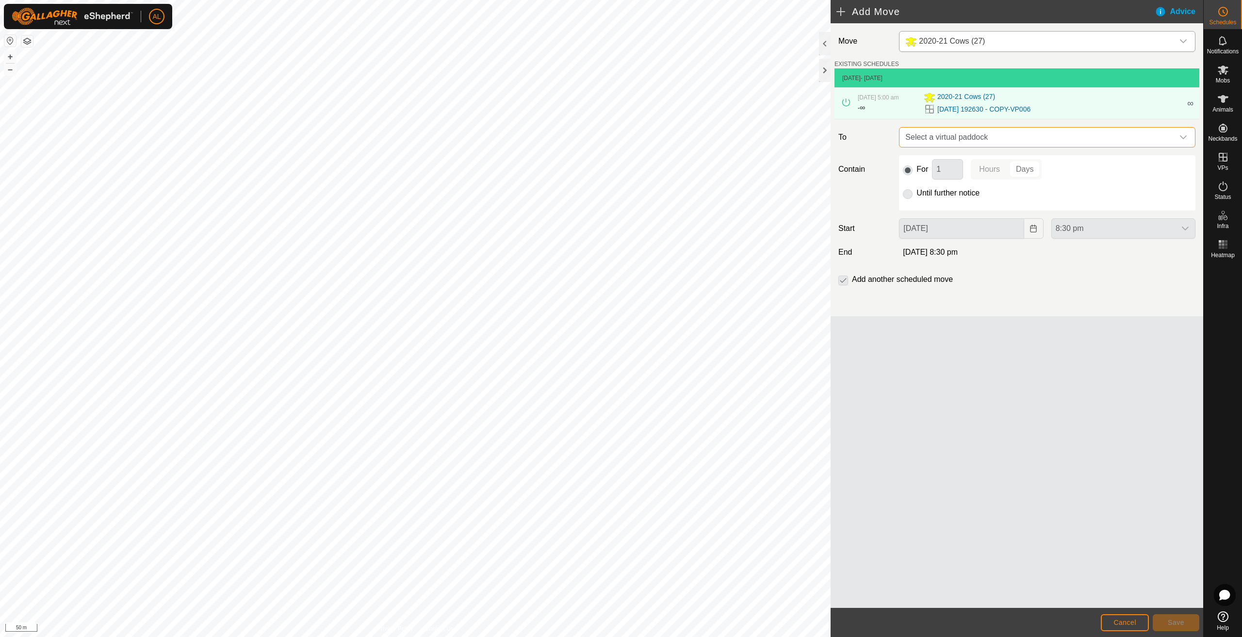
click at [973, 136] on span "Select a virtual paddock" at bounding box center [1038, 137] width 272 height 19
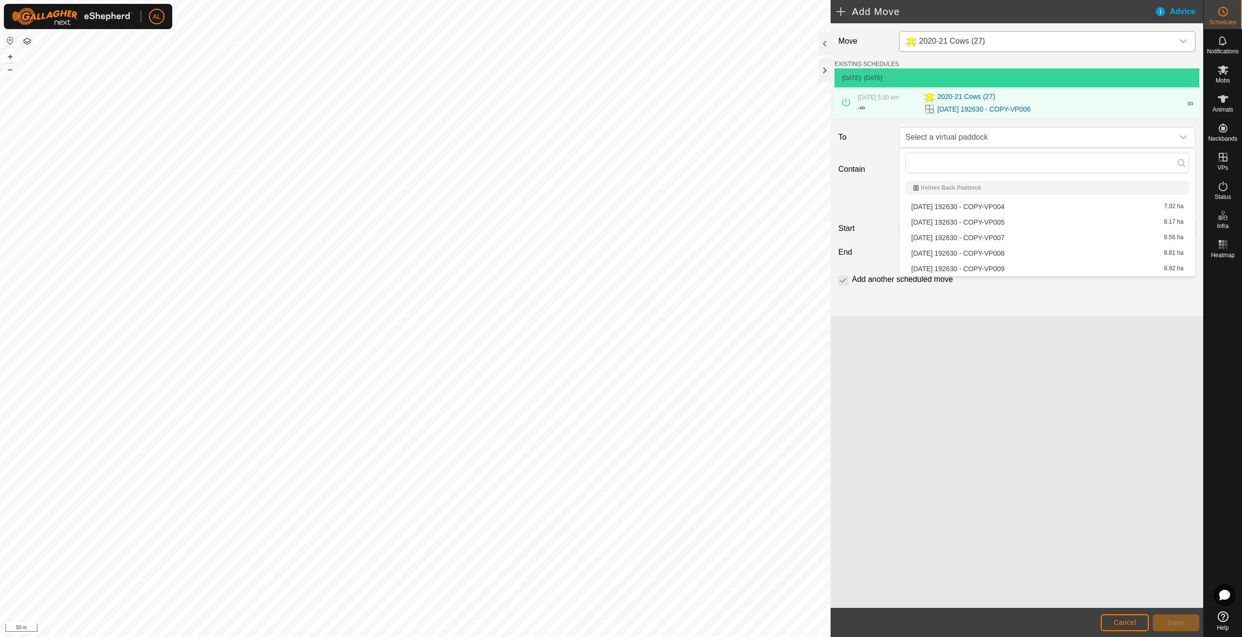
click at [973, 237] on li "[DATE] 192630 - COPY-VP007 8.56 ha" at bounding box center [1047, 237] width 284 height 15
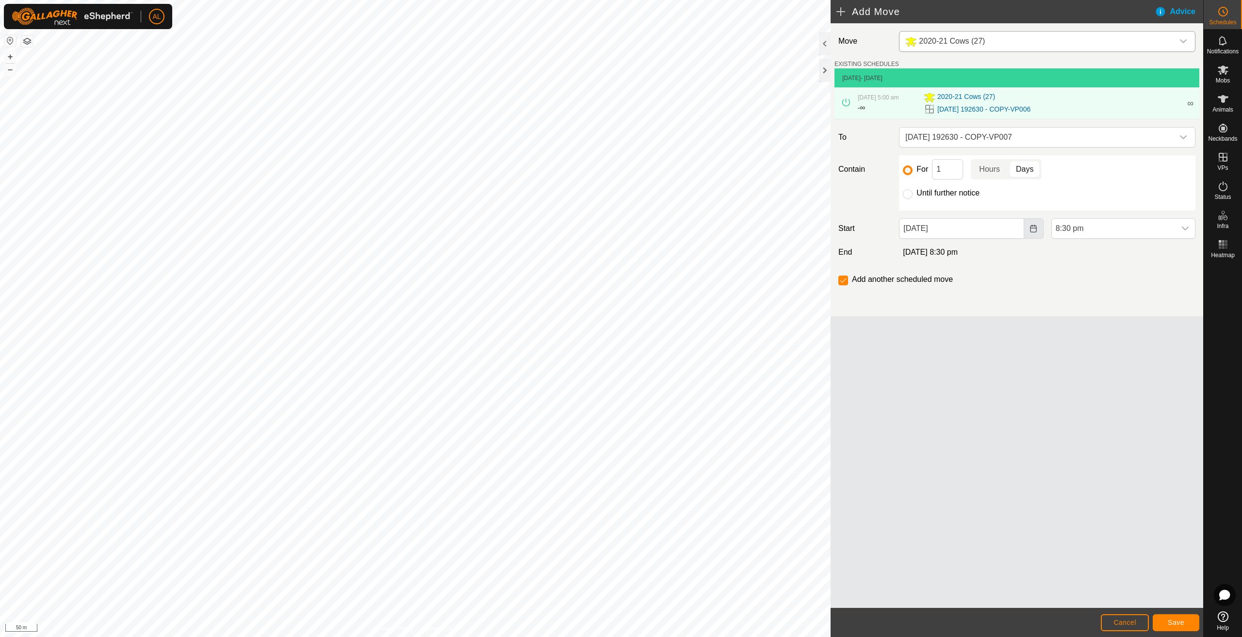
click at [1034, 230] on icon "Choose Date" at bounding box center [1034, 229] width 8 height 8
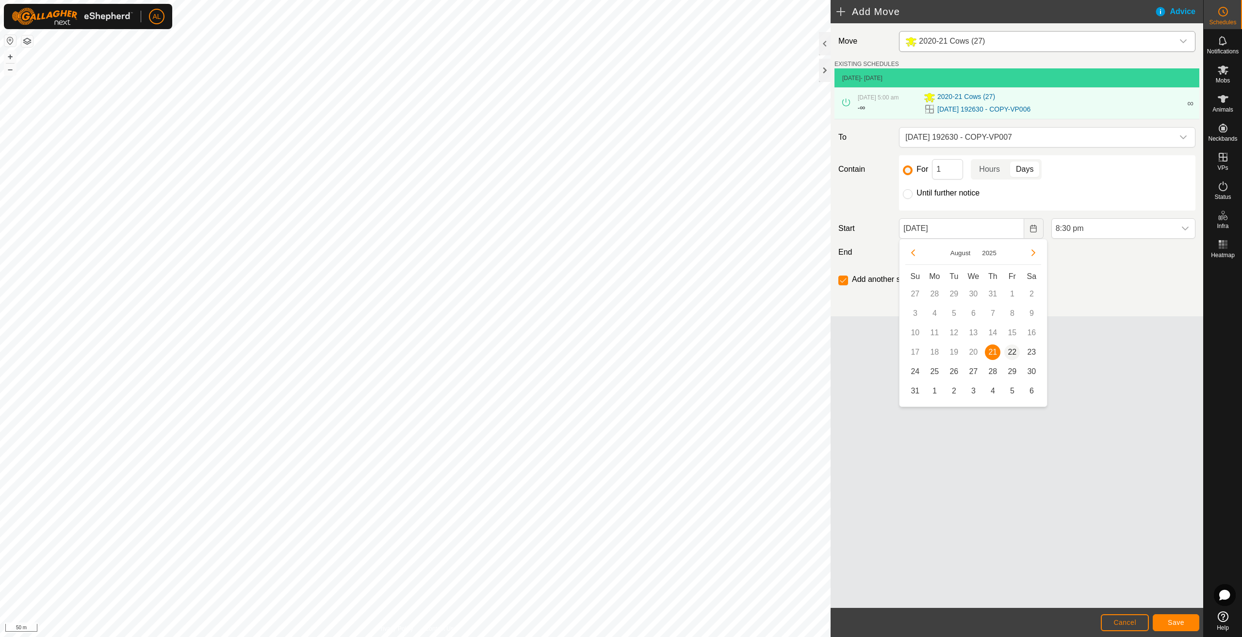
click at [1013, 353] on span "22" at bounding box center [1012, 353] width 16 height 16
type input "[DATE]"
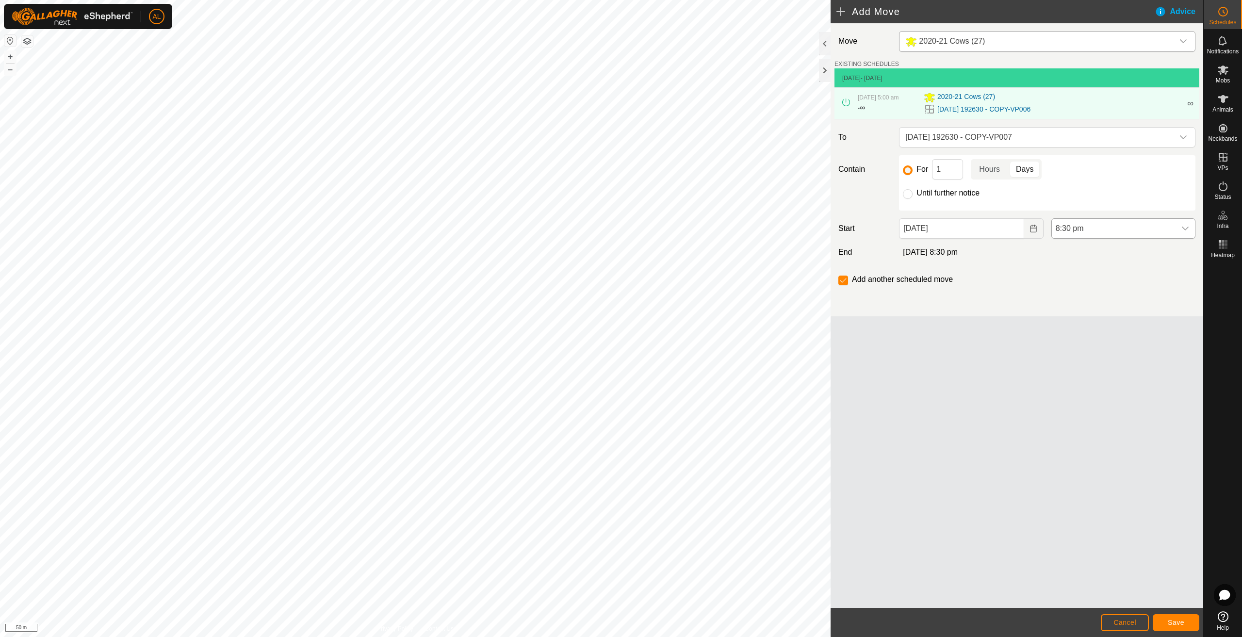
click at [1086, 225] on span "8:30 pm" at bounding box center [1114, 228] width 124 height 19
click at [1099, 274] on li "5:00 am" at bounding box center [1123, 276] width 143 height 19
click at [1170, 624] on span "Save" at bounding box center [1176, 623] width 16 height 8
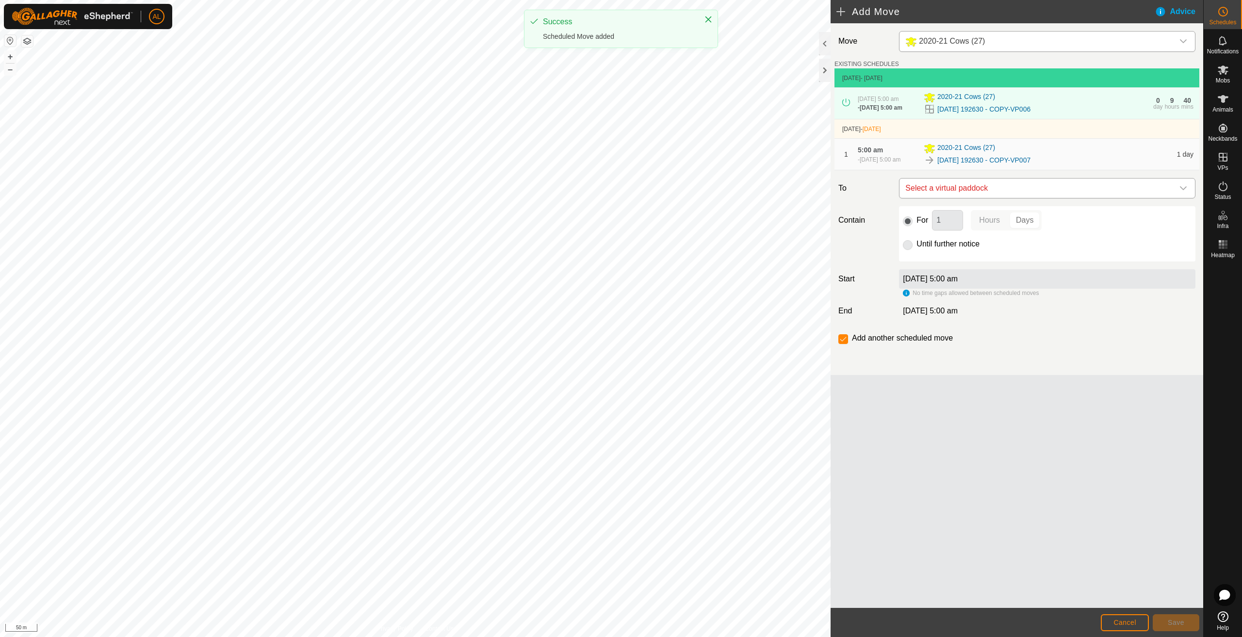
click at [978, 197] on span "Select a virtual paddock" at bounding box center [1038, 188] width 272 height 19
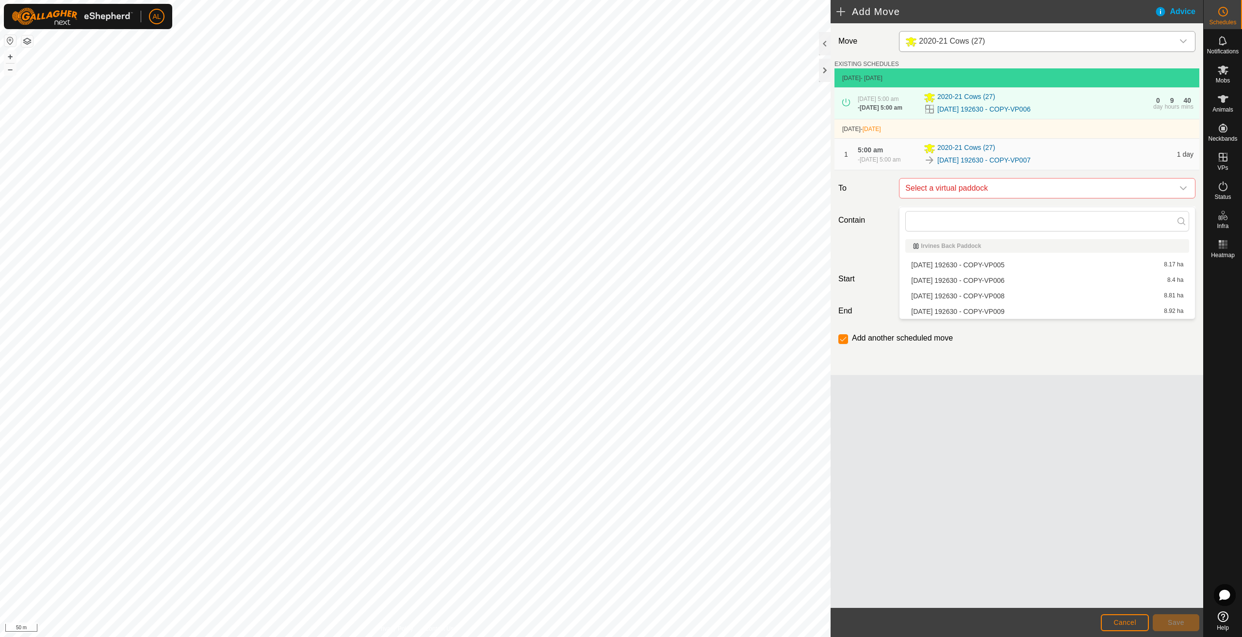
drag, startPoint x: 984, startPoint y: 296, endPoint x: 947, endPoint y: 344, distance: 60.3
click at [947, 342] on label "Add another scheduled move" at bounding box center [902, 338] width 101 height 8
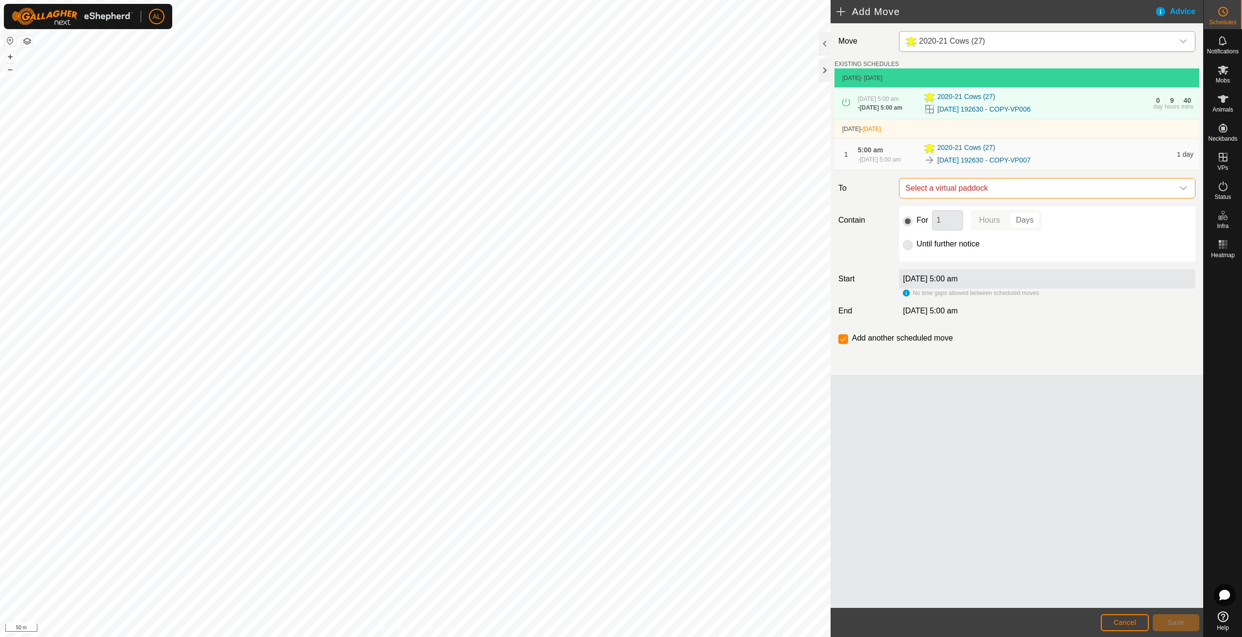
click at [993, 194] on span "Select a virtual paddock" at bounding box center [1038, 188] width 272 height 19
click at [991, 296] on li "[DATE] 192630 - COPY-VP008 8.81 ha" at bounding box center [1047, 296] width 284 height 15
click at [1180, 621] on span "Save" at bounding box center [1176, 623] width 16 height 8
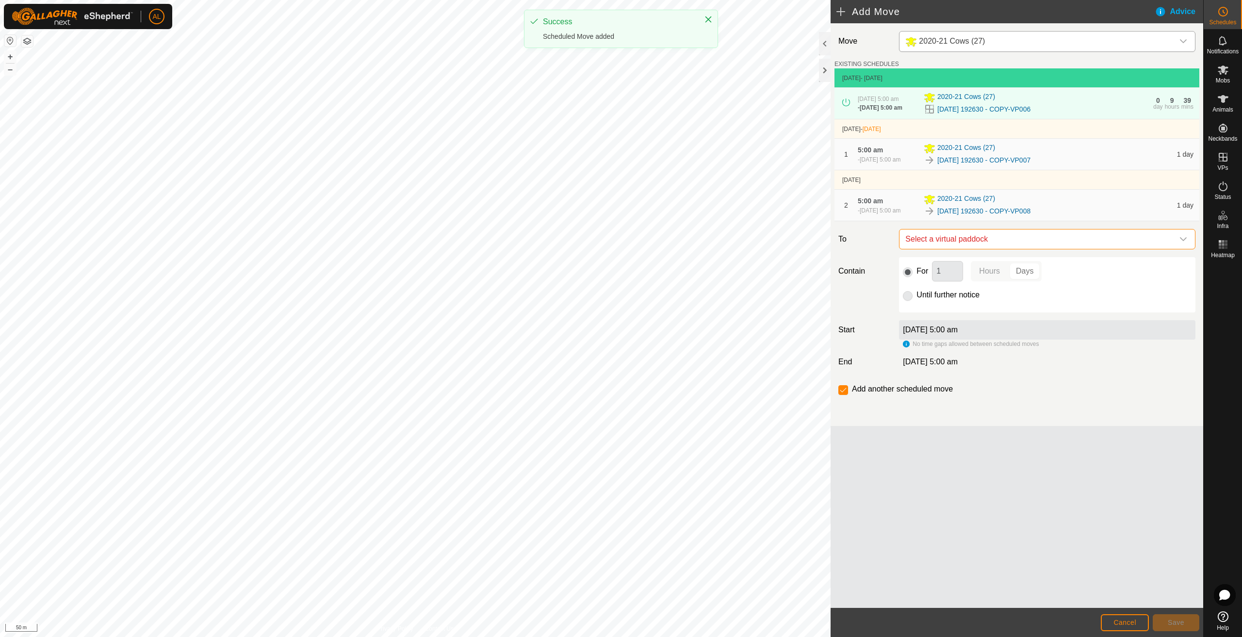
click at [1021, 249] on span "Select a virtual paddock" at bounding box center [1038, 239] width 272 height 19
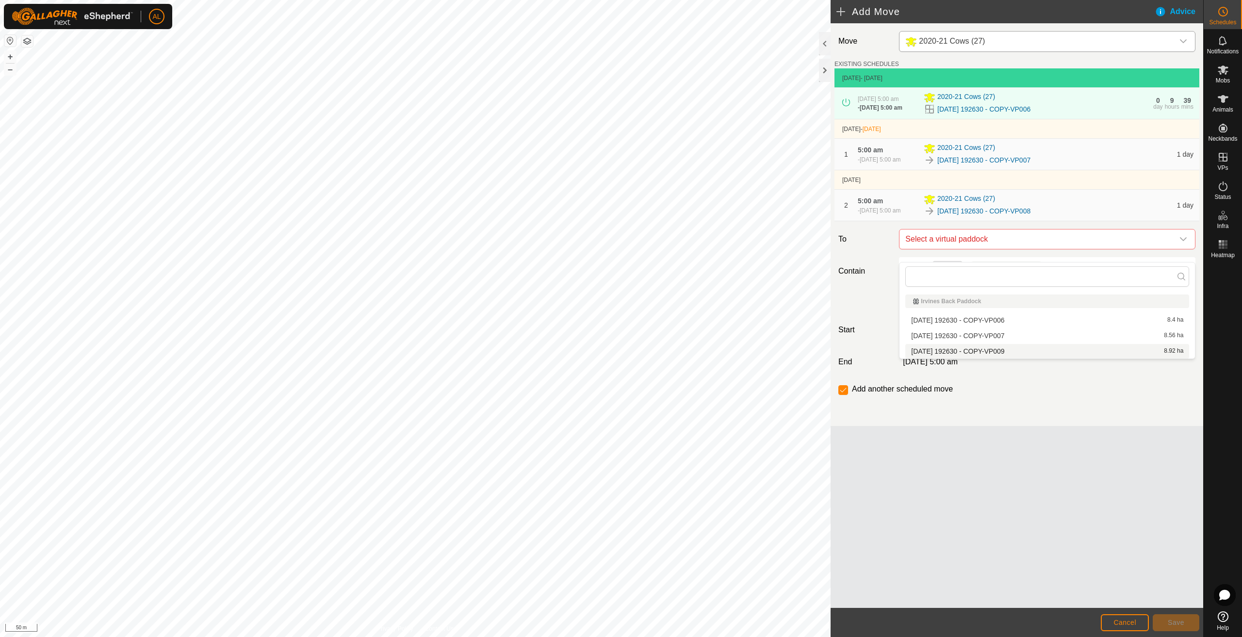
click at [995, 355] on li "[DATE] 192630 - COPY-VP009 8.92 ha" at bounding box center [1047, 351] width 284 height 15
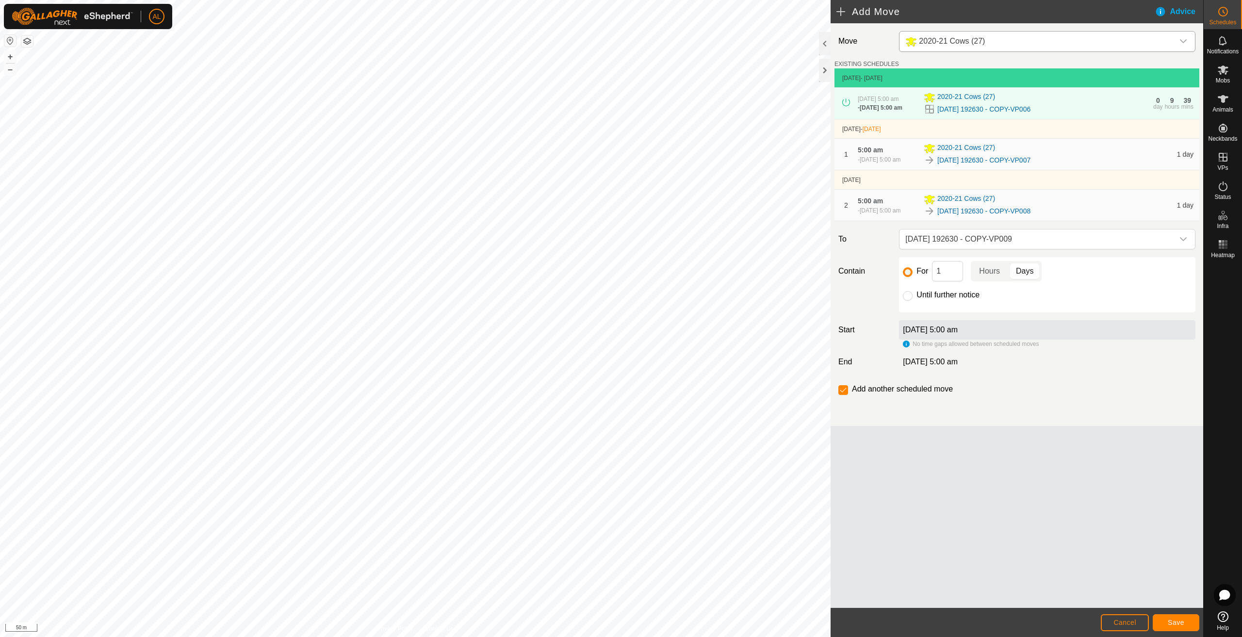
click at [957, 299] on label "Until further notice" at bounding box center [948, 295] width 63 height 8
click at [913, 301] on input "Until further notice" at bounding box center [908, 296] width 10 height 10
radio input "true"
checkbox input "false"
click at [1183, 622] on span "Save" at bounding box center [1176, 623] width 16 height 8
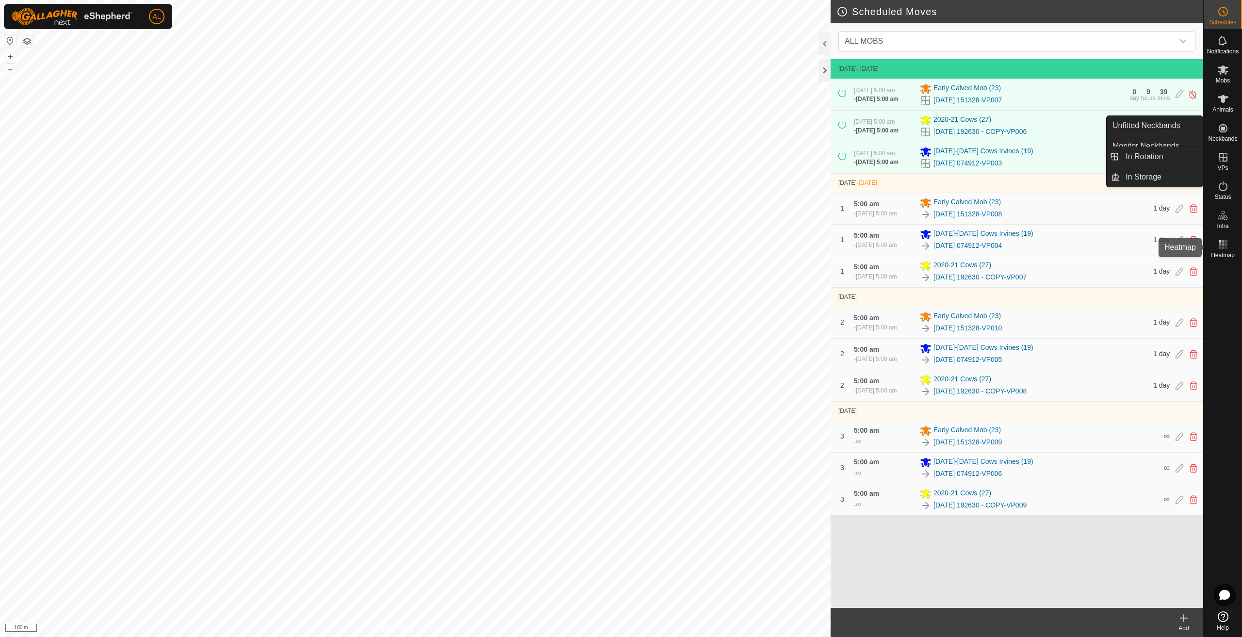
click at [1228, 250] on icon at bounding box center [1223, 245] width 12 height 12
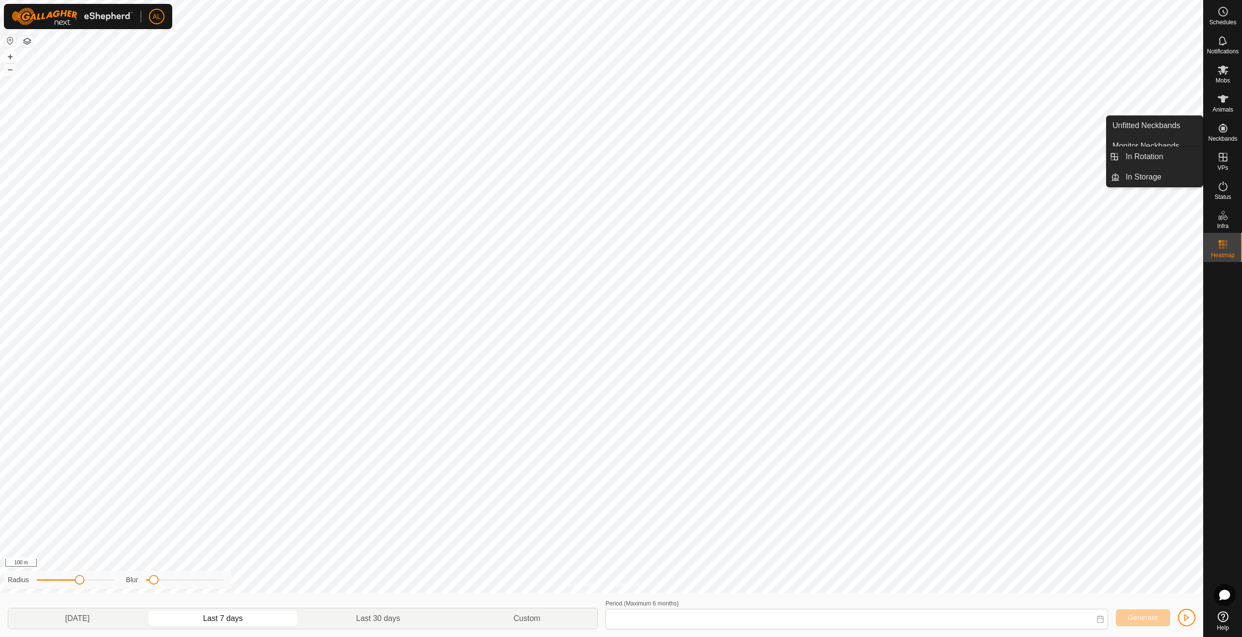
type input "[DATE] - [DATE]"
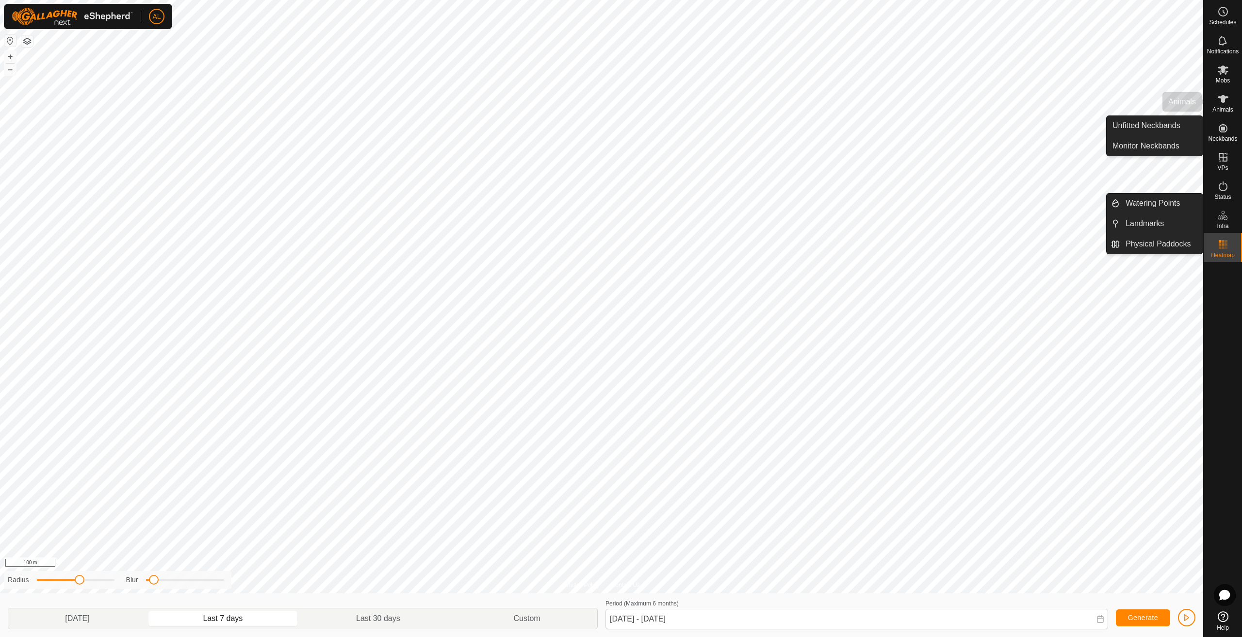
click at [1222, 103] on icon at bounding box center [1223, 99] width 12 height 12
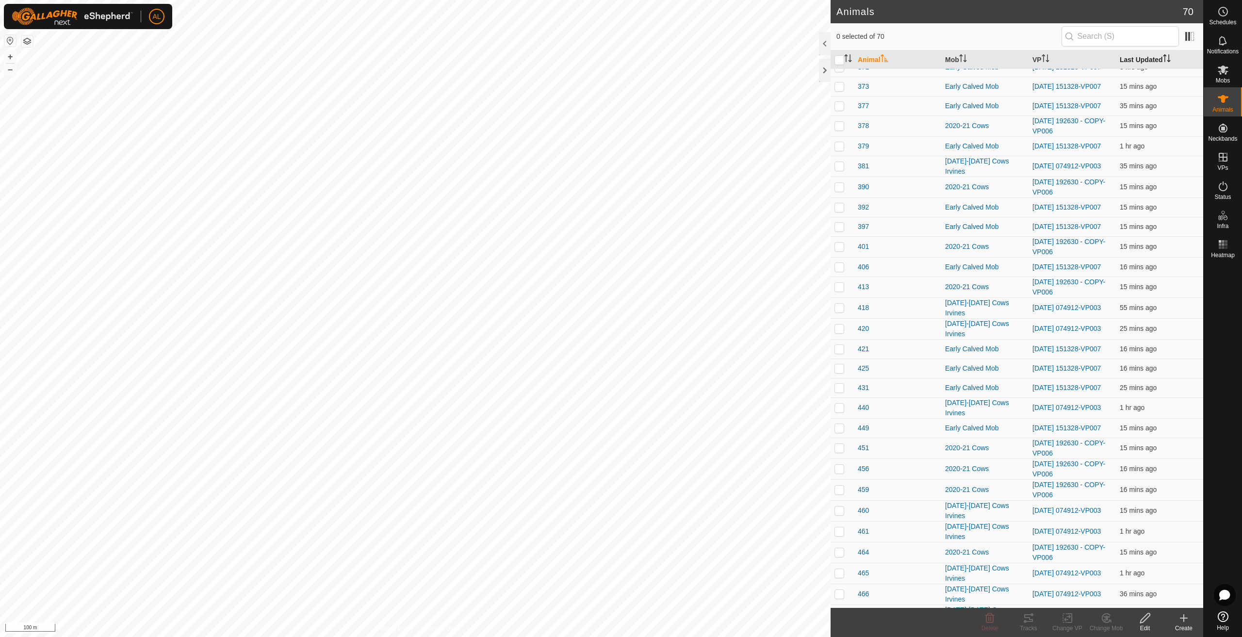
scroll to position [193, 0]
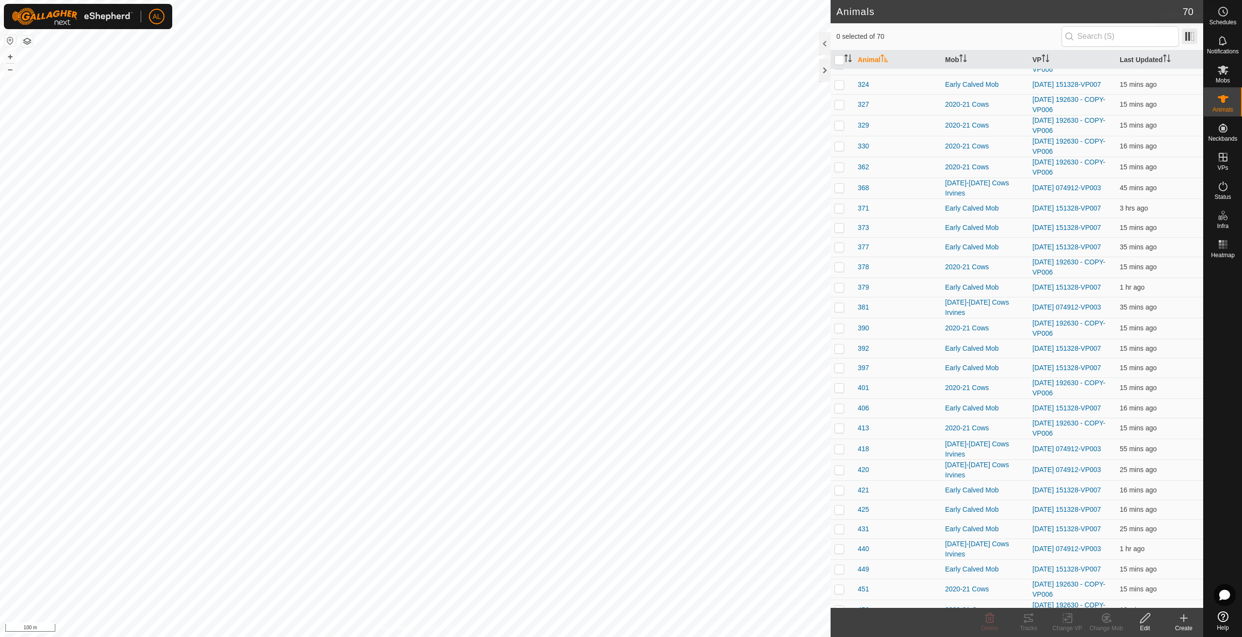
click at [1186, 40] on span at bounding box center [1190, 37] width 16 height 16
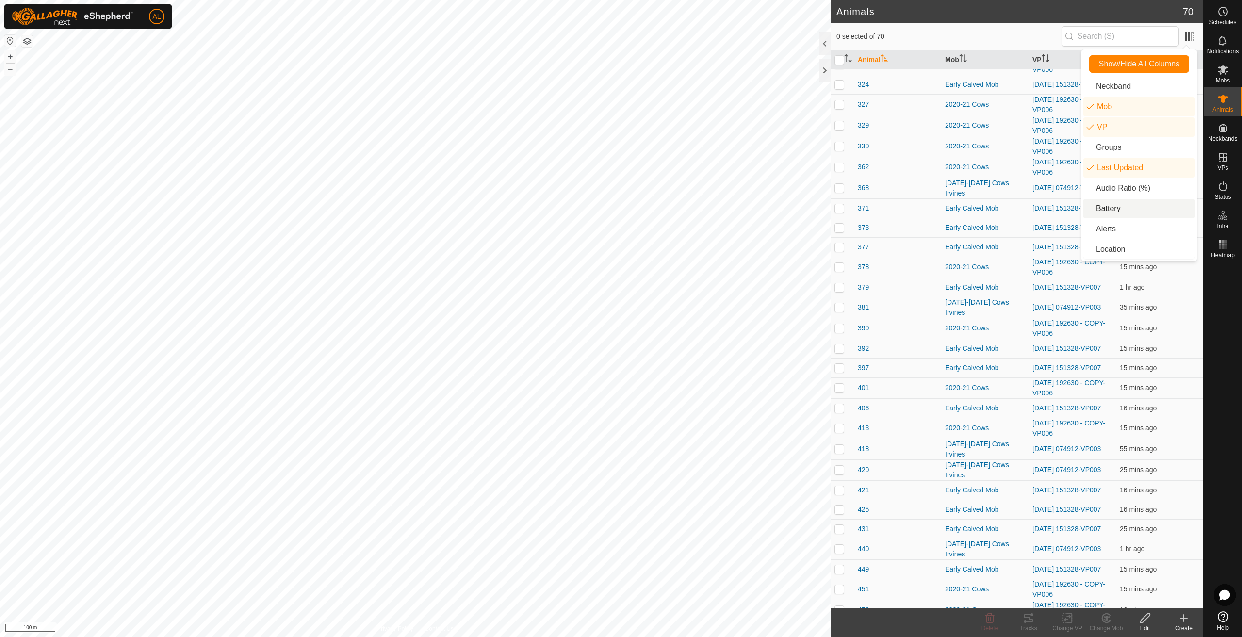
click at [1124, 212] on li "Battery" at bounding box center [1140, 208] width 112 height 19
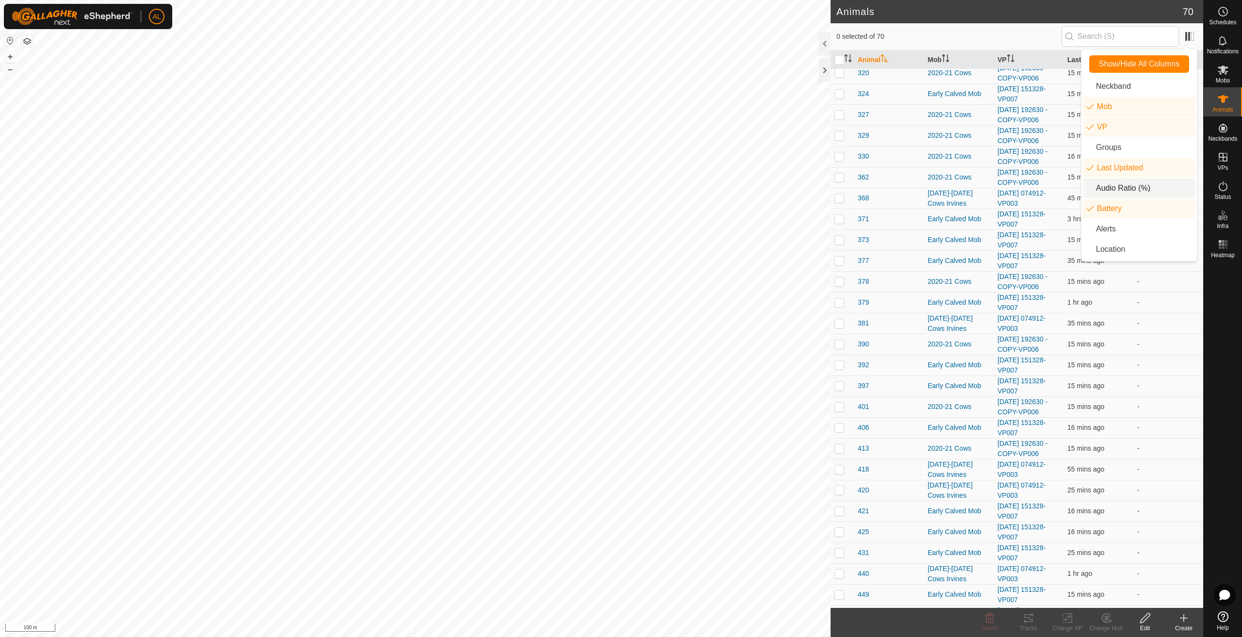
click at [1128, 191] on li "Audio Ratio (%)" at bounding box center [1140, 188] width 112 height 19
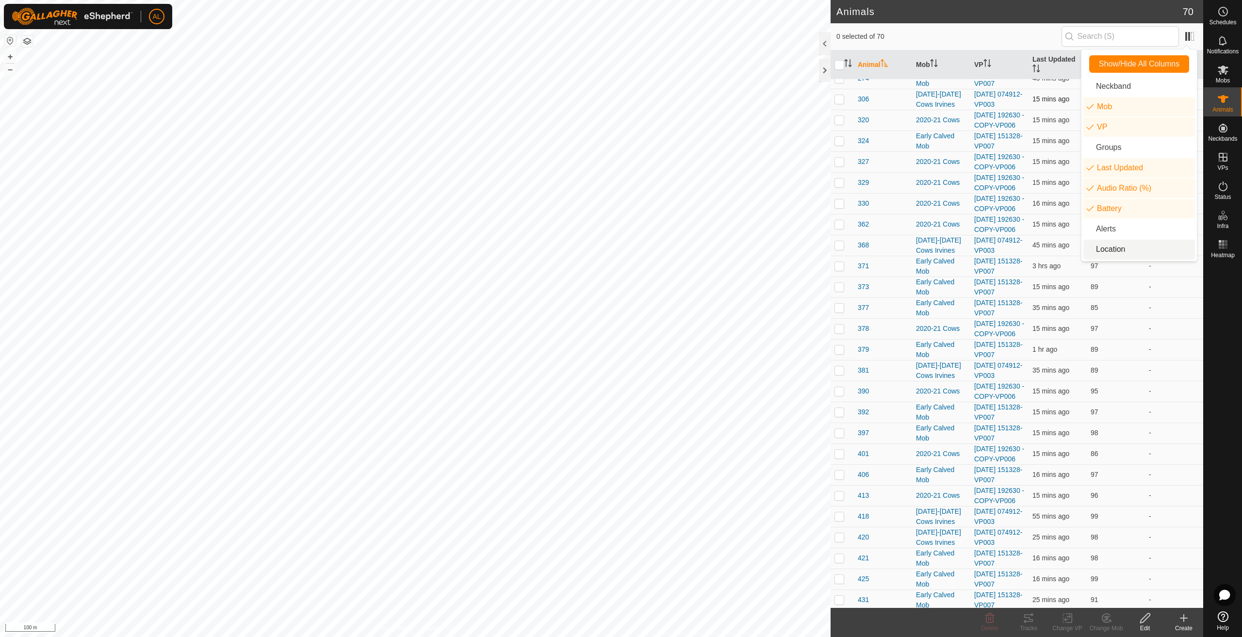
scroll to position [0, 0]
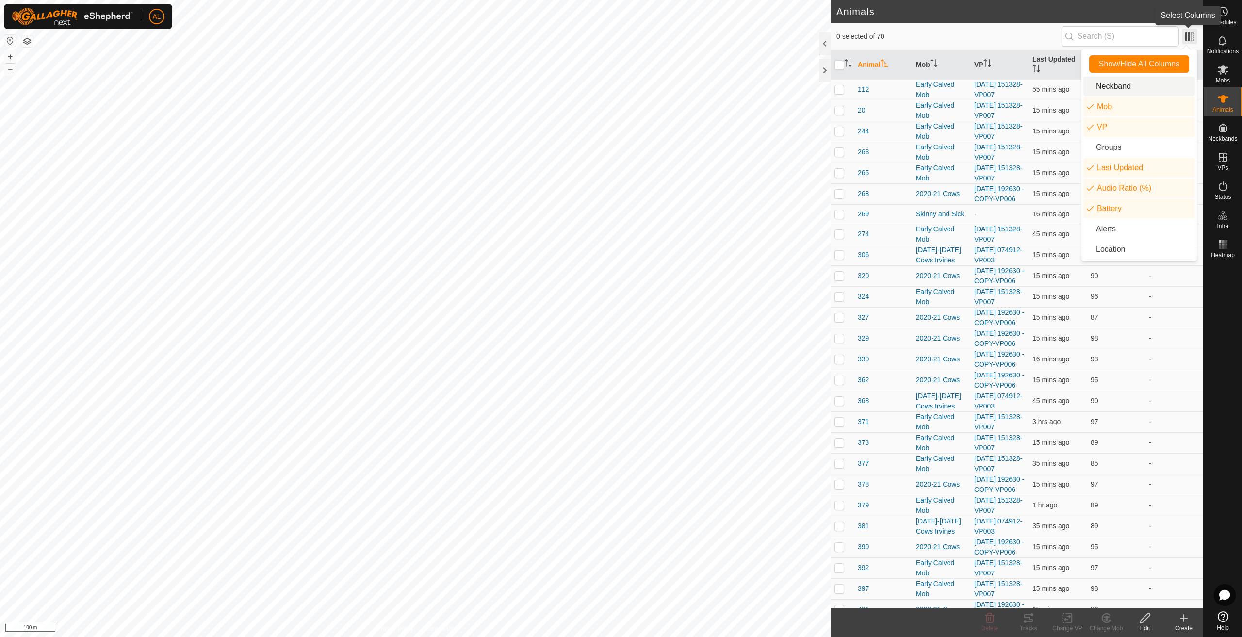
click at [1187, 33] on span at bounding box center [1190, 37] width 16 height 16
